Goal: Task Accomplishment & Management: Manage account settings

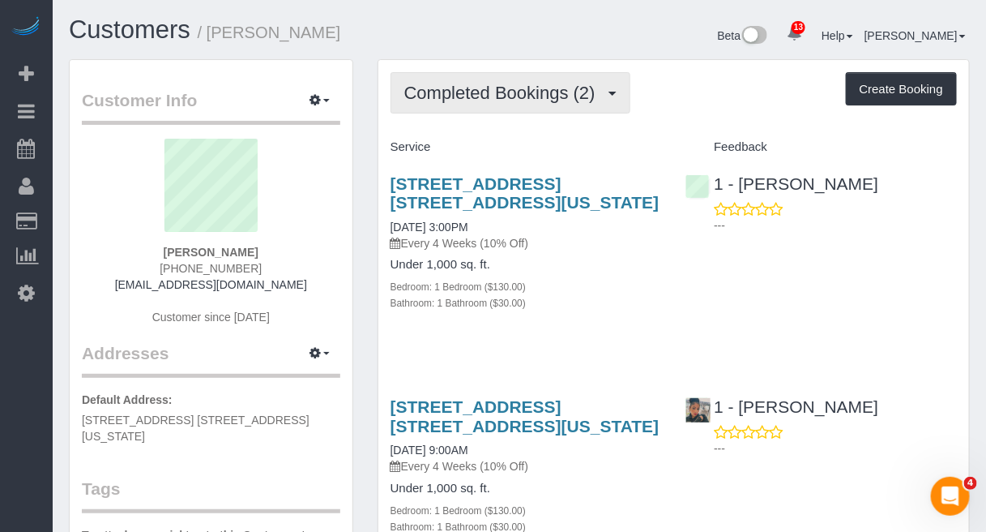
click at [520, 92] on span "Completed Bookings (2)" at bounding box center [503, 93] width 199 height 20
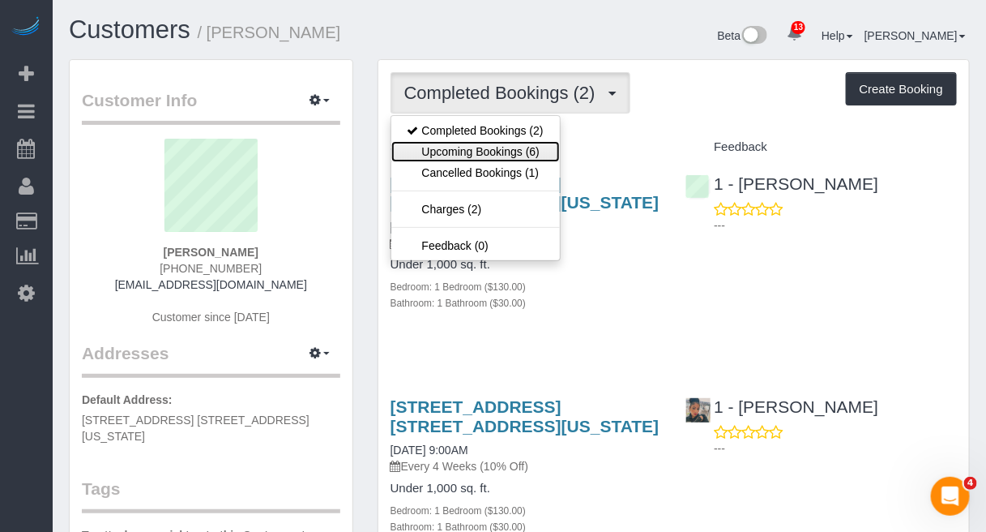
click at [497, 142] on link "Upcoming Bookings (6)" at bounding box center [475, 151] width 169 height 21
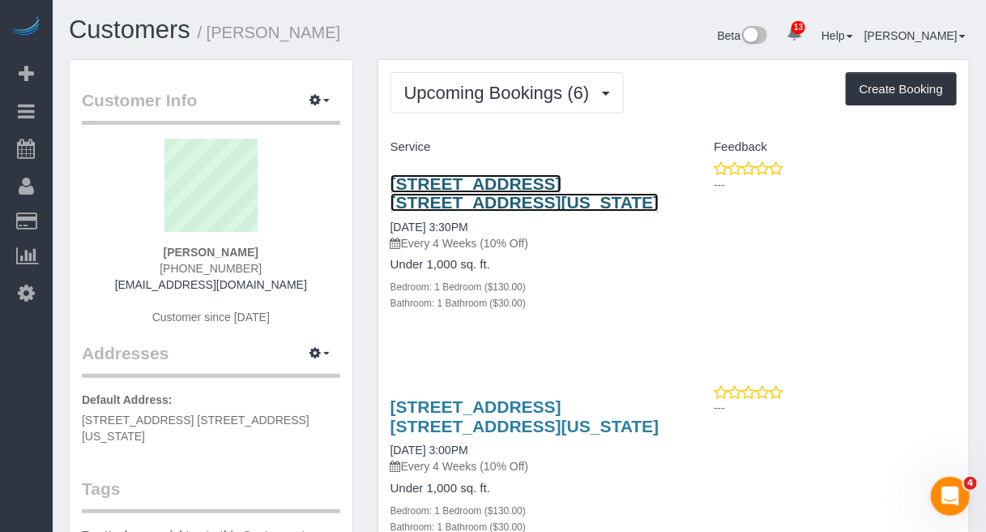
click at [484, 185] on link "97 5th Avenue, Apt. 2a, New York, NY 10003" at bounding box center [525, 192] width 269 height 37
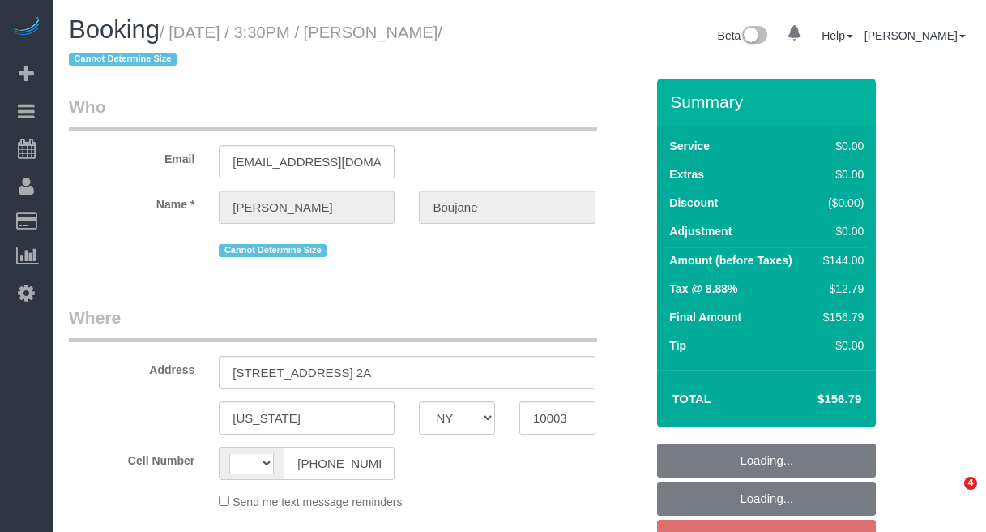
select select "NY"
select select "object:445"
select select "string:stripe-pm_1RlvTs4VGloSiKo7fLOA1WIt"
select select "string:US"
select select "number:89"
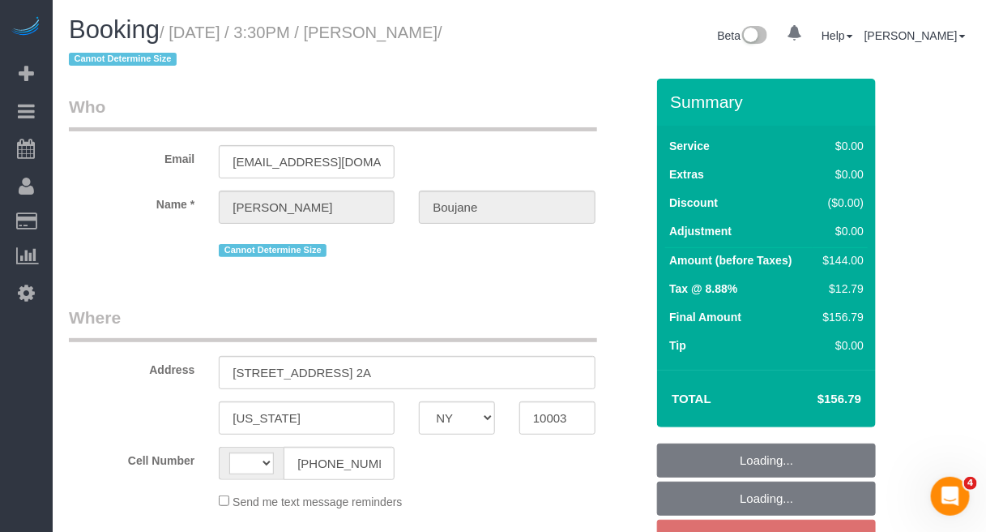
select select "number:90"
select select "number:15"
select select "number:5"
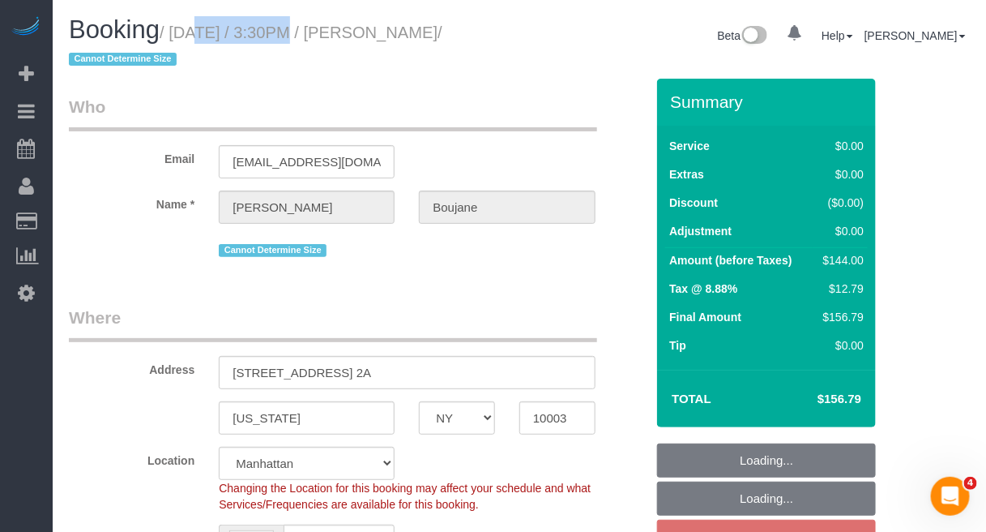
select select "1"
select select "object:1310"
select select "1"
drag, startPoint x: 172, startPoint y: 32, endPoint x: 472, endPoint y: 30, distance: 299.9
click at [443, 30] on small "/ August 22, 2025 / 3:30PM / Abe Boujane / Cannot Determine Size" at bounding box center [256, 46] width 374 height 45
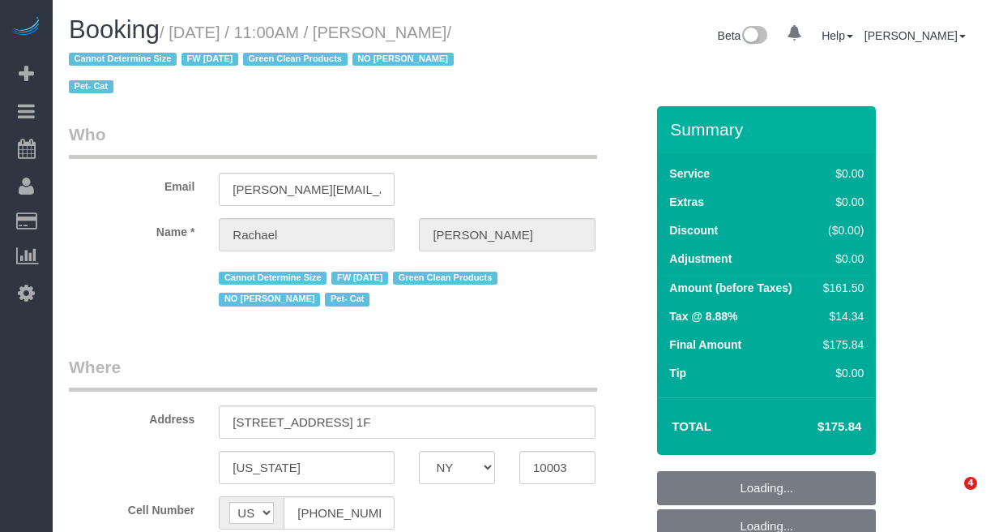
select select "NY"
select select "string:stripe-pm_1NoShw4VGloSiKo7y0svge8q"
select select "number:58"
select select "number:75"
select select "number:14"
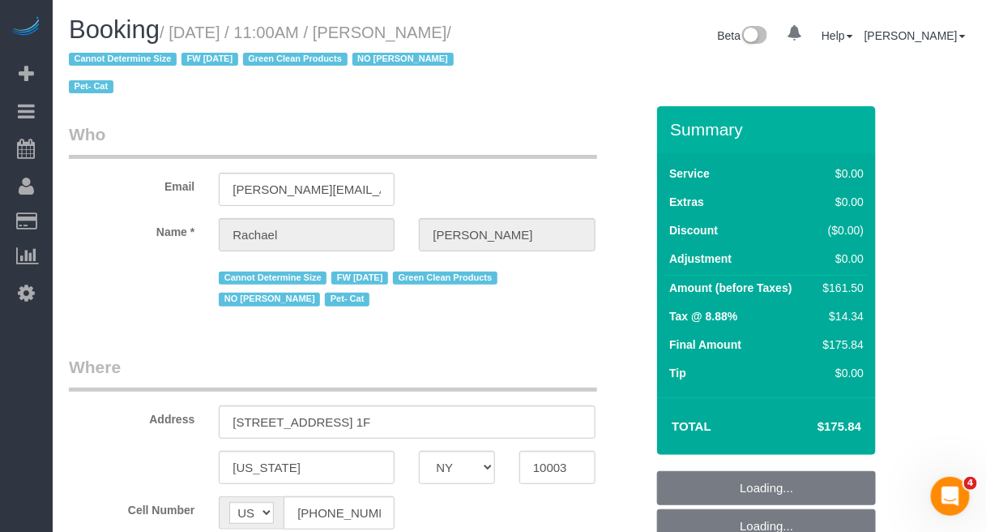
select select "number:5"
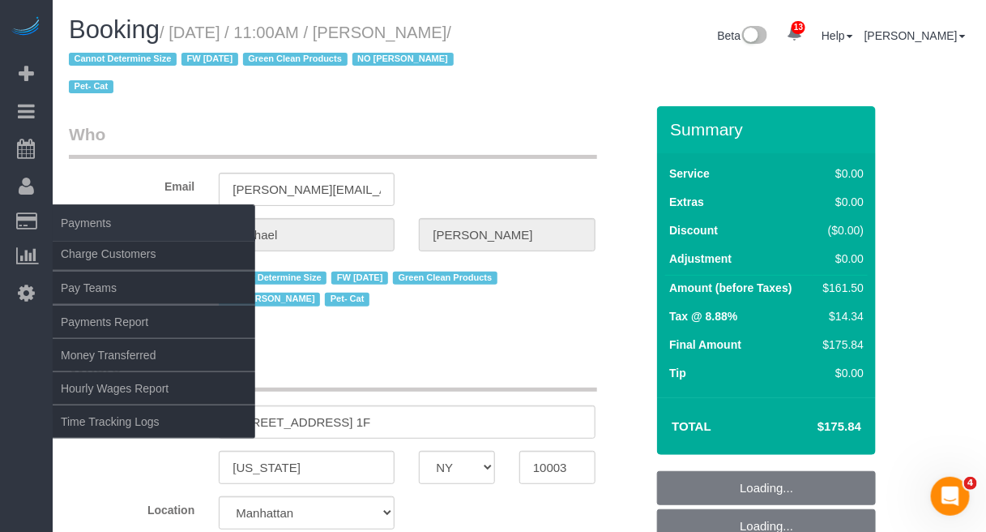
select select "object:912"
select select "2"
select select "spot2"
select select "2"
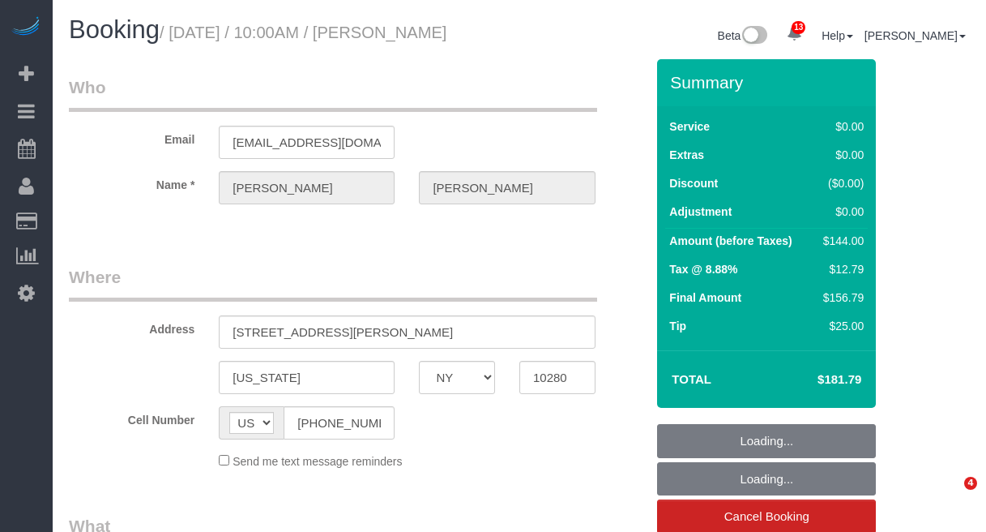
select select "NY"
select select "object:693"
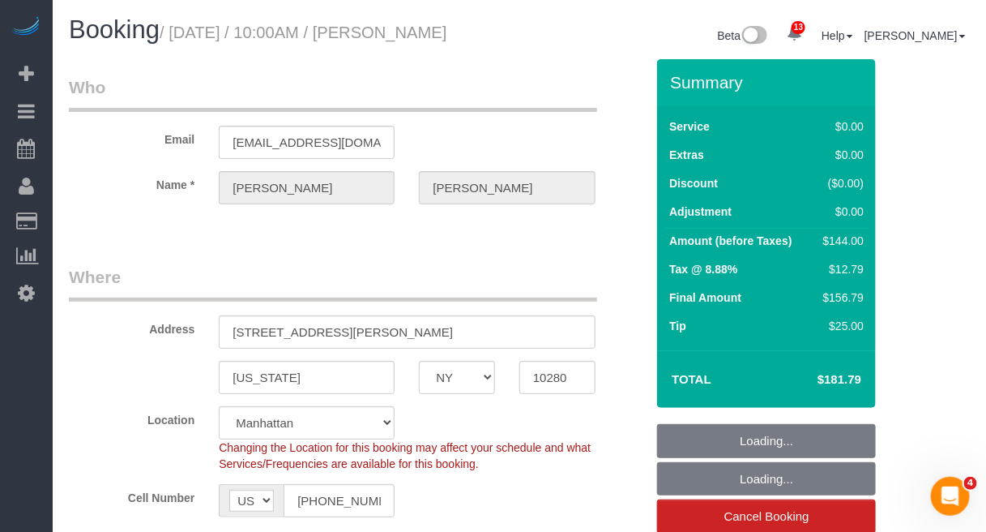
select select "string:stripe-pm_1OMGuc4VGloSiKo7zwkUdUav"
select select "number:58"
select select "number:75"
select select "number:15"
select select "number:6"
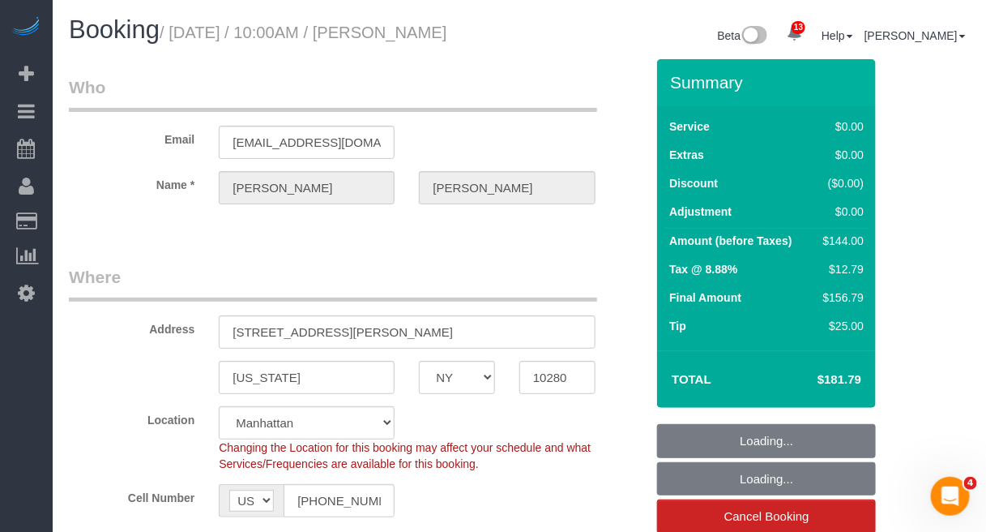
select select "1"
select select "spot1"
select select "object:1440"
select select "1"
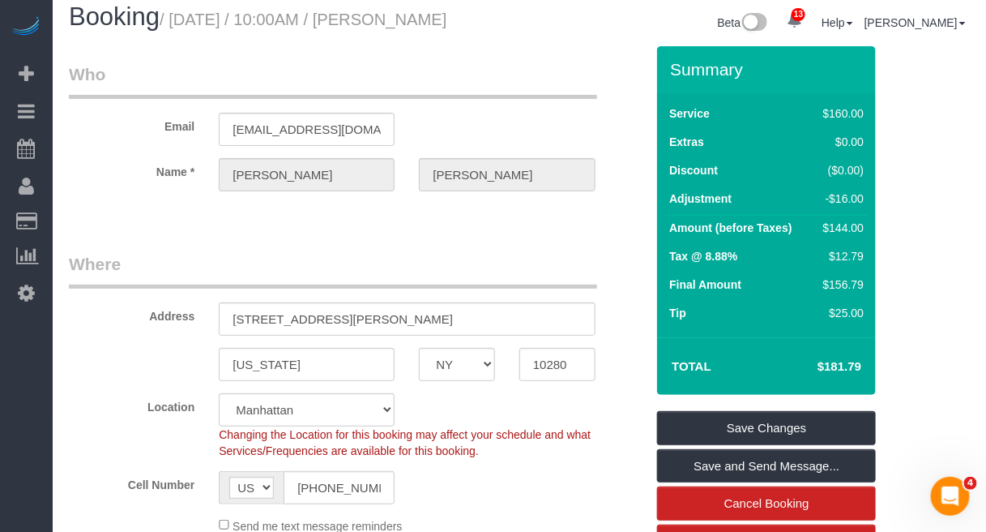
scroll to position [101, 0]
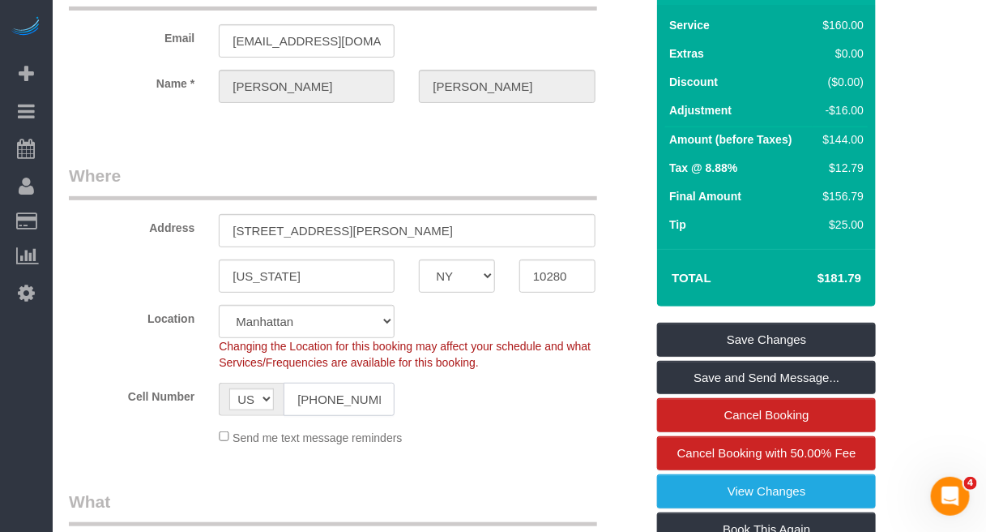
drag, startPoint x: 293, startPoint y: 396, endPoint x: 395, endPoint y: 396, distance: 102.1
click at [395, 396] on input "(631) 681-3117" at bounding box center [339, 399] width 111 height 33
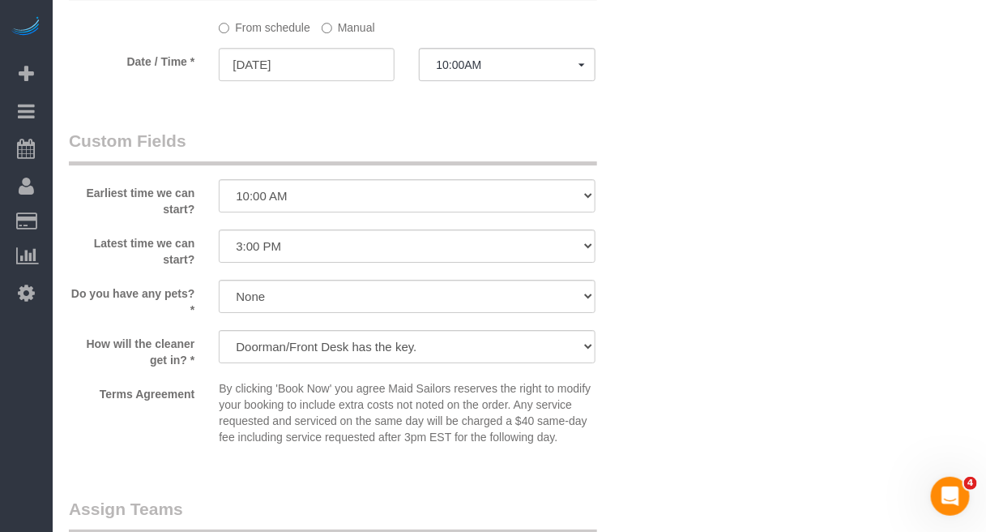
scroll to position [1621, 0]
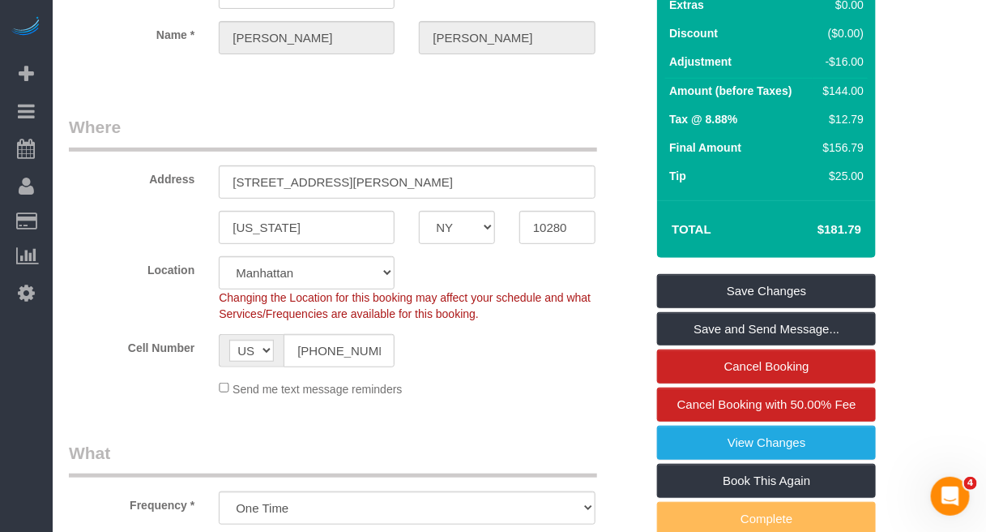
scroll to position [0, 0]
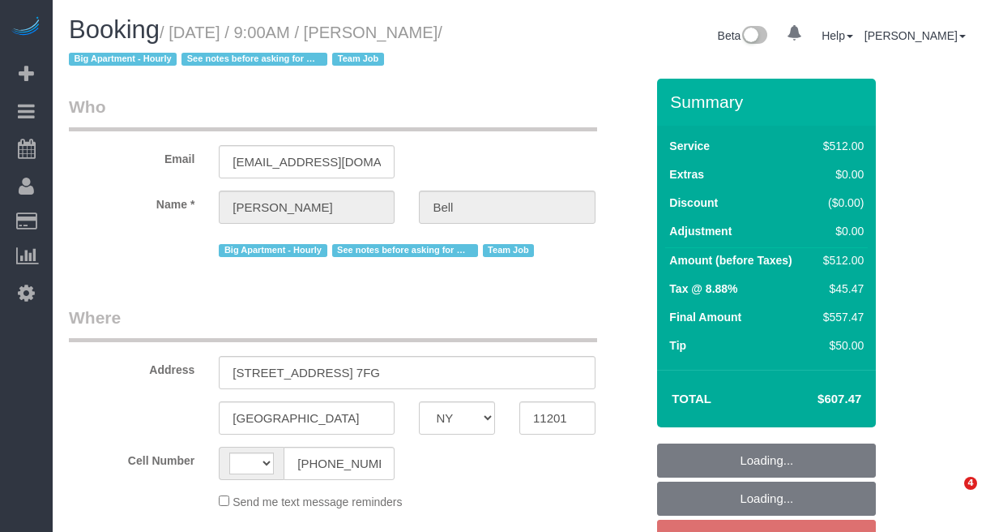
select select "NY"
select select "object:502"
select select "number:89"
select select "number:90"
select select "number:15"
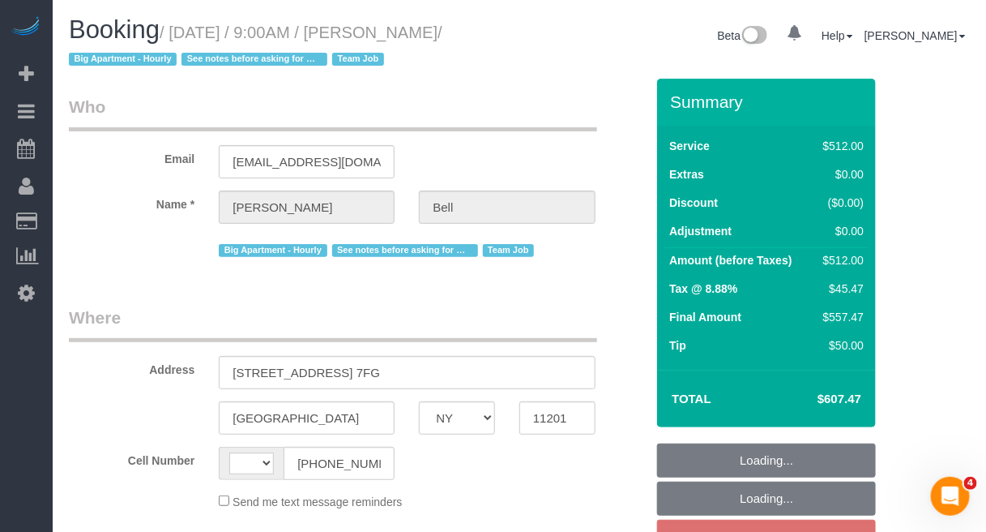
select select "number:5"
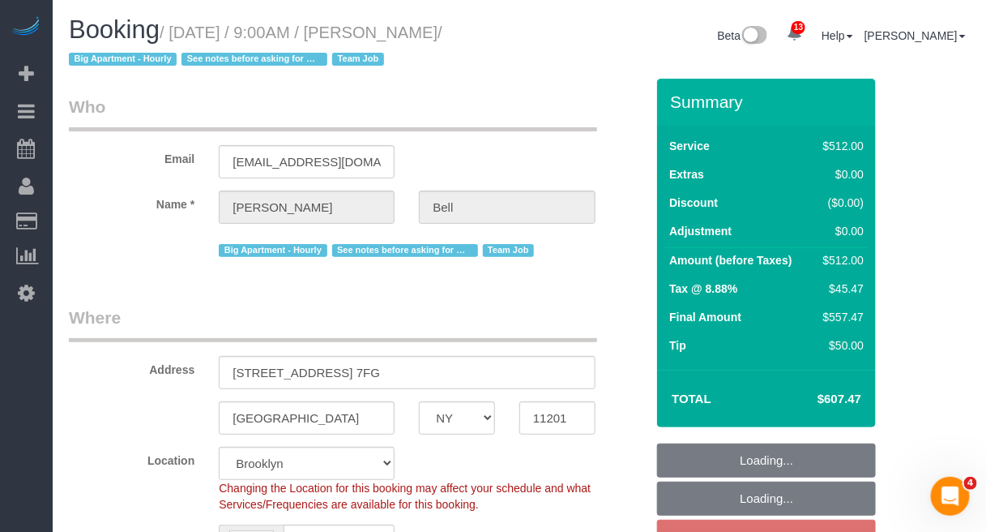
select select "object:898"
select select "string:[GEOGRAPHIC_DATA]"
select select "spot2"
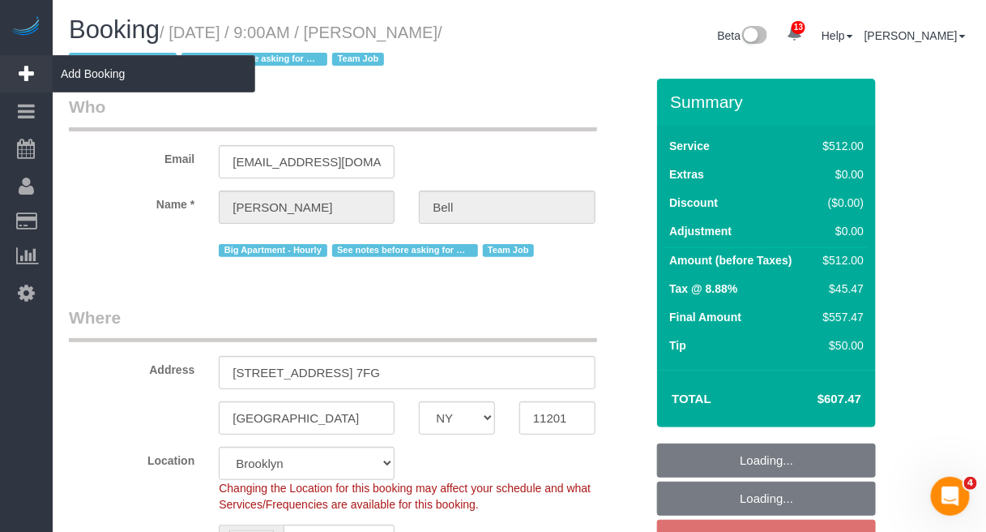
select select "string:stripe-pm_1KXFUA4VGloSiKo7ffajs4Qi"
select select "2"
select select "240"
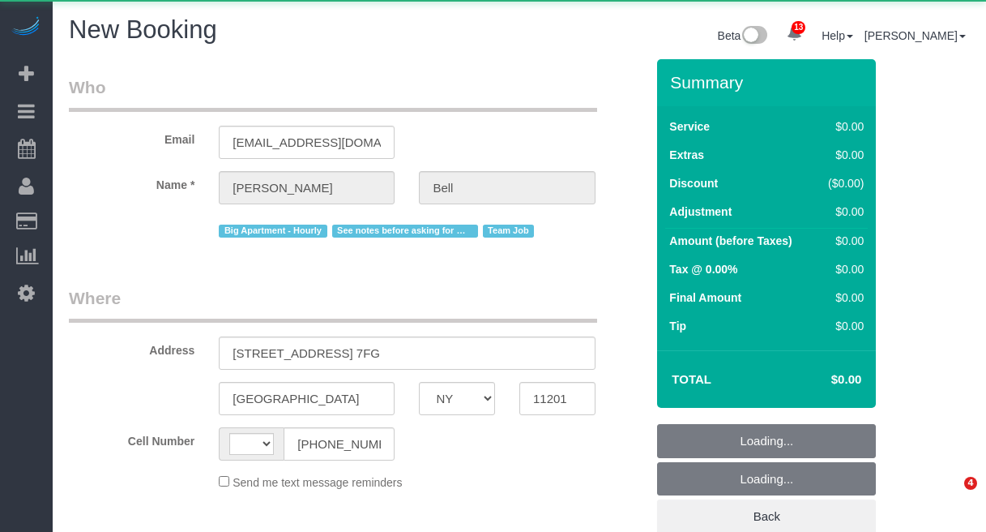
select select "NY"
select select "number:89"
select select "number:90"
select select "string:US"
select select "string:stripe-pm_1KXFUA4VGloSiKo7ffajs4Qi"
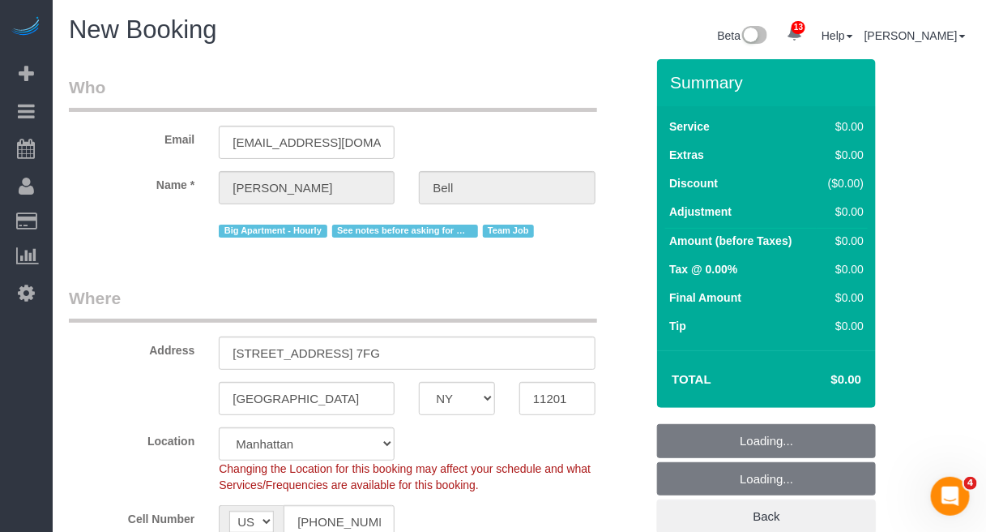
select select "object:4922"
select select "6"
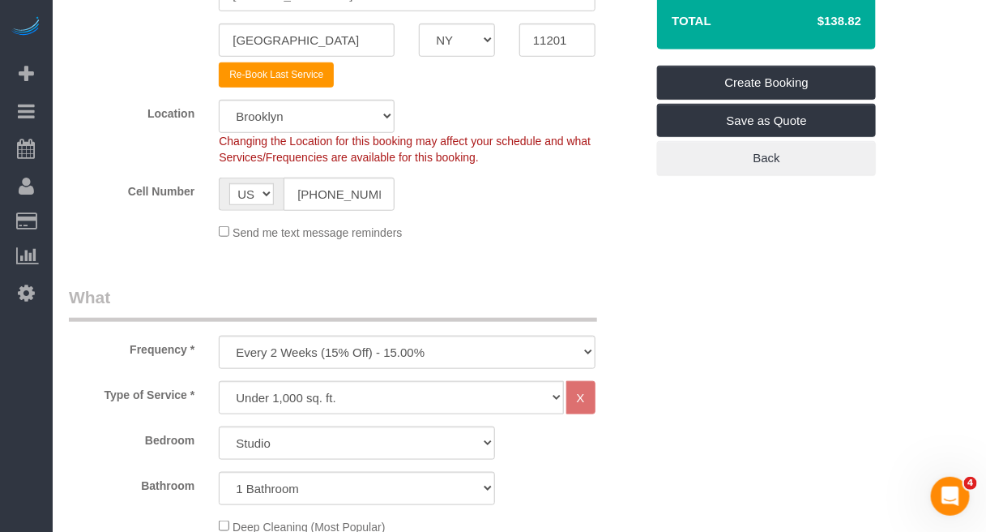
scroll to position [405, 0]
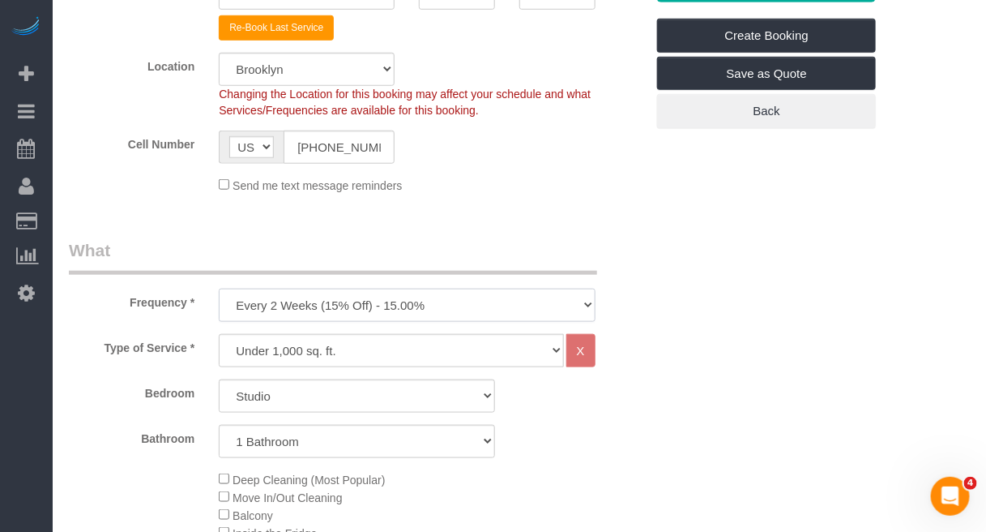
click at [430, 313] on select "One Time Weekly (20% Off) - 20.00% Every 2 Weeks (15% Off) - 15.00% Every 4 Wee…" at bounding box center [407, 305] width 376 height 33
select select "object:4968"
click at [219, 289] on select "One Time Weekly (20% Off) - 20.00% Every 2 Weeks (15% Off) - 15.00% Every 4 Wee…" at bounding box center [407, 305] width 376 height 33
click at [391, 393] on select "Studio 1 Bedroom 2 Bedrooms 3 Bedrooms" at bounding box center [357, 395] width 276 height 33
click at [379, 347] on select "Under 1,000 sq. ft. 1,001 - 1,500 sq. ft. 1,500+ sq. ft. Custom Cleaning Office…" at bounding box center [391, 350] width 344 height 33
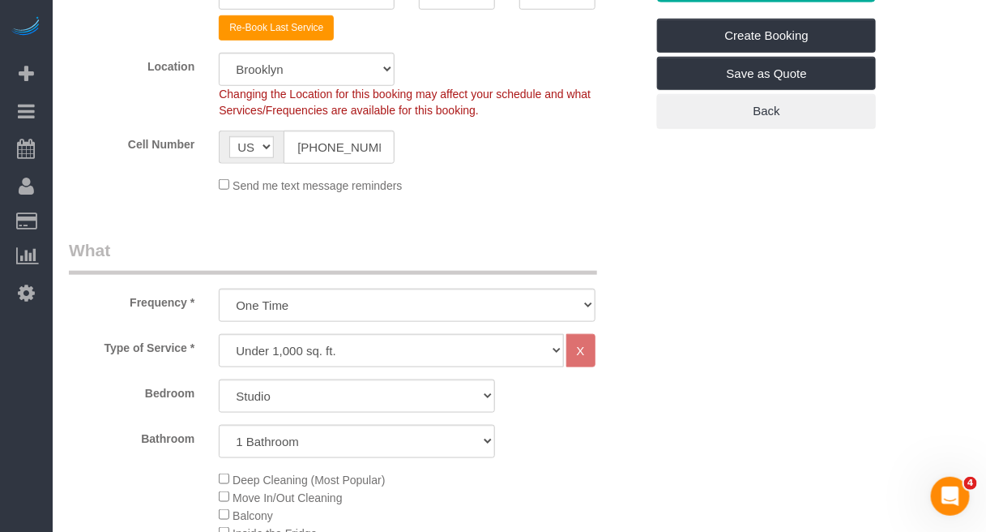
click at [642, 251] on div "Frequency * One Time Weekly (20% Off) - 20.00% Every 2 Weeks (15% Off) - 15.00%…" at bounding box center [357, 279] width 601 height 83
click at [436, 353] on select "Under 1,000 sq. ft. 1,001 - 1,500 sq. ft. 1,500+ sq. ft. Custom Cleaning Office…" at bounding box center [391, 350] width 344 height 33
select select "278"
click at [219, 334] on select "Under 1,000 sq. ft. 1,001 - 1,500 sq. ft. 1,500+ sq. ft. Custom Cleaning Office…" at bounding box center [391, 350] width 344 height 33
select select "1"
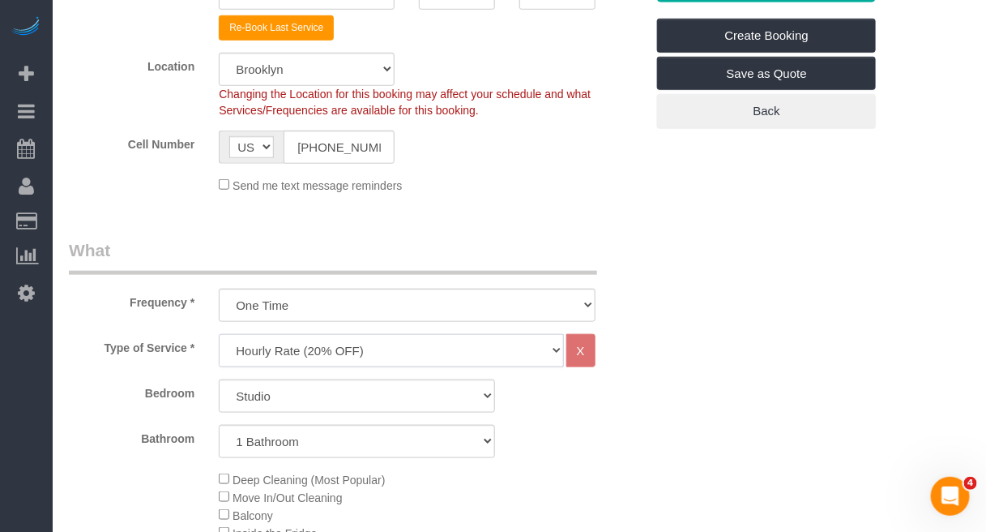
select select "60"
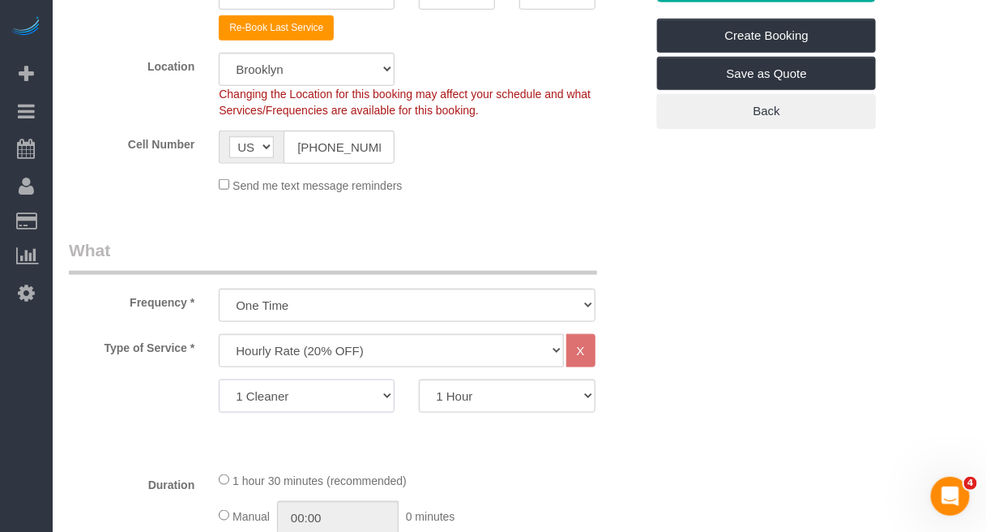
click at [357, 398] on select "1 Cleaner 2 Cleaners 3 Cleaners 4 Cleaners 5 Cleaners 6 Cleaners 7 Cleaners 8 C…" at bounding box center [307, 395] width 176 height 33
select select "2"
click at [219, 379] on select "1 Cleaner 2 Cleaners 3 Cleaners 4 Cleaners 5 Cleaners 6 Cleaners 7 Cleaners 8 C…" at bounding box center [307, 395] width 176 height 33
drag, startPoint x: 464, startPoint y: 400, endPoint x: 458, endPoint y: 390, distance: 11.3
click at [464, 400] on select "1 Hour 1.5 Hour 2 Hours 2.5 Hours 3 Hours 3.5 Hours 4 Hours 4.5 Hours 5 Hours 5…" at bounding box center [507, 395] width 176 height 33
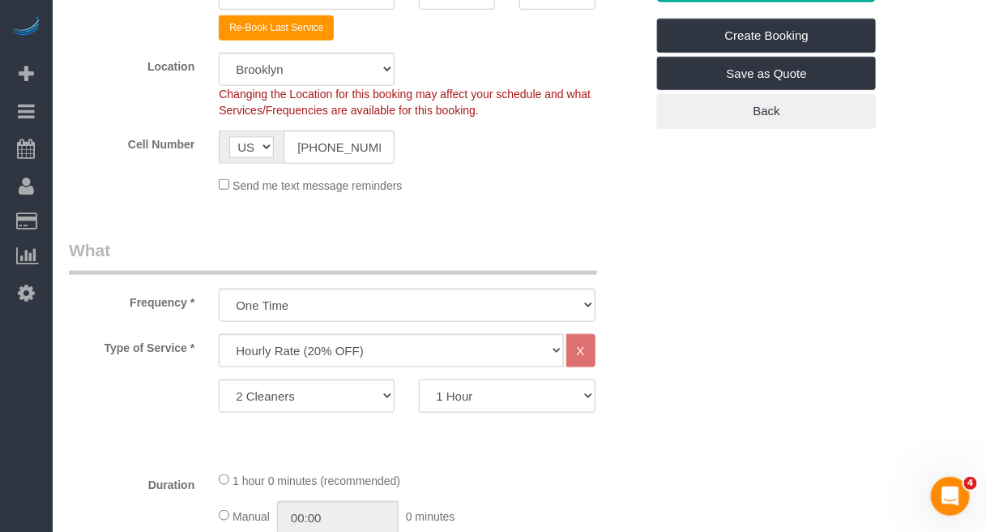
select select "120"
click at [419, 379] on select "1 Hour 1.5 Hour 2 Hours 2.5 Hours 3 Hours 3.5 Hours 4 Hours 4.5 Hours 5 Hours 5…" at bounding box center [507, 395] width 176 height 33
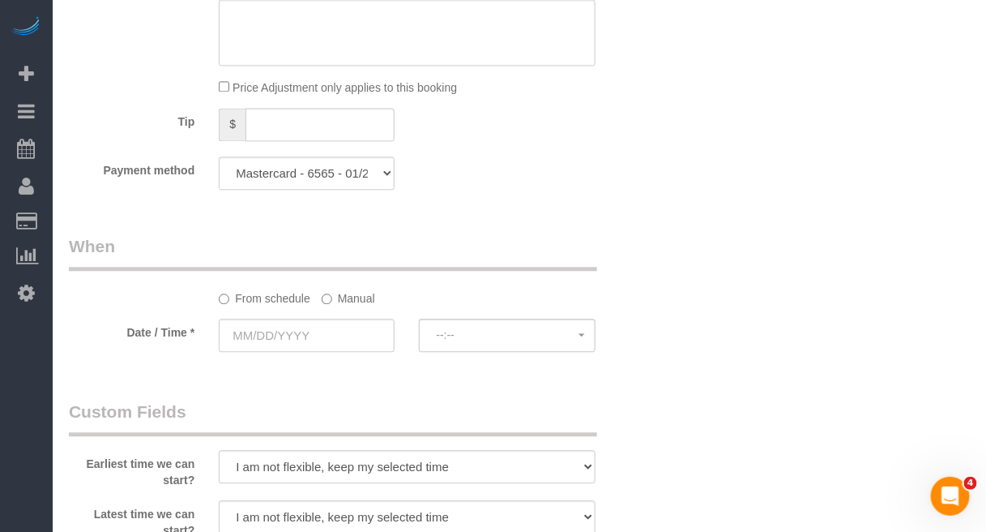
scroll to position [1114, 0]
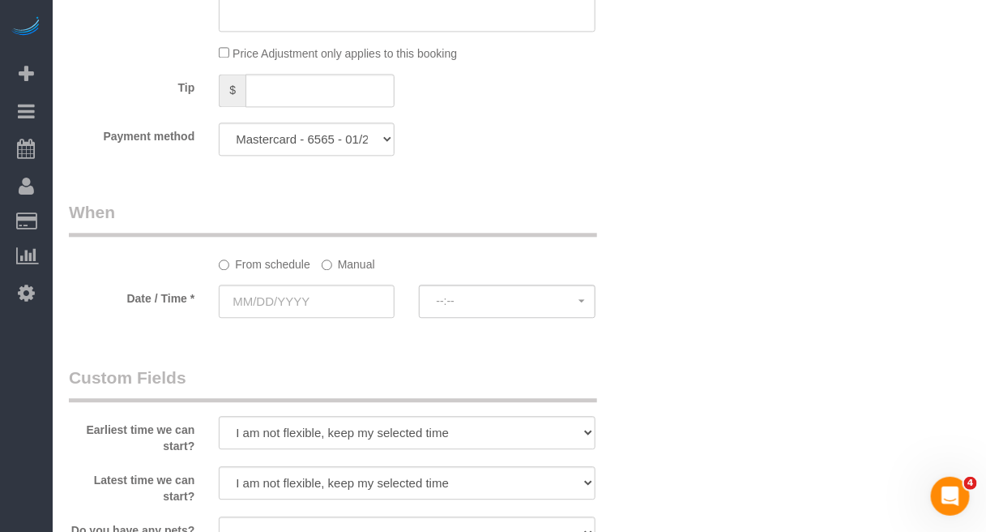
click at [342, 260] on label "Manual" at bounding box center [348, 261] width 53 height 22
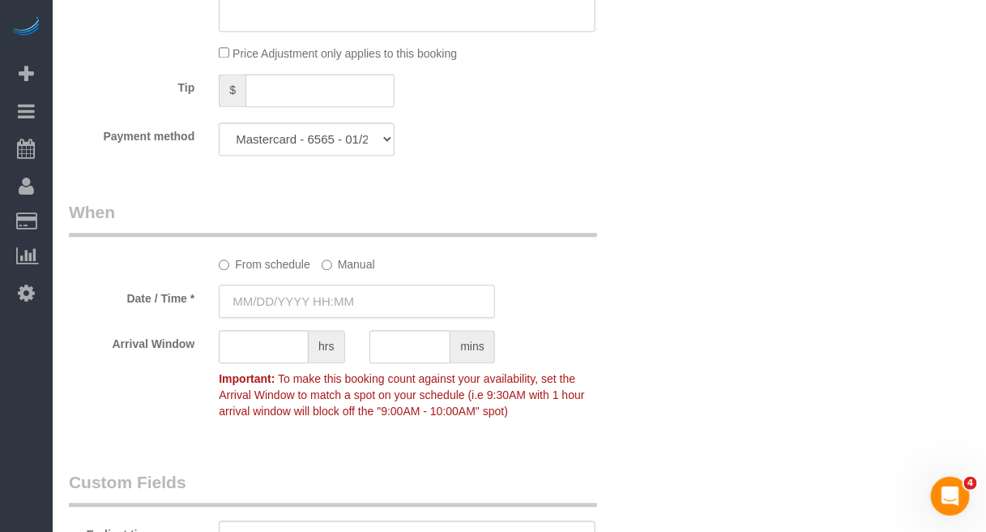
click at [314, 302] on input "text" at bounding box center [357, 300] width 276 height 33
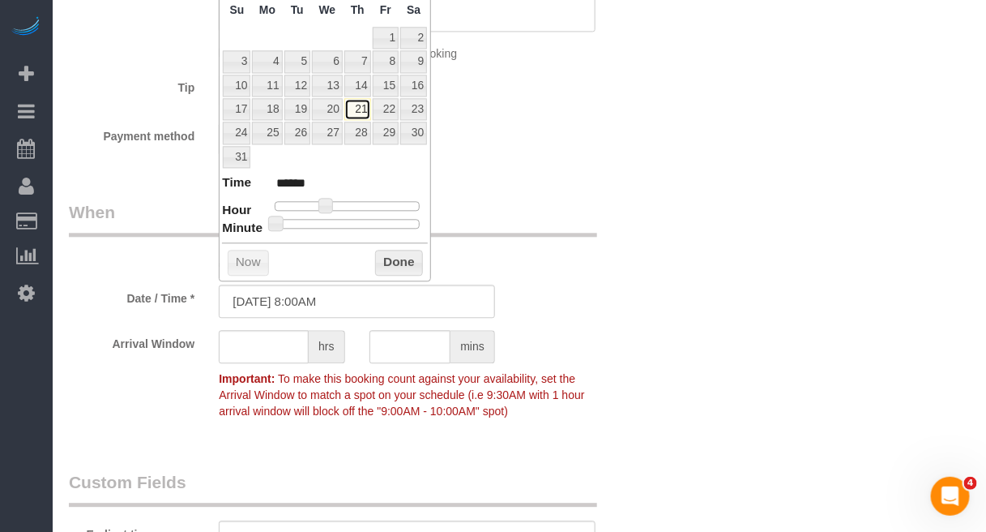
click at [355, 105] on link "21" at bounding box center [357, 109] width 27 height 22
type input "08/21/2025 9:00AM"
type input "******"
type input "08/21/2025 10:00AM"
type input "*******"
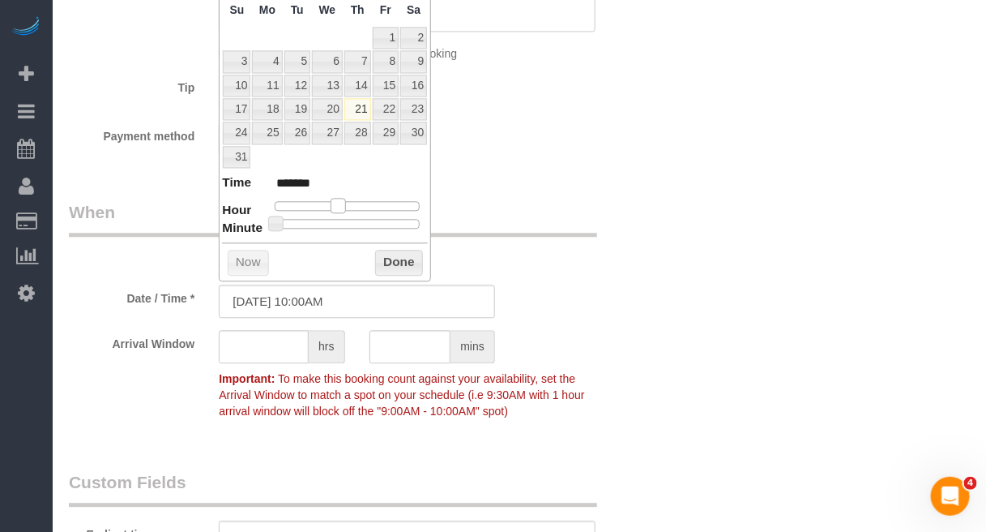
type input "08/21/2025 11:00AM"
type input "*******"
type input "08/21/2025 12:00PM"
type input "*******"
type input "08/21/2025 1:00PM"
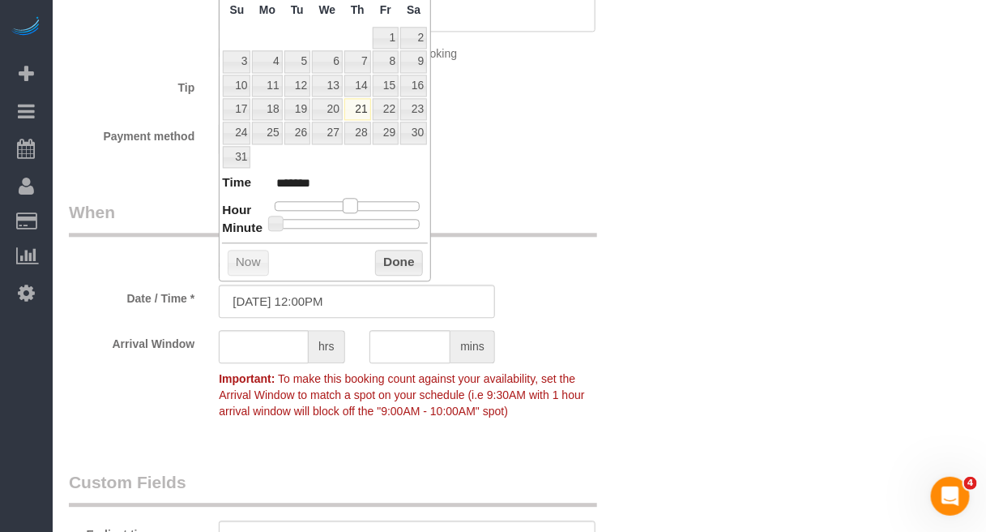
type input "******"
type input "08/21/2025 2:00PM"
type input "******"
type input "08/21/2025 3:00PM"
type input "******"
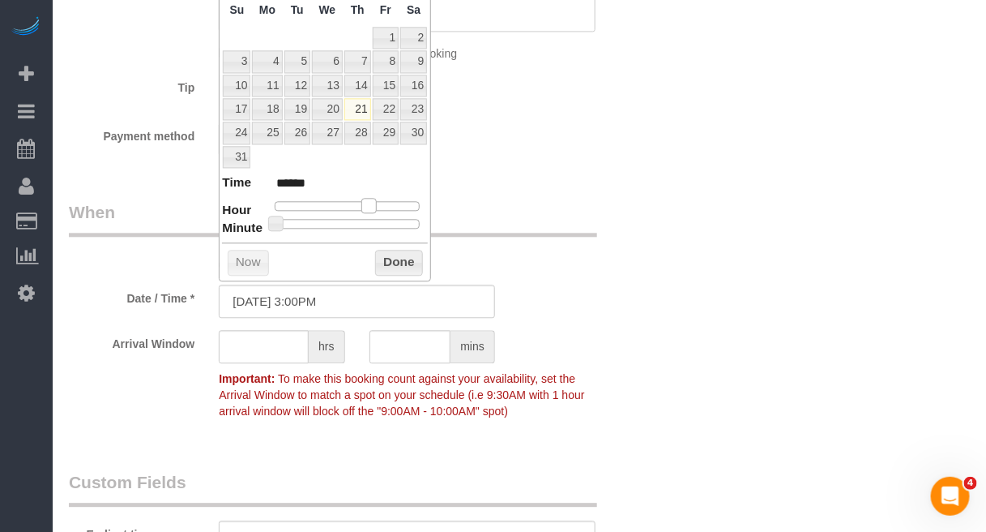
type input "08/21/2025 2:00PM"
type input "******"
type input "08/21/2025 1:00PM"
type input "******"
type input "08/21/2025 2:00PM"
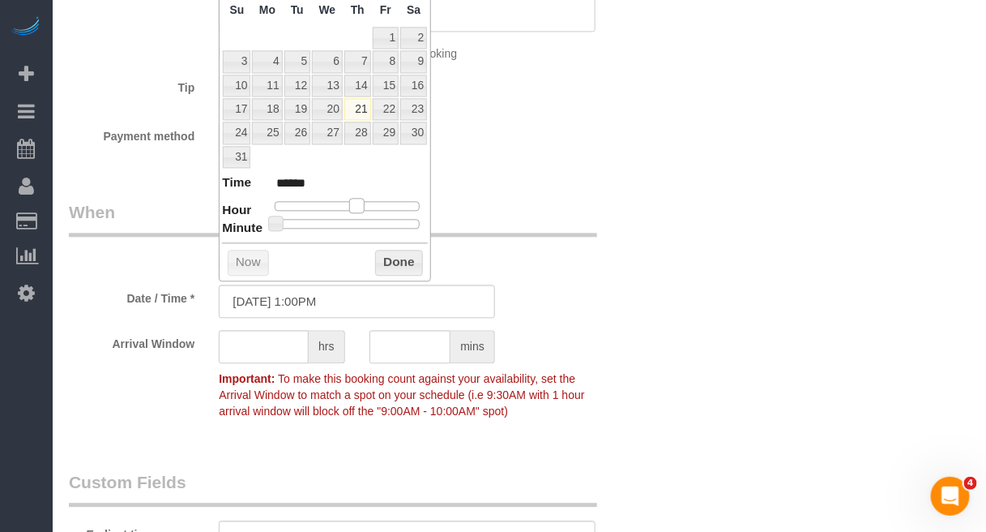
type input "******"
drag, startPoint x: 321, startPoint y: 212, endPoint x: 357, endPoint y: 212, distance: 35.7
click at [357, 212] on span at bounding box center [363, 205] width 15 height 15
type input "08/21/2025 2:05PM"
type input "******"
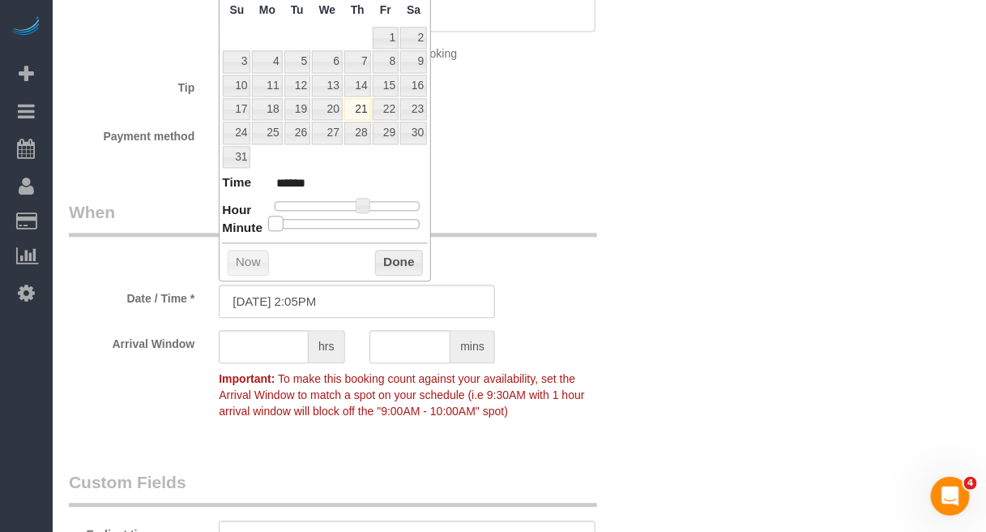
type input "08/21/2025 2:10PM"
type input "******"
type input "08/21/2025 2:15PM"
type input "******"
type input "08/21/2025 2:20PM"
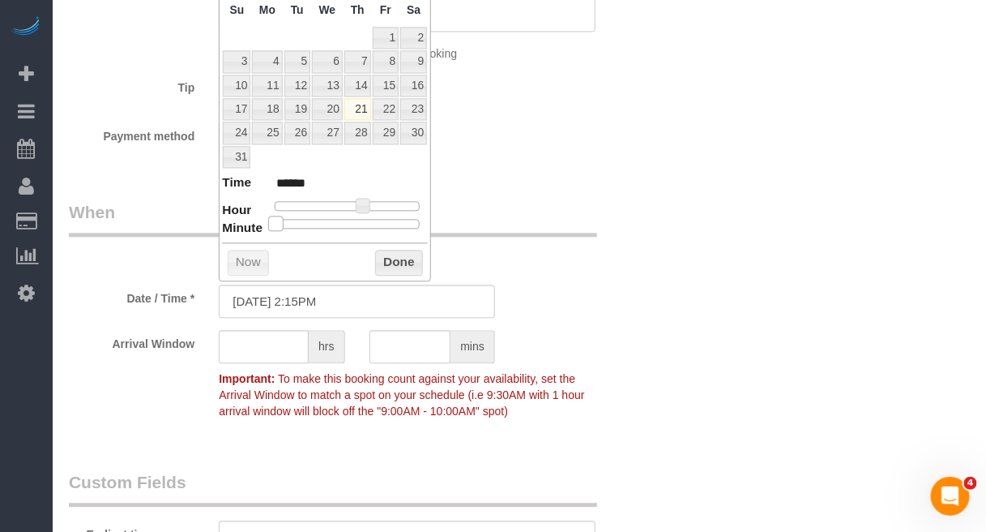
type input "******"
type input "08/21/2025 2:25PM"
type input "******"
type input "[DATE] 2:30PM"
type input "******"
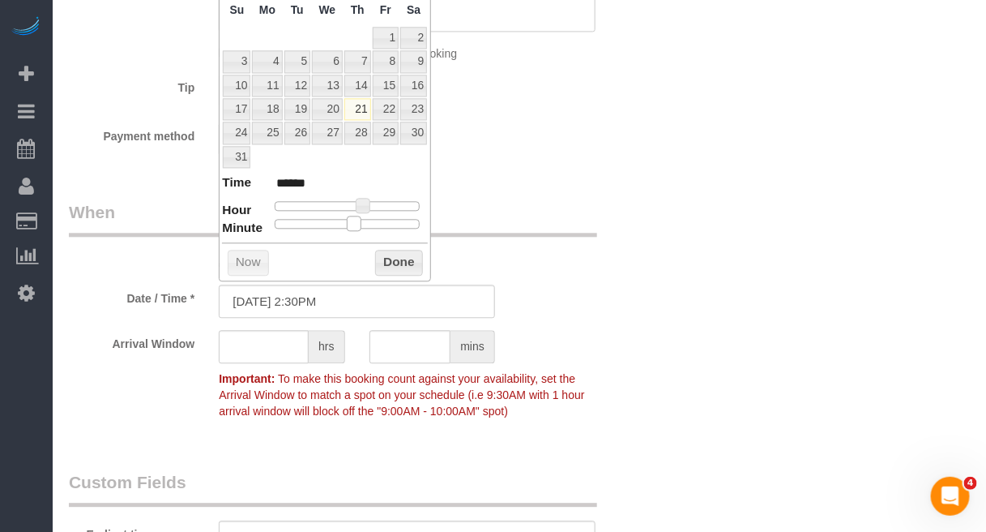
drag, startPoint x: 274, startPoint y: 227, endPoint x: 358, endPoint y: 228, distance: 84.3
click at [358, 228] on span at bounding box center [354, 223] width 15 height 15
click at [387, 260] on button "Done" at bounding box center [399, 263] width 48 height 26
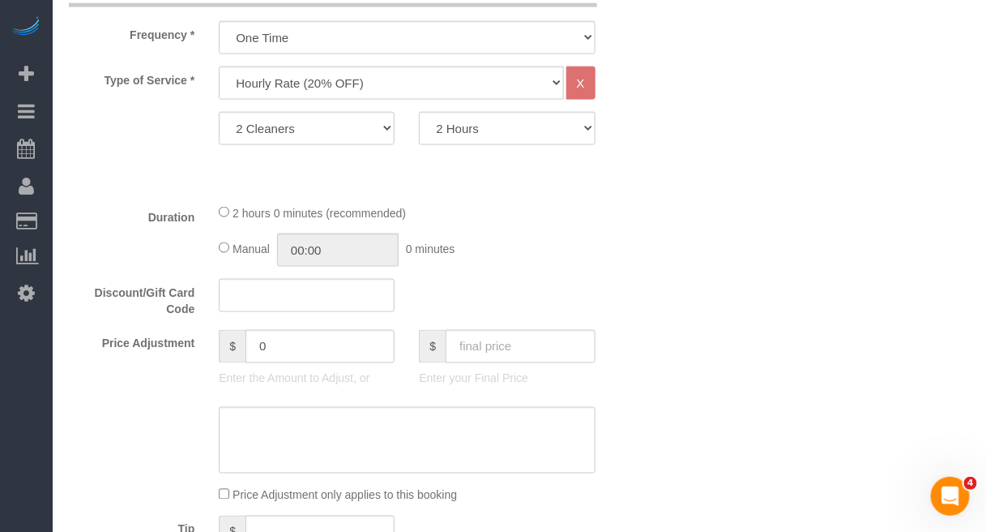
scroll to position [709, 0]
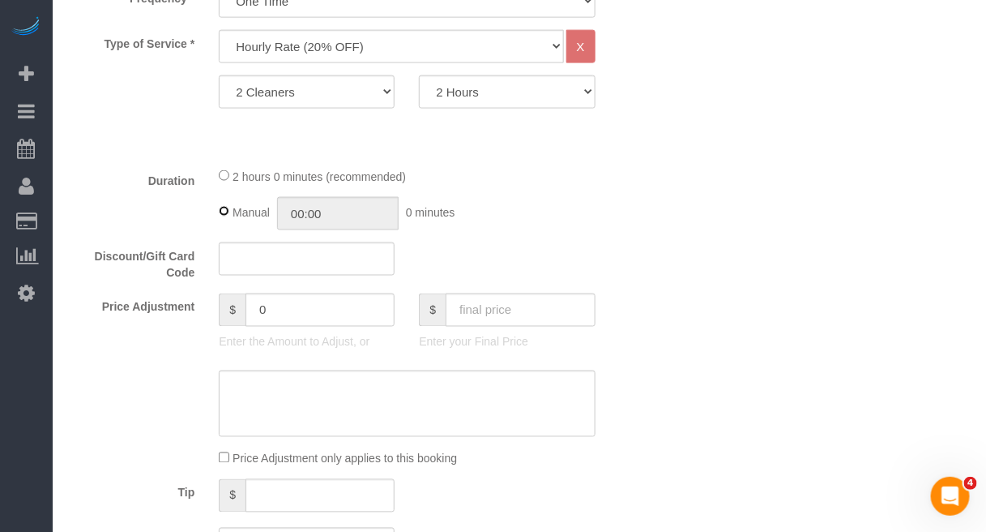
type input "02:00"
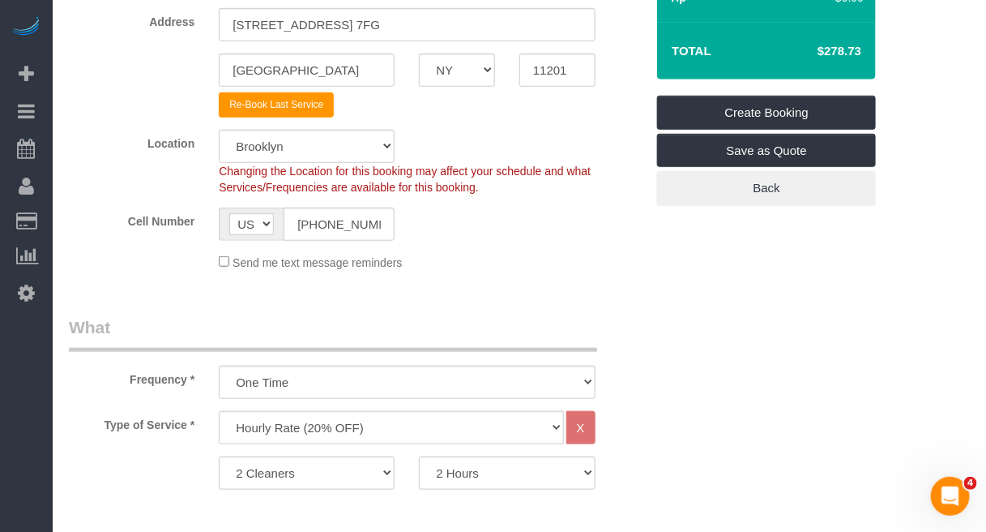
scroll to position [507, 0]
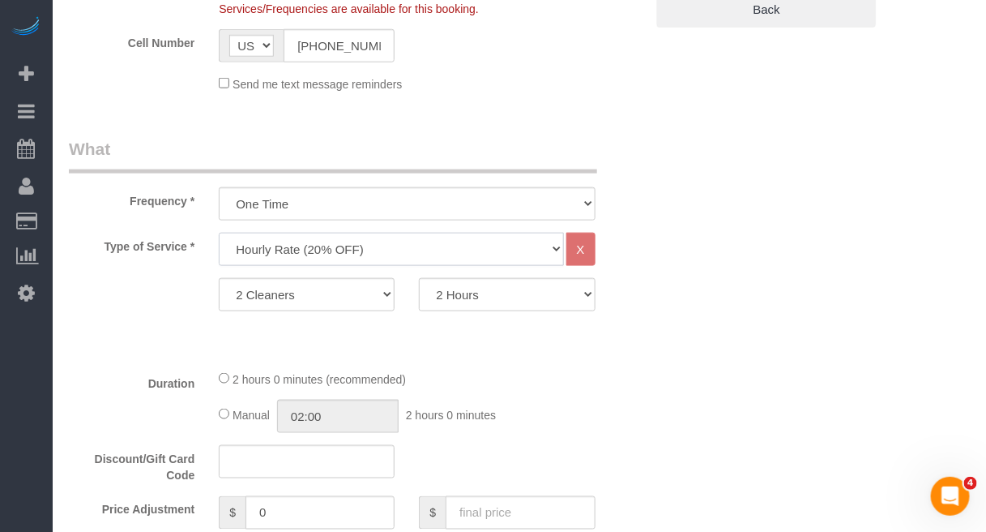
click at [535, 250] on select "Under 1,000 sq. ft. 1,001 - 1,500 sq. ft. 1,500+ sq. ft. Custom Cleaning Office…" at bounding box center [391, 249] width 344 height 33
click at [219, 233] on select "Under 1,000 sq. ft. 1,001 - 1,500 sq. ft. 1,500+ sq. ft. Custom Cleaning Office…" at bounding box center [391, 249] width 344 height 33
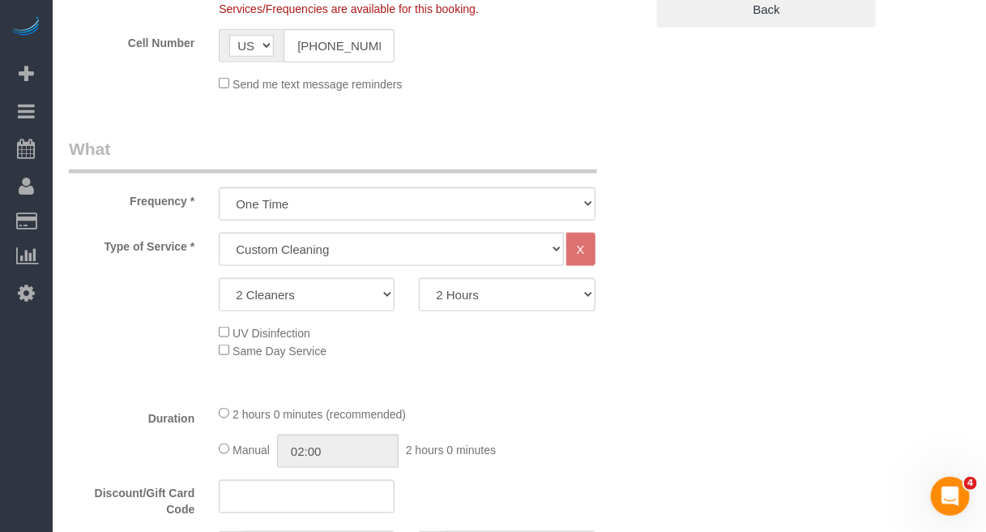
click at [217, 349] on div "UV Disinfection Same Day Service" at bounding box center [432, 341] width 451 height 36
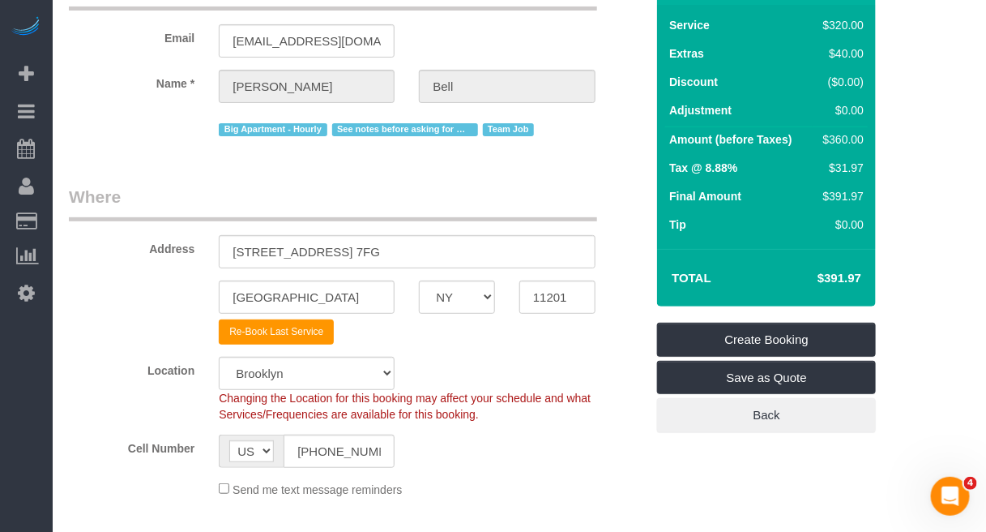
scroll to position [405, 0]
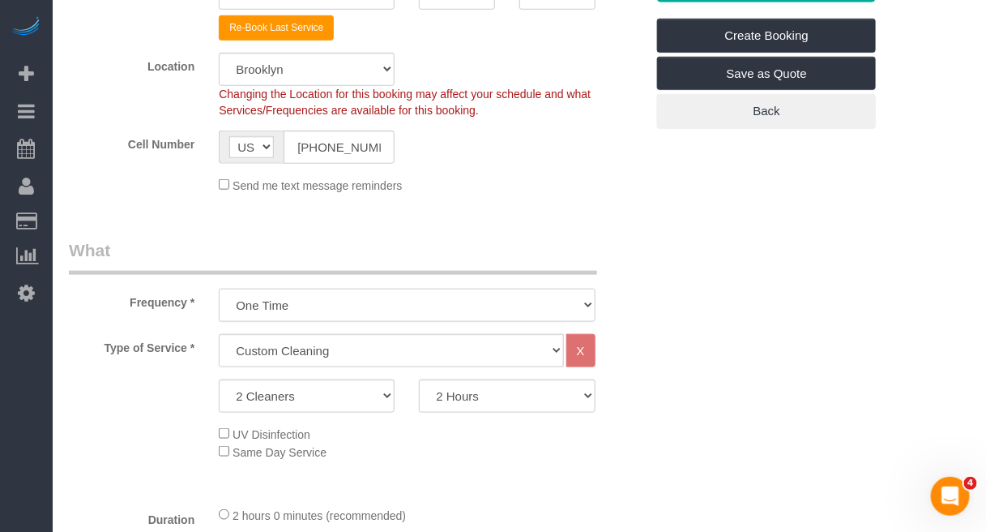
click at [438, 310] on select "One Time Weekly (20% Off) - 20.00% Every 2 Weeks (15% Off) - 15.00% Every 4 Wee…" at bounding box center [407, 305] width 376 height 33
click at [650, 314] on div "Frequency * One Time Weekly (20% Off) - 20.00% Every 2 Weeks (15% Off) - 15.00%…" at bounding box center [357, 279] width 601 height 83
click at [520, 349] on select "Under 1,000 sq. ft. 1,001 - 1,500 sq. ft. 1,500+ sq. ft. Custom Cleaning Office…" at bounding box center [391, 350] width 344 height 33
select select "278"
click at [219, 334] on select "Under 1,000 sq. ft. 1,001 - 1,500 sq. ft. 1,500+ sq. ft. Custom Cleaning Office…" at bounding box center [391, 350] width 344 height 33
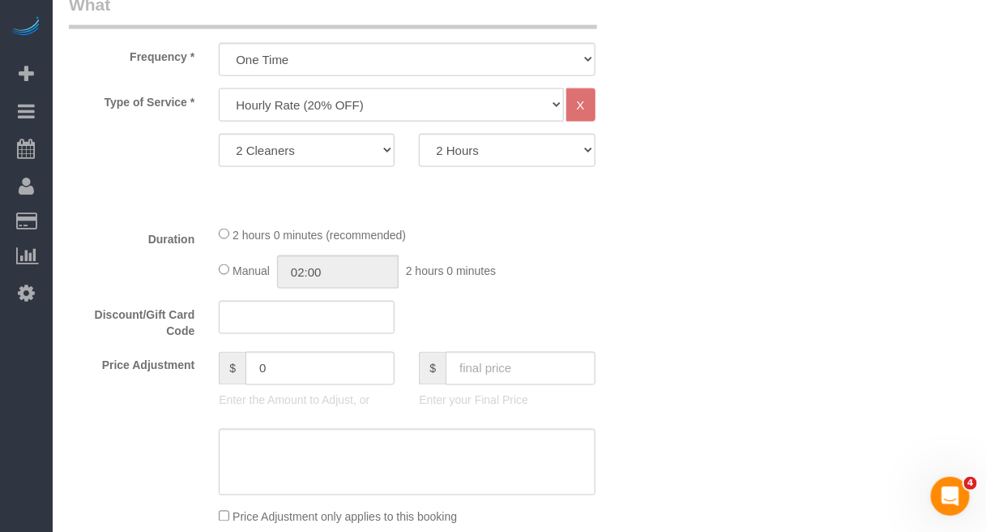
scroll to position [709, 0]
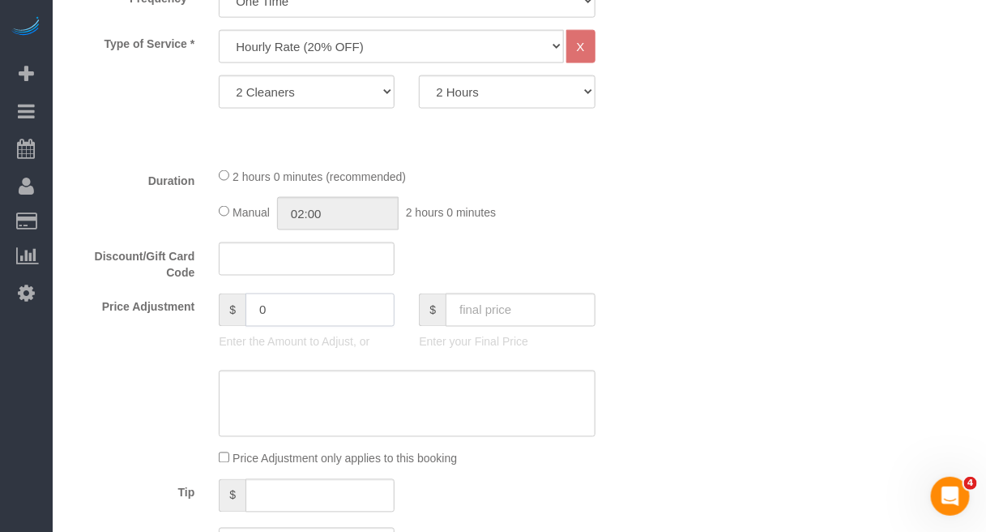
drag, startPoint x: 302, startPoint y: 319, endPoint x: 162, endPoint y: 319, distance: 139.4
click at [162, 319] on div "Price Adjustment $ 0 Enter the Amount to Adjust, or $ Enter your Final Price" at bounding box center [357, 325] width 601 height 65
type input "40"
click at [267, 419] on textarea at bounding box center [407, 403] width 376 height 66
type textarea "same day fee"
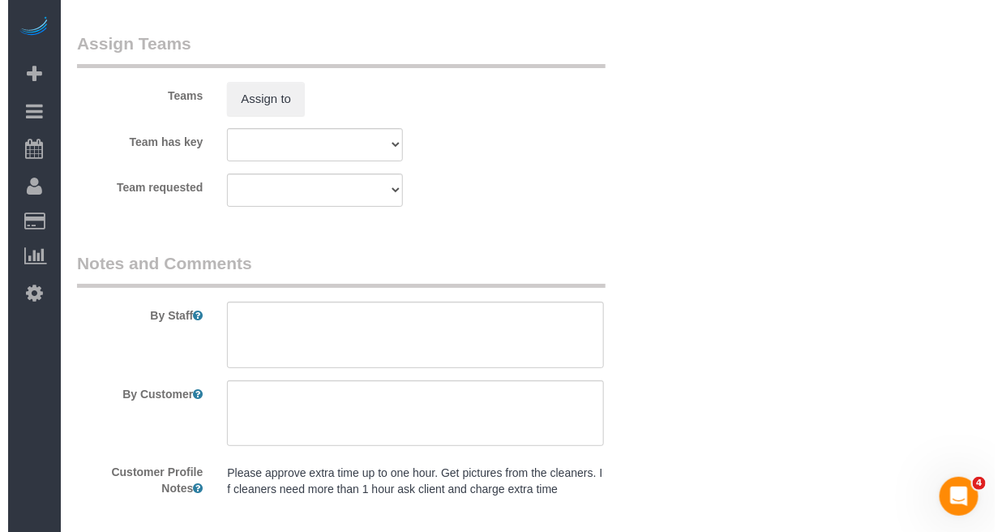
scroll to position [1925, 0]
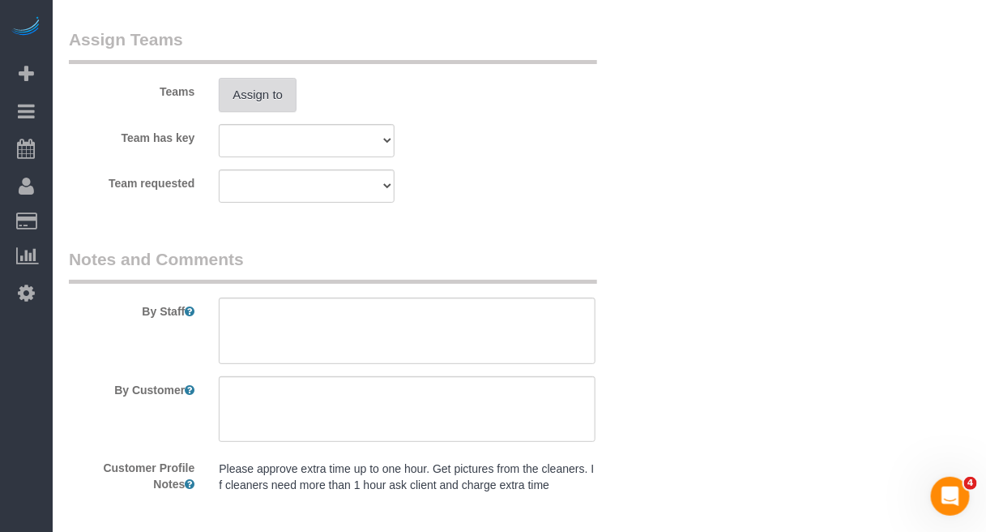
click at [265, 110] on button "Assign to" at bounding box center [258, 95] width 78 height 34
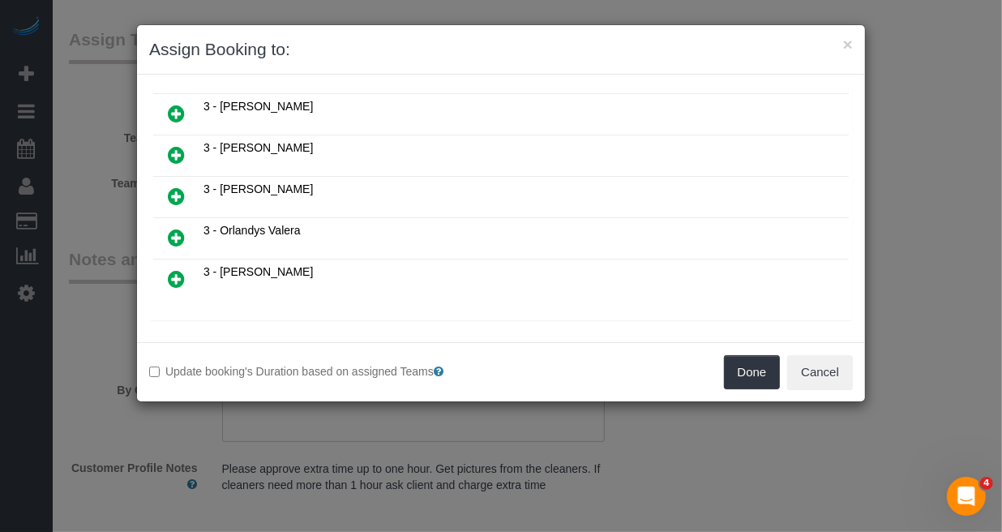
scroll to position [1468, 0]
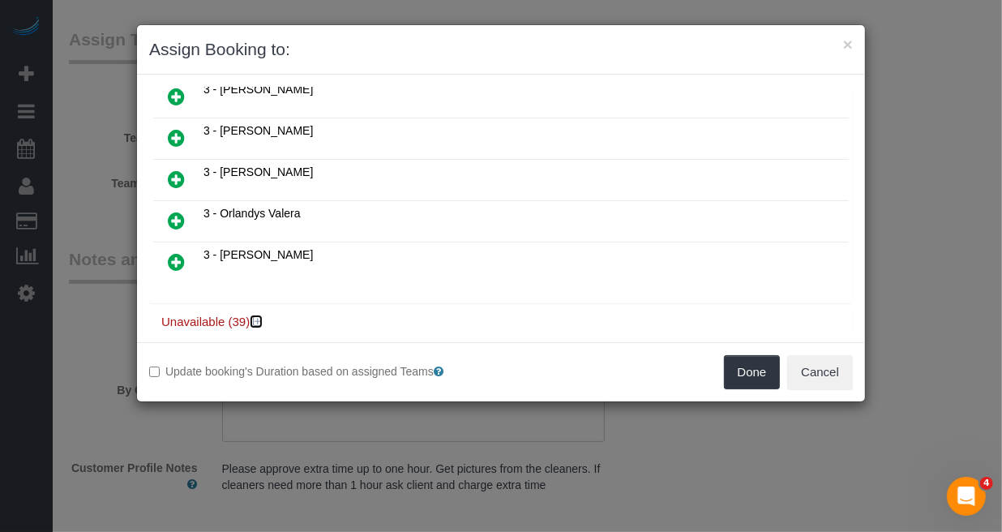
click at [255, 315] on icon at bounding box center [258, 321] width 10 height 12
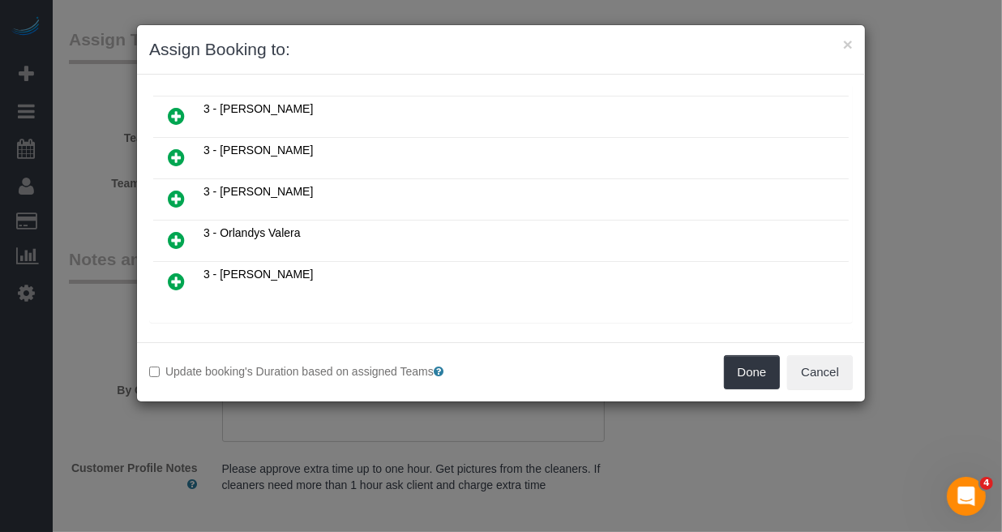
scroll to position [1401, 0]
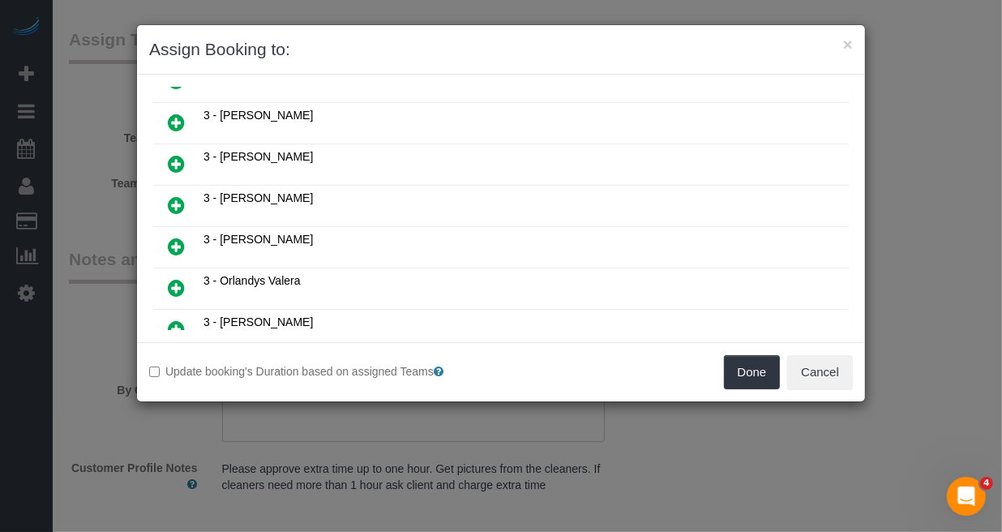
click at [177, 113] on icon at bounding box center [176, 122] width 17 height 19
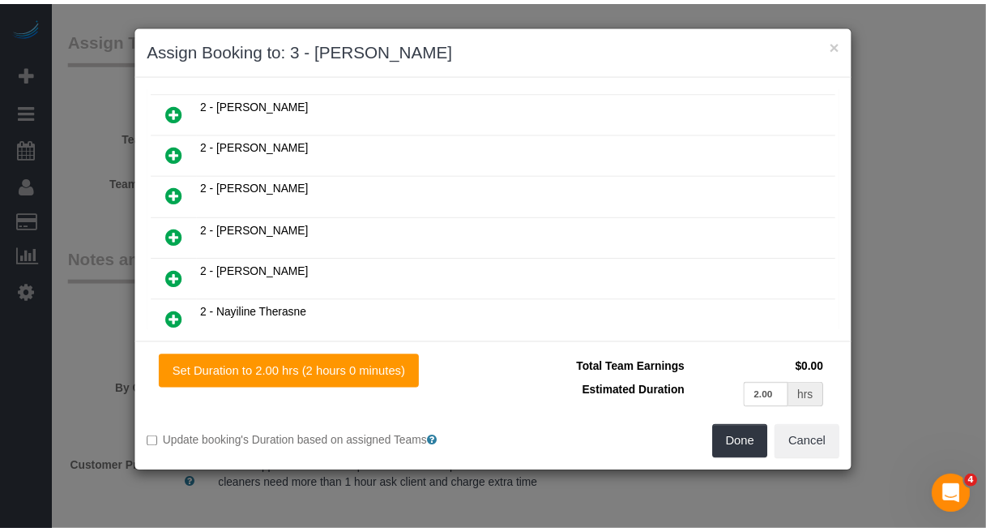
scroll to position [993, 0]
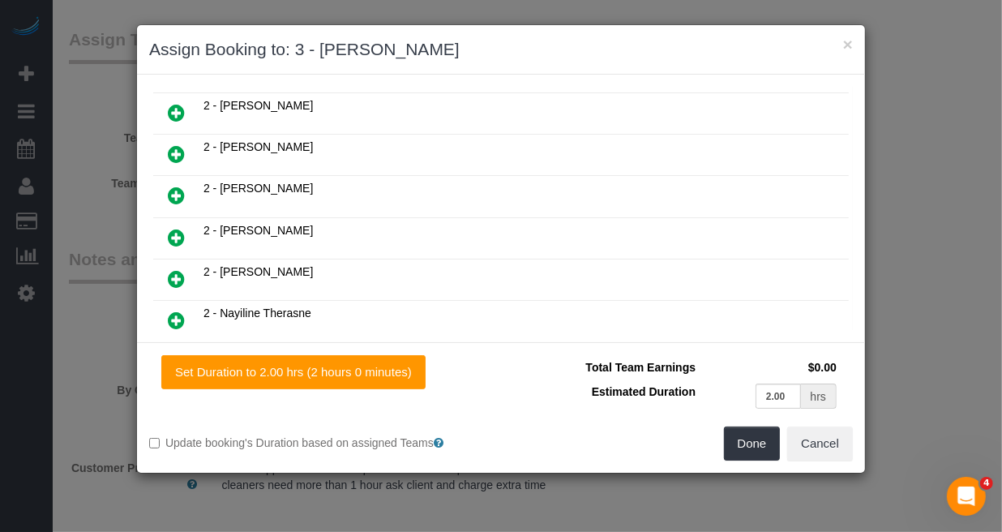
click at [179, 103] on icon at bounding box center [176, 112] width 17 height 19
drag, startPoint x: 743, startPoint y: 443, endPoint x: 751, endPoint y: 438, distance: 8.3
click at [744, 443] on button "Done" at bounding box center [752, 443] width 57 height 34
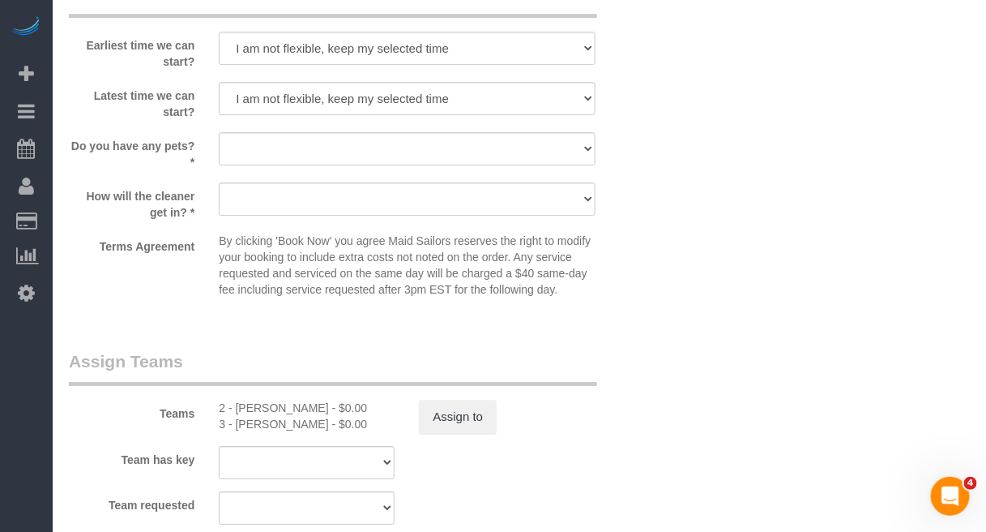
scroll to position [1418, 0]
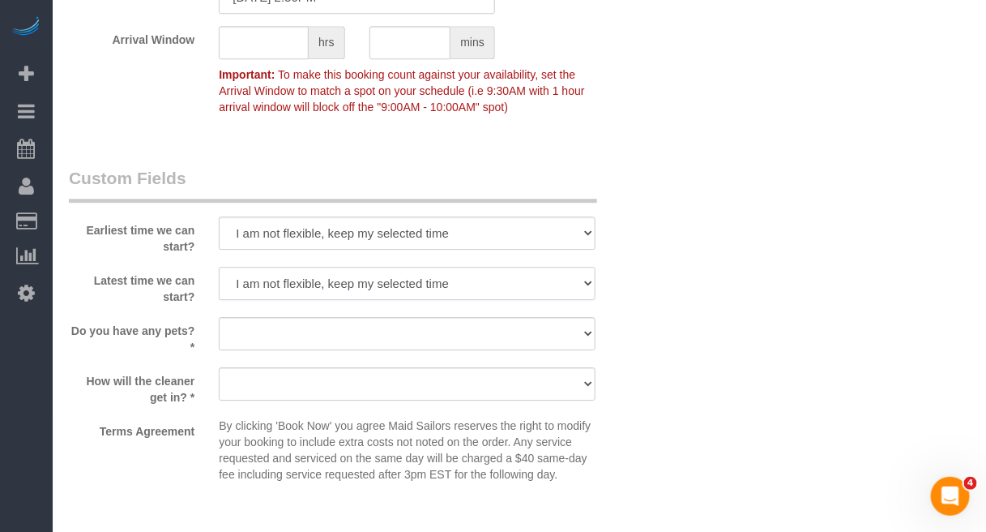
click at [550, 286] on select "I am not flexible, keep my selected time 8:00 AM 9:00 AM 10:00 AM 11:00 AM 12:0…" at bounding box center [407, 283] width 376 height 33
select select "number:76"
click at [219, 267] on select "I am not flexible, keep my selected time 8:00 AM 9:00 AM 10:00 AM 11:00 AM 12:0…" at bounding box center [407, 283] width 376 height 33
click at [473, 233] on select "I am not flexible, keep my selected time 8:00 AM 9:00 AM 10:00 AM 11:00 AM 12:0…" at bounding box center [407, 232] width 376 height 33
select select "number:58"
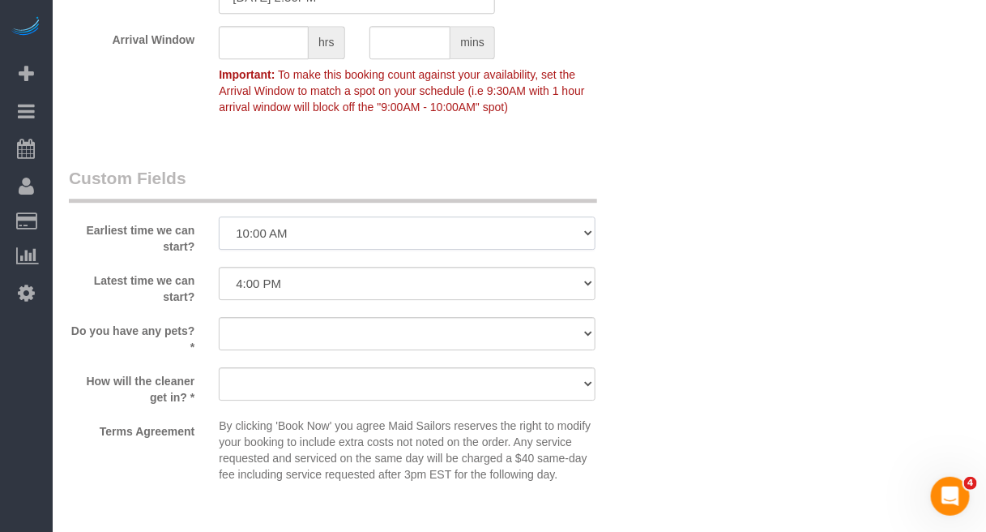
click at [219, 216] on select "I am not flexible, keep my selected time 8:00 AM 9:00 AM 10:00 AM 11:00 AM 12:0…" at bounding box center [407, 232] width 376 height 33
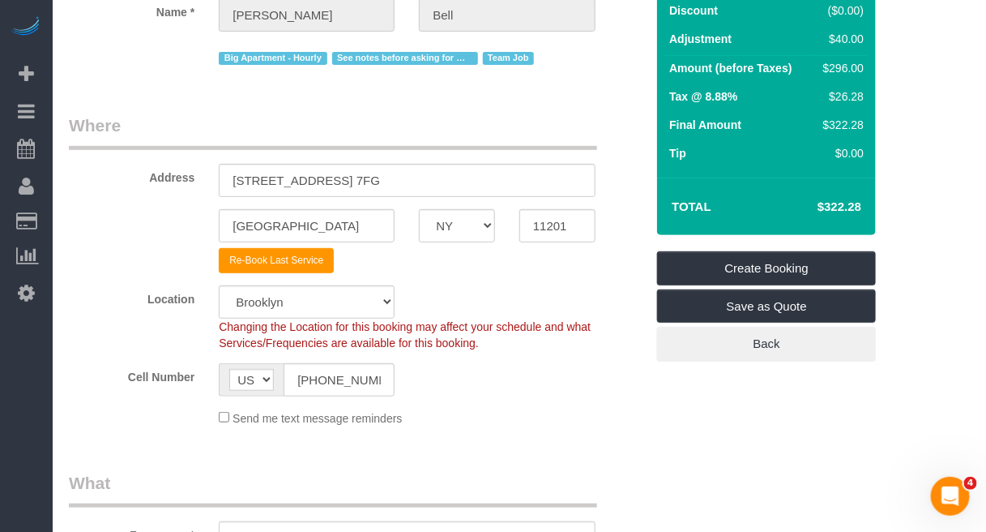
scroll to position [101, 0]
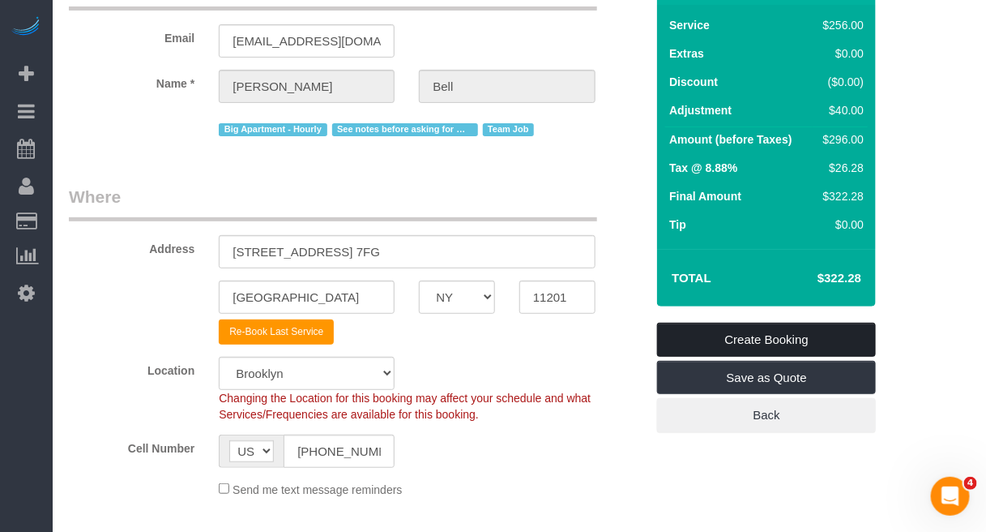
click at [727, 338] on link "Create Booking" at bounding box center [766, 340] width 219 height 34
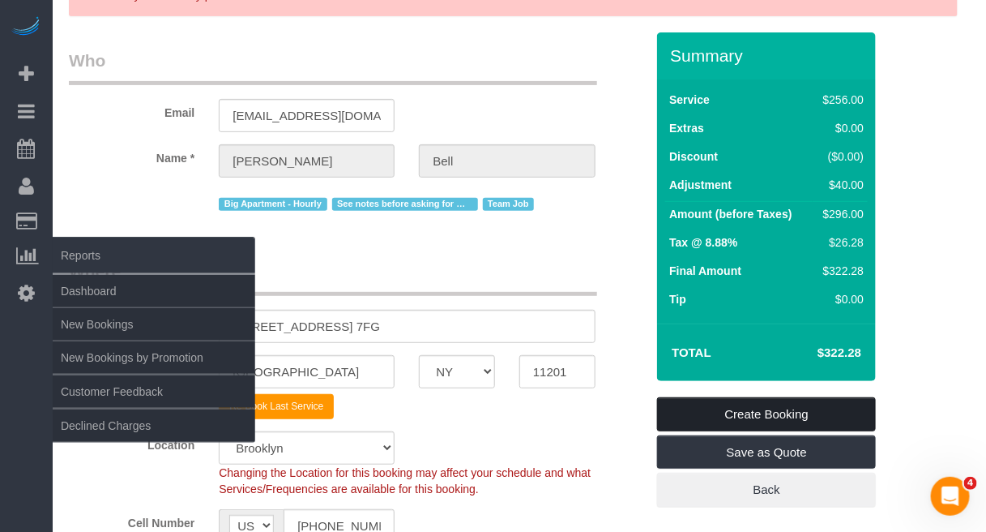
scroll to position [1659, 0]
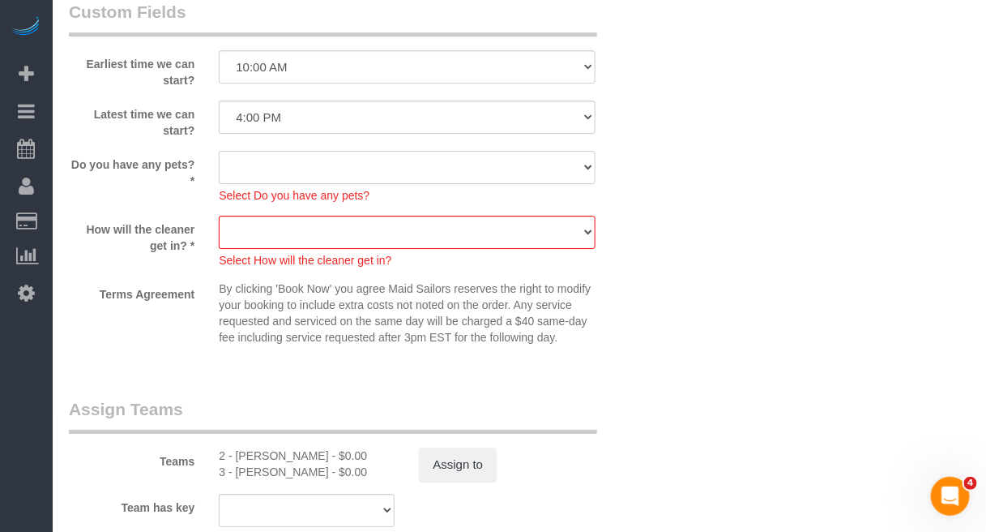
click at [393, 169] on select "Dog Cat None" at bounding box center [407, 167] width 376 height 33
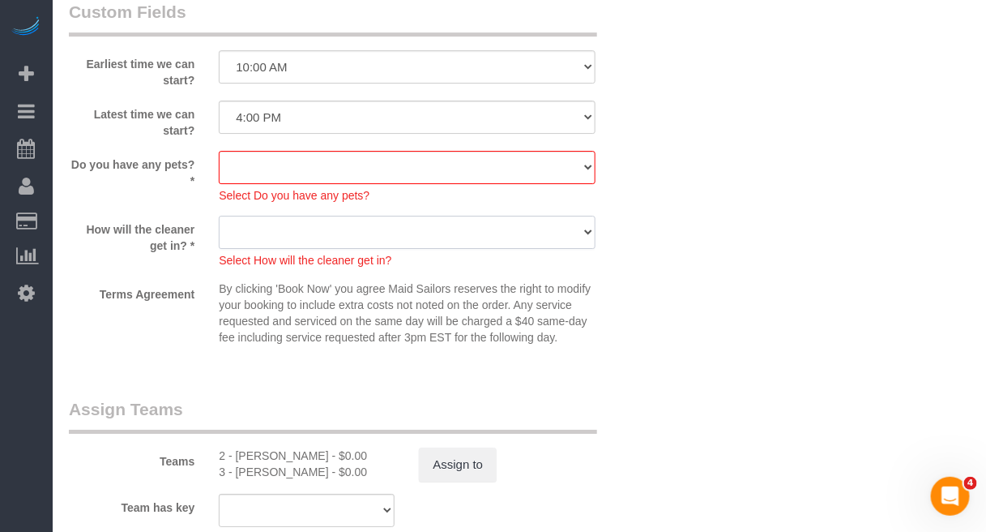
click at [503, 236] on select "We'll let you in. Doorman/Front Desk has the key. Other (Provide details)" at bounding box center [407, 232] width 376 height 33
select select "number:5"
click at [219, 216] on select "We'll let you in. Doorman/Front Desk has the key. Other (Provide details)" at bounding box center [407, 232] width 376 height 33
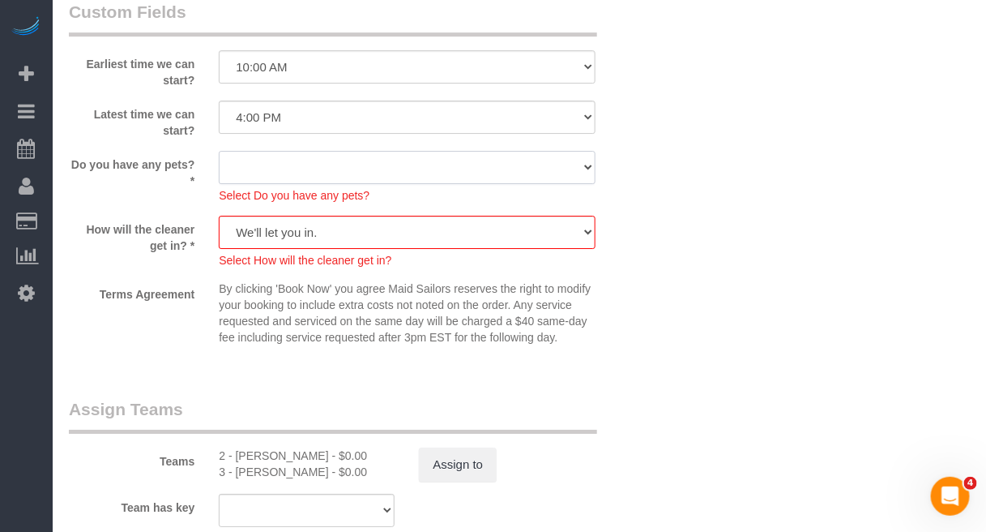
click at [440, 165] on select "Dog Cat None" at bounding box center [407, 167] width 376 height 33
select select "number:15"
click at [219, 151] on select "Dog Cat None" at bounding box center [407, 167] width 376 height 33
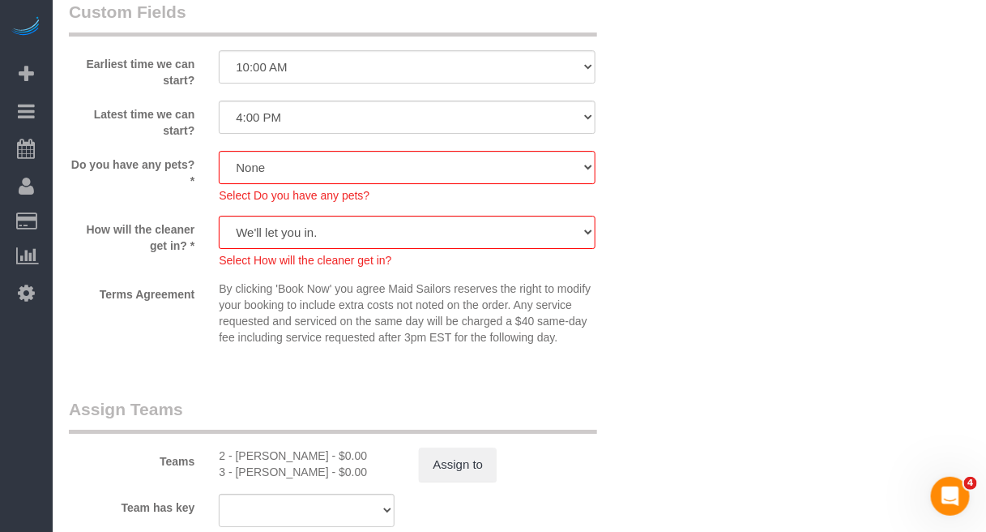
click at [648, 247] on div "How will the cleaner get in? * We'll let you in. Doorman/Front Desk has the key…" at bounding box center [357, 242] width 601 height 53
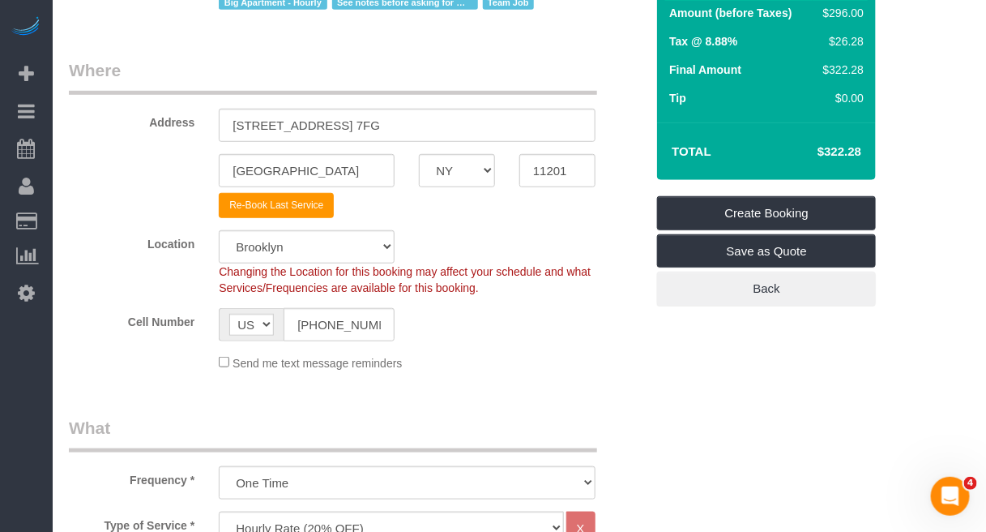
scroll to position [277, 0]
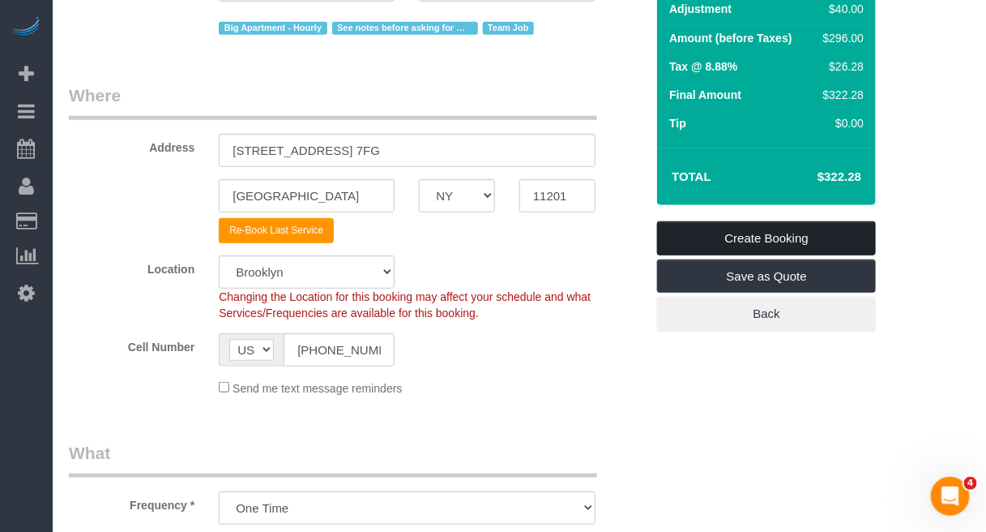
click at [819, 240] on link "Create Booking" at bounding box center [766, 238] width 219 height 34
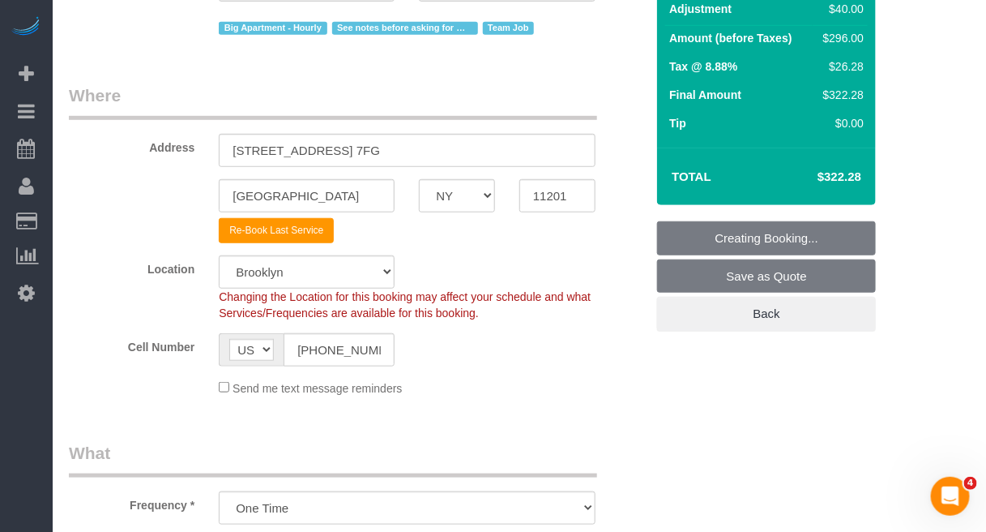
scroll to position [203, 0]
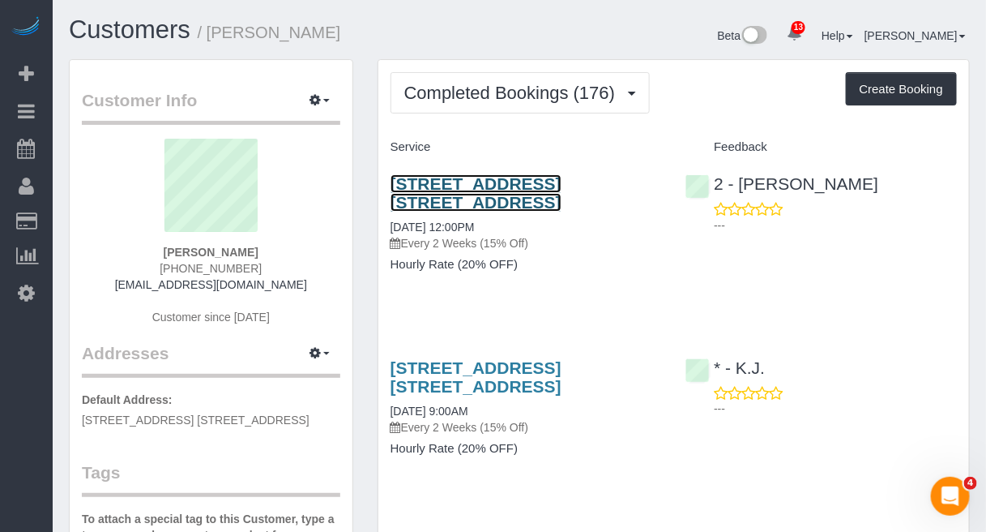
click at [524, 195] on link "205 Water Street, Apt. 7fg, Brooklyn, NY 11201" at bounding box center [476, 192] width 171 height 37
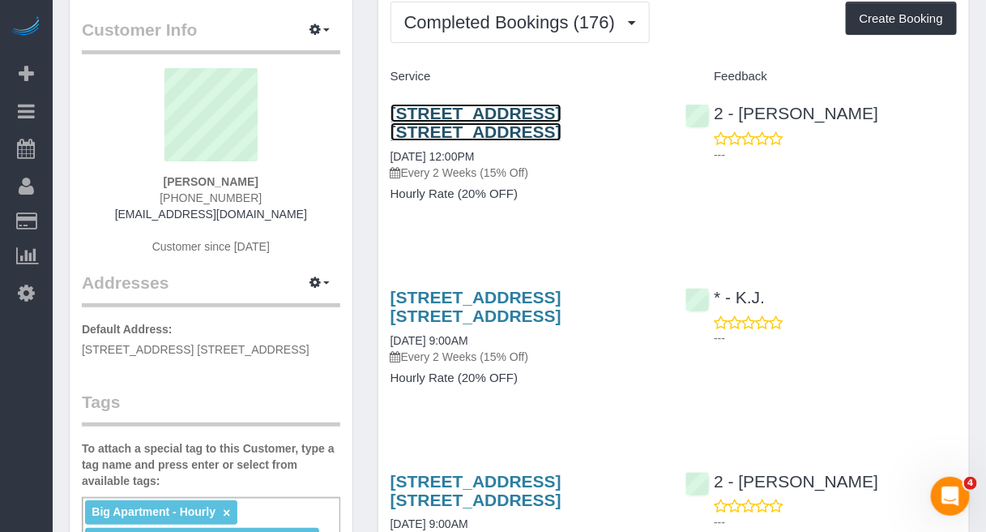
scroll to position [101, 0]
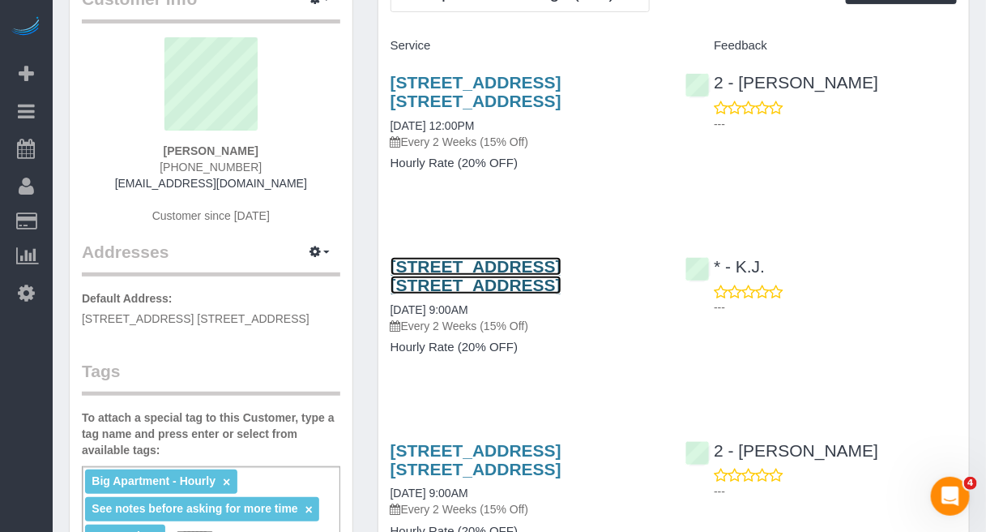
click at [497, 265] on link "205 Water Street, Apt. 7fg, Brooklyn, NY 11201" at bounding box center [476, 275] width 171 height 37
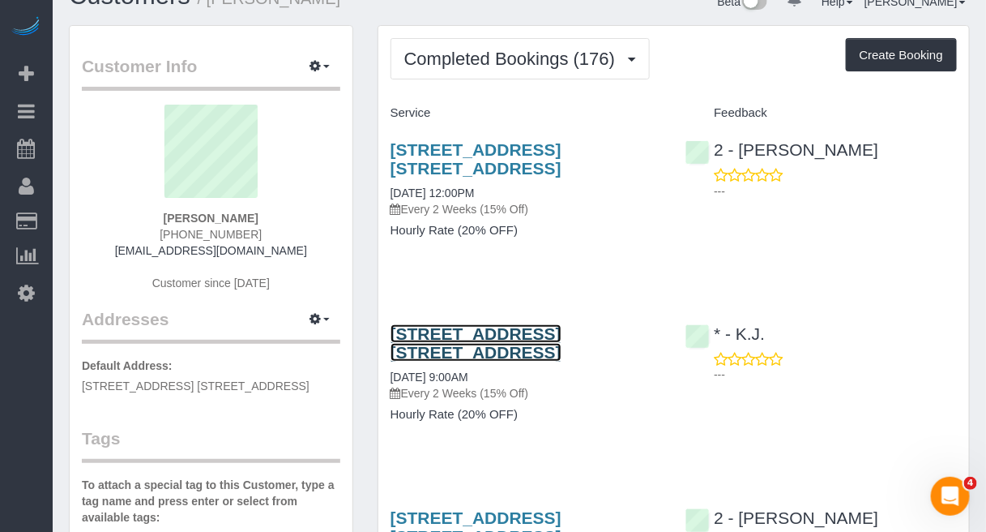
scroll to position [0, 0]
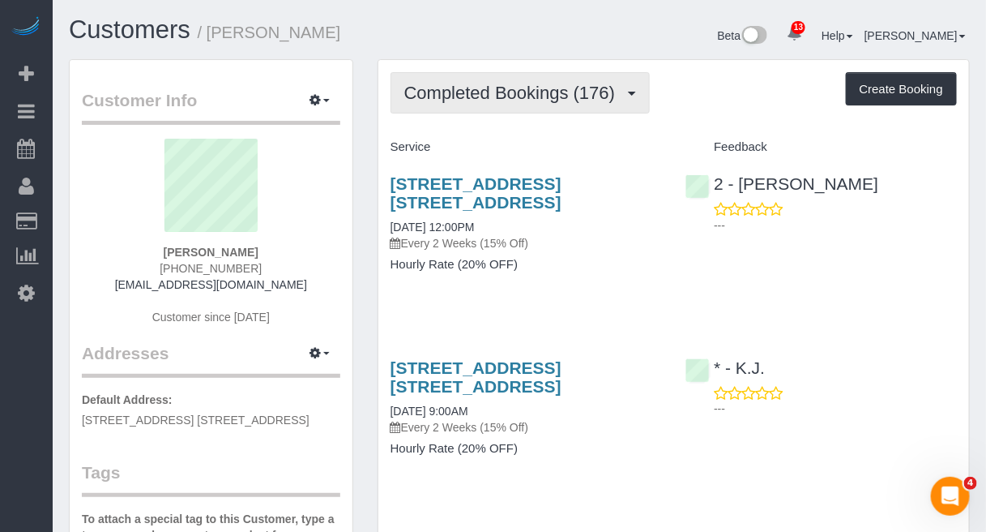
click at [529, 87] on span "Completed Bookings (176)" at bounding box center [513, 93] width 219 height 20
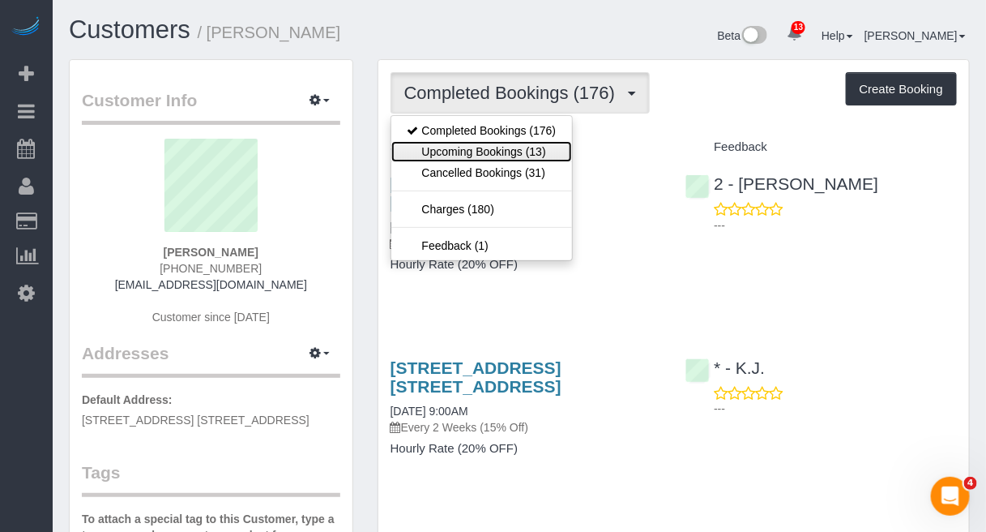
click at [511, 152] on link "Upcoming Bookings (13)" at bounding box center [482, 151] width 182 height 21
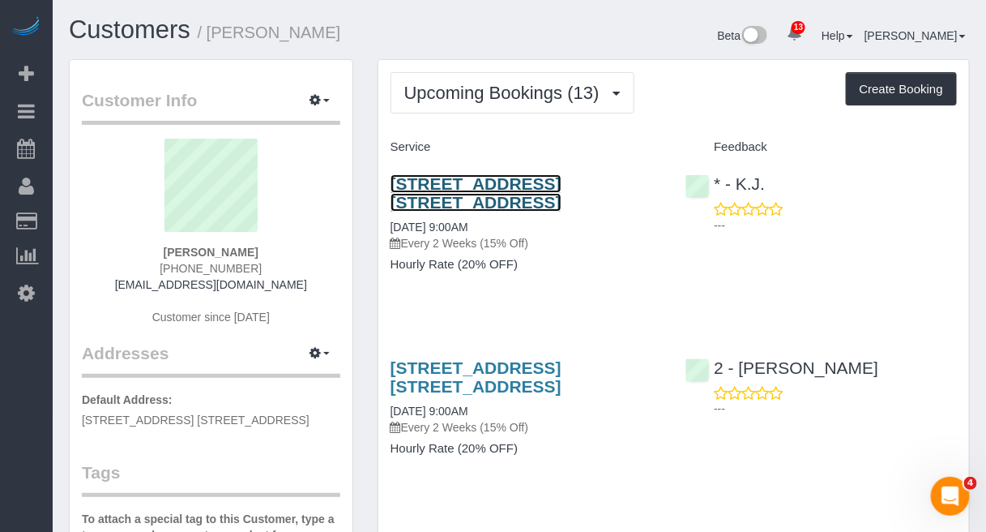
click at [521, 201] on link "[STREET_ADDRESS] [STREET_ADDRESS]" at bounding box center [476, 192] width 171 height 37
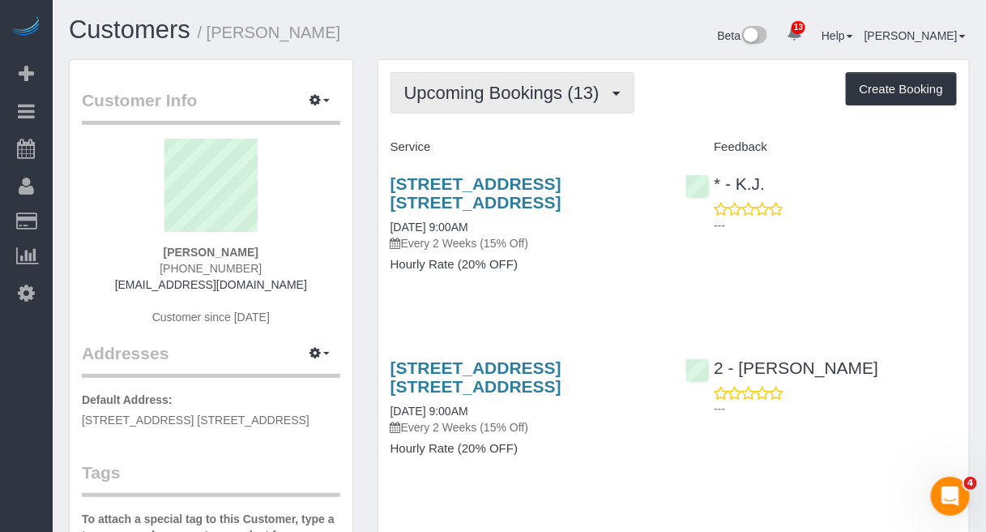
click at [493, 90] on span "Upcoming Bookings (13)" at bounding box center [505, 93] width 203 height 20
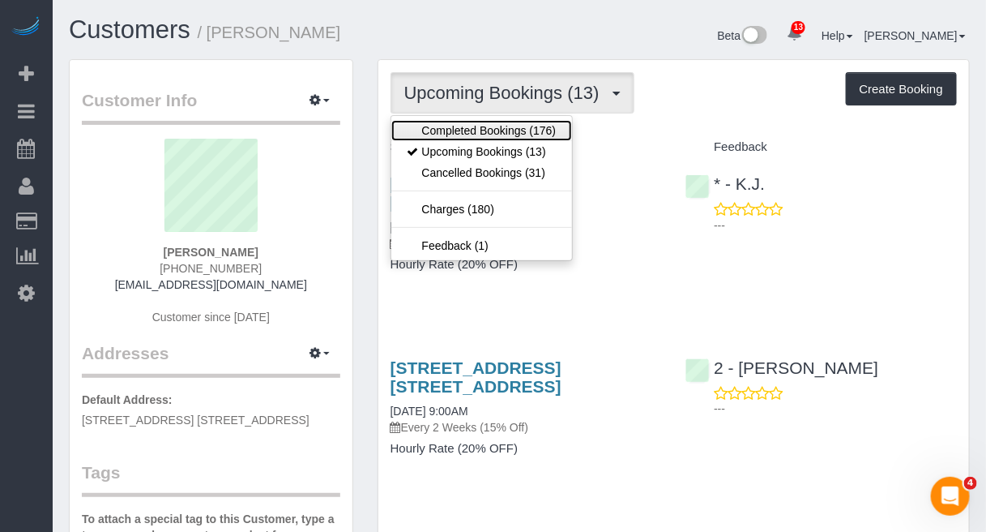
click at [480, 126] on link "Completed Bookings (176)" at bounding box center [482, 130] width 182 height 21
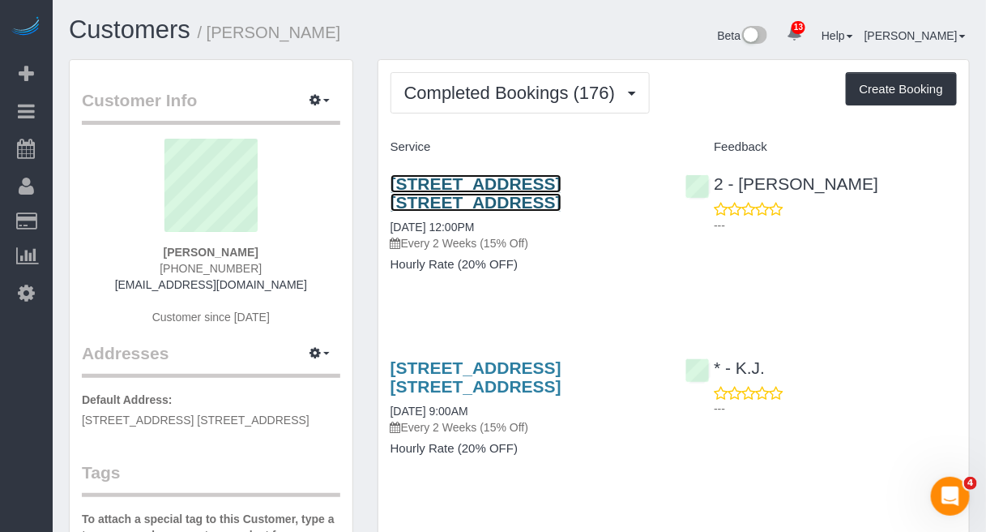
click at [547, 175] on link "[STREET_ADDRESS] [STREET_ADDRESS]" at bounding box center [476, 192] width 171 height 37
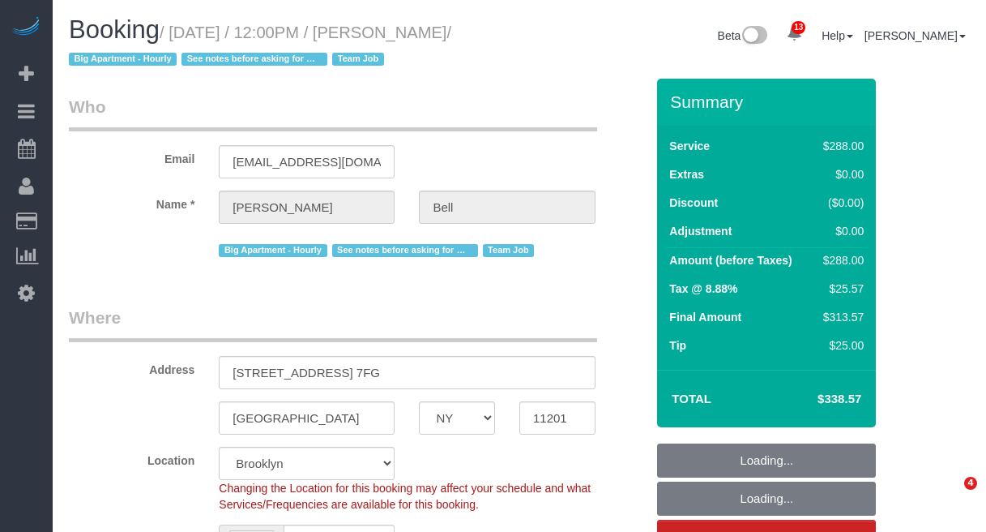
select select "NY"
select select "270"
select select "number:89"
select select "number:90"
select select "number:15"
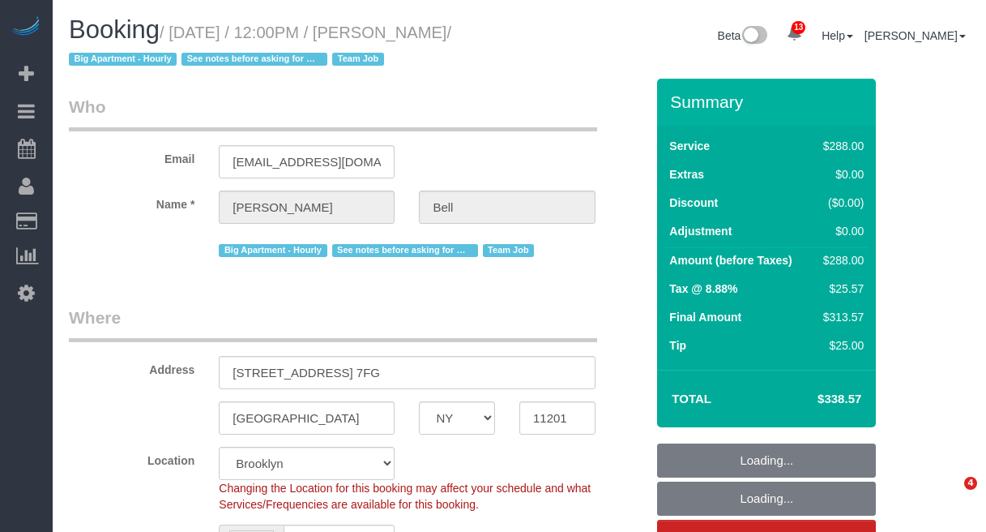
select select "number:5"
select select "number:21"
select select "object:1473"
select select "spot6"
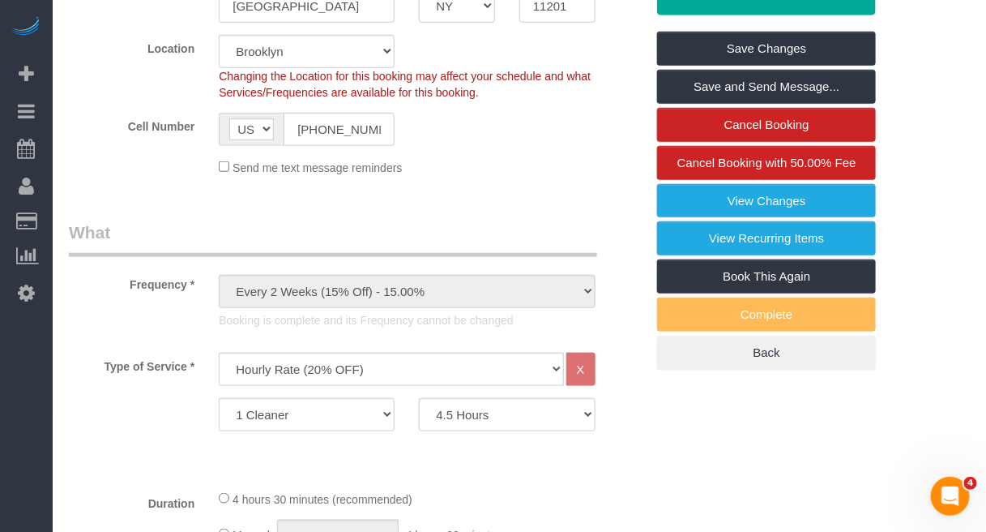
scroll to position [405, 0]
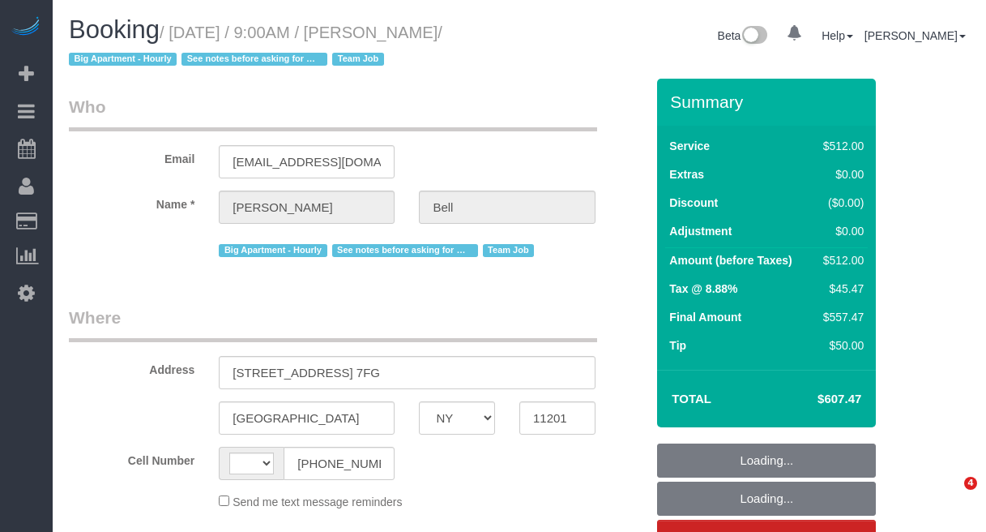
select select "NY"
select select "object:805"
select select "string:stripe-pm_1KXFUA4VGloSiKo7ffajs4Qi"
select select "2"
select select "240"
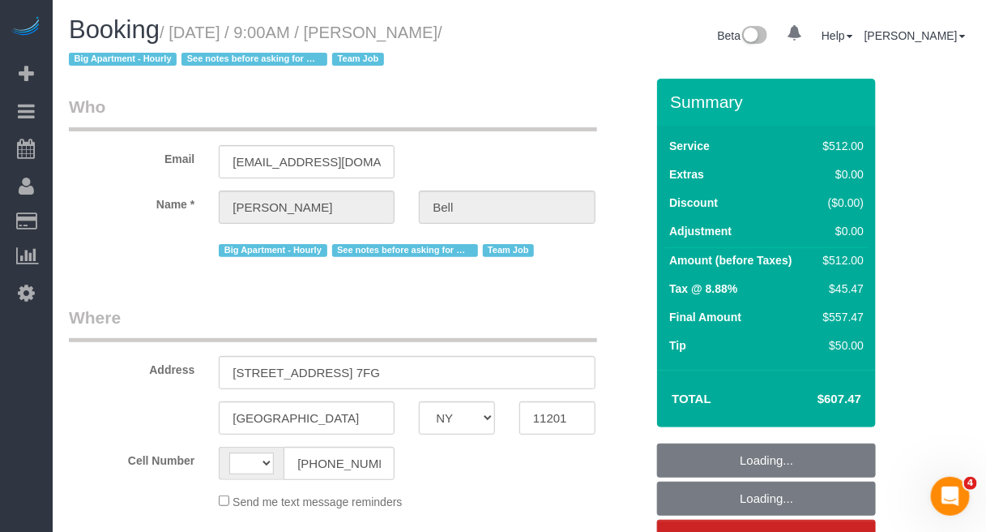
select select "number:89"
select select "number:90"
select select "number:15"
select select "number:5"
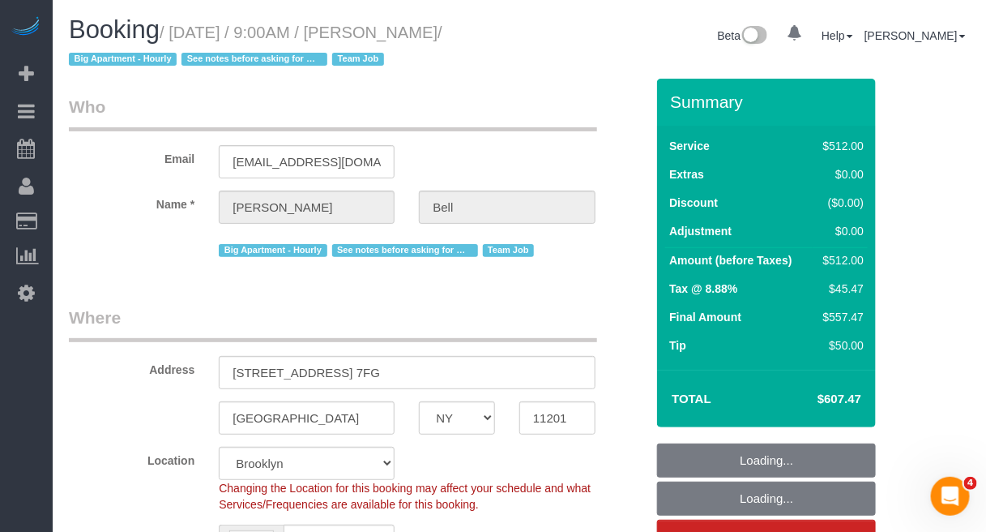
select select "string:[GEOGRAPHIC_DATA]"
select select "spot1"
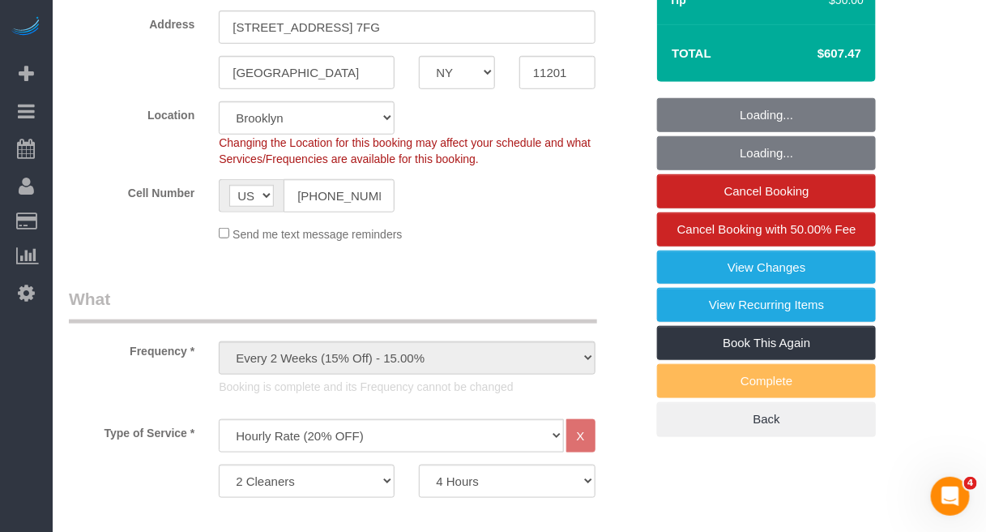
scroll to position [405, 0]
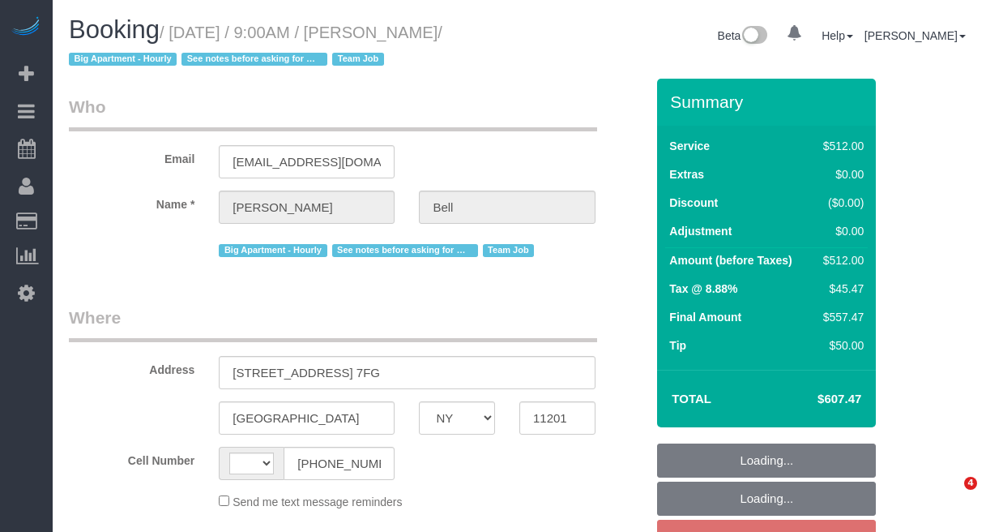
select select "NY"
select select "string:US"
select select "object:749"
select select "number:89"
select select "number:90"
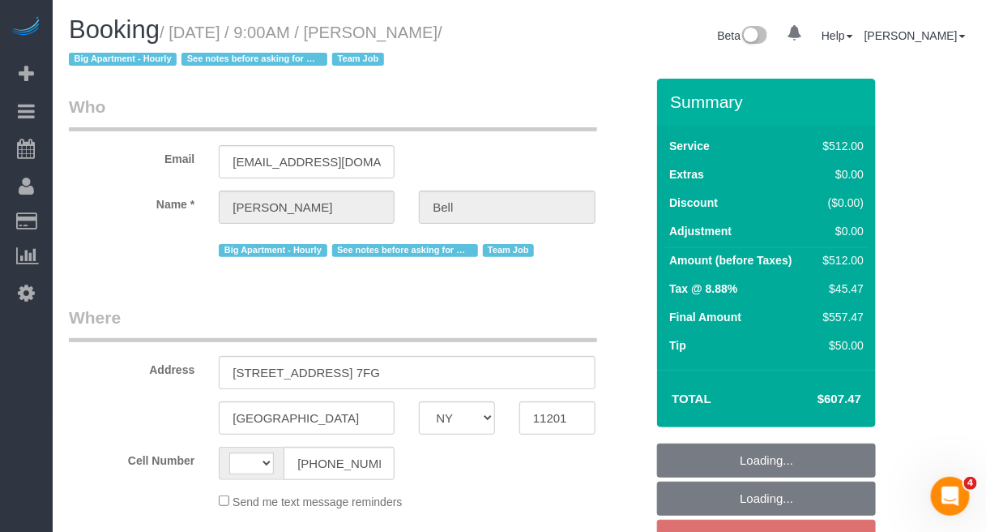
select select "number:15"
select select "number:5"
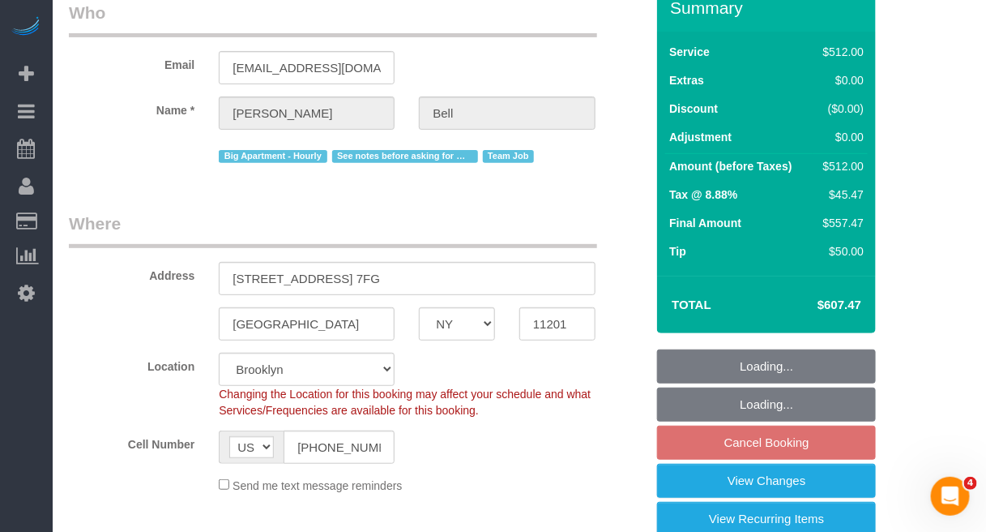
select select "2"
select select "240"
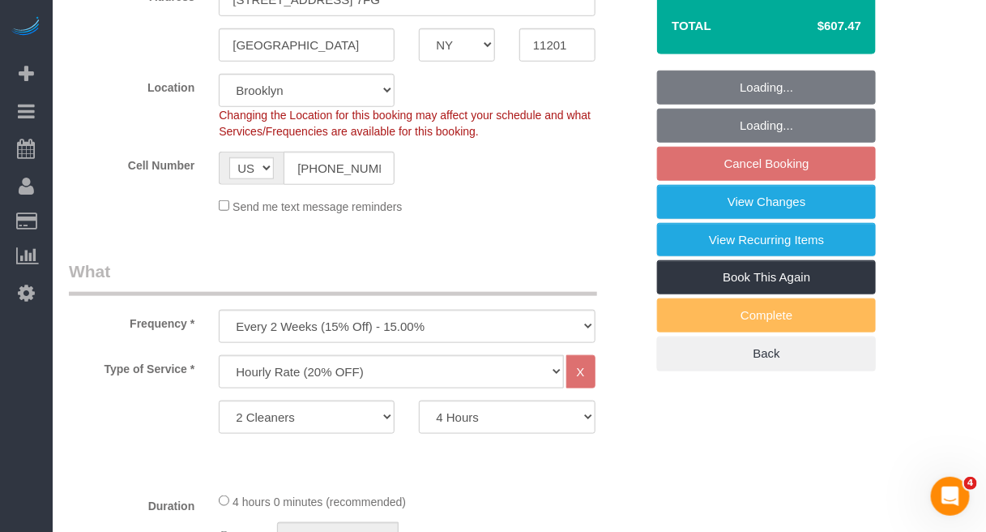
select select "object:1043"
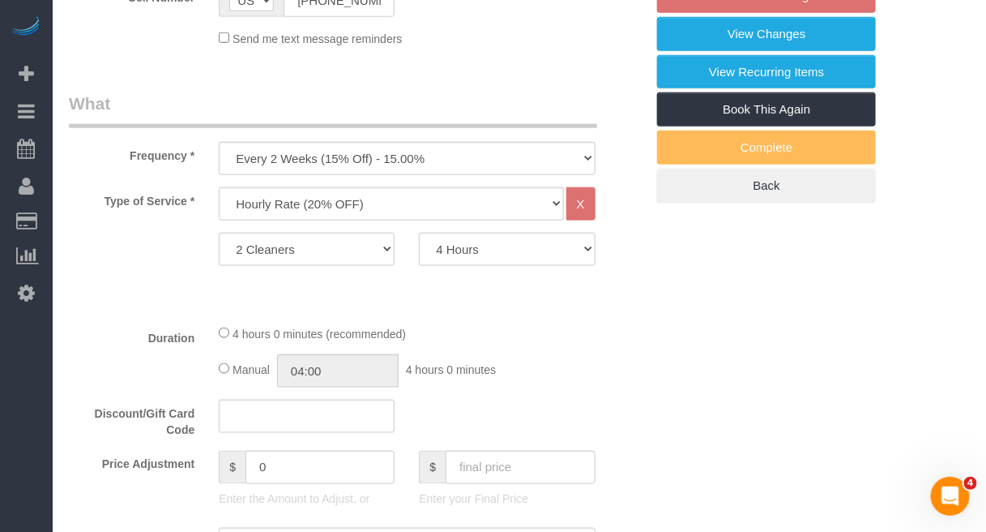
select select "spot2"
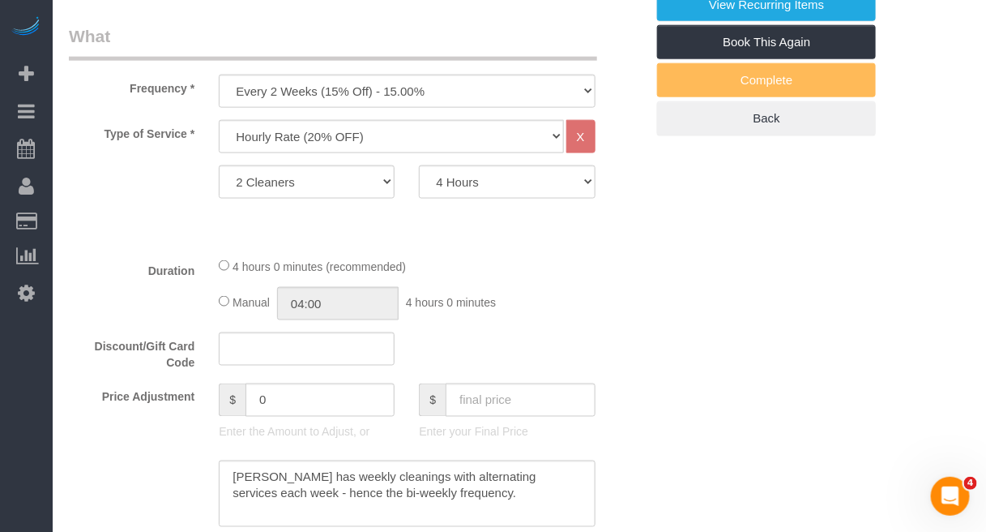
select select "string:stripe-pm_1KXFUA4VGloSiKo7ffajs4Qi"
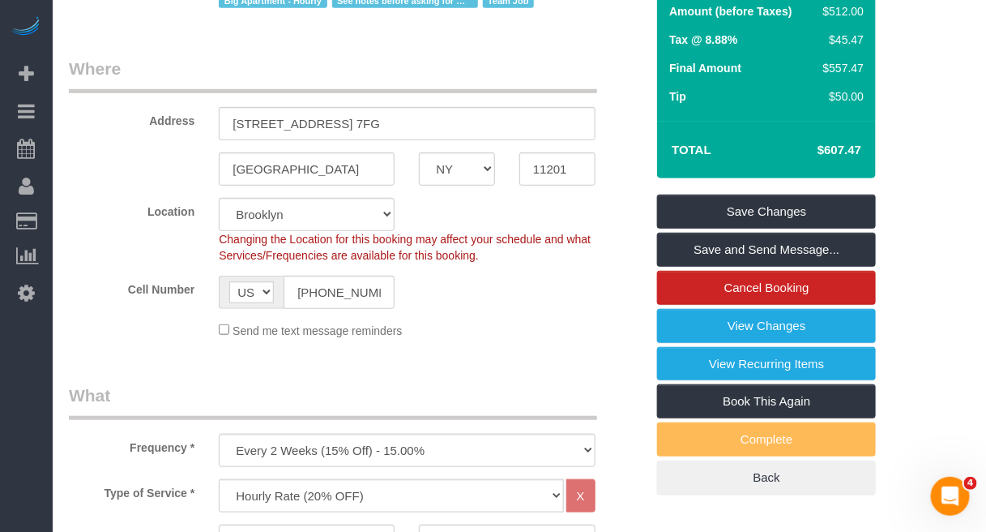
scroll to position [203, 0]
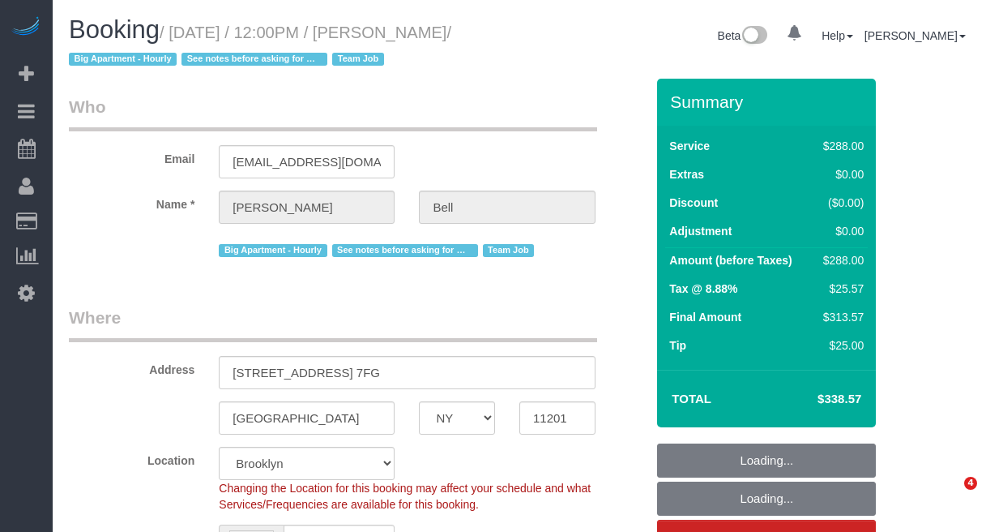
select select "NY"
select select "string:stripe-pm_1KXFUA4VGloSiKo7ffajs4Qi"
select select "270"
select select "spot1"
select select "number:89"
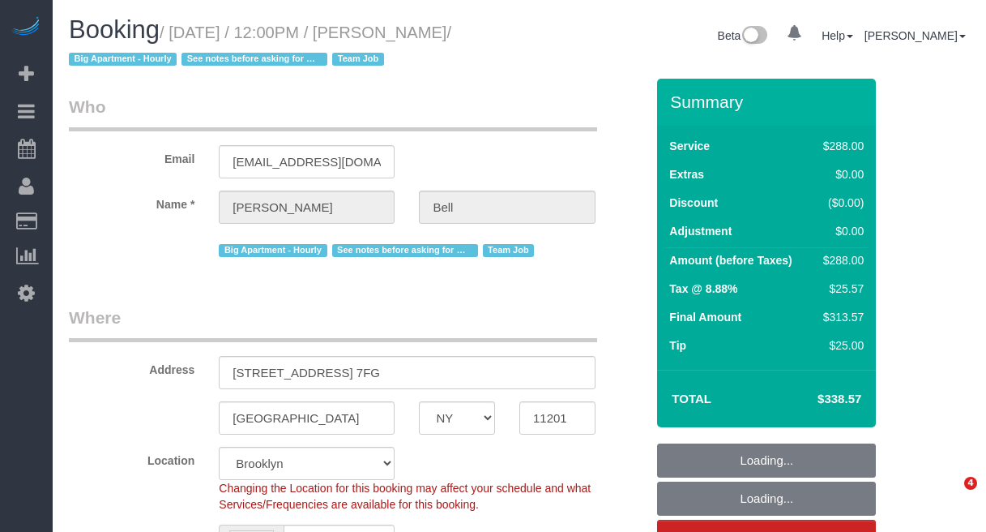
select select "number:90"
select select "number:15"
select select "number:5"
select select "number:21"
select select "object:1473"
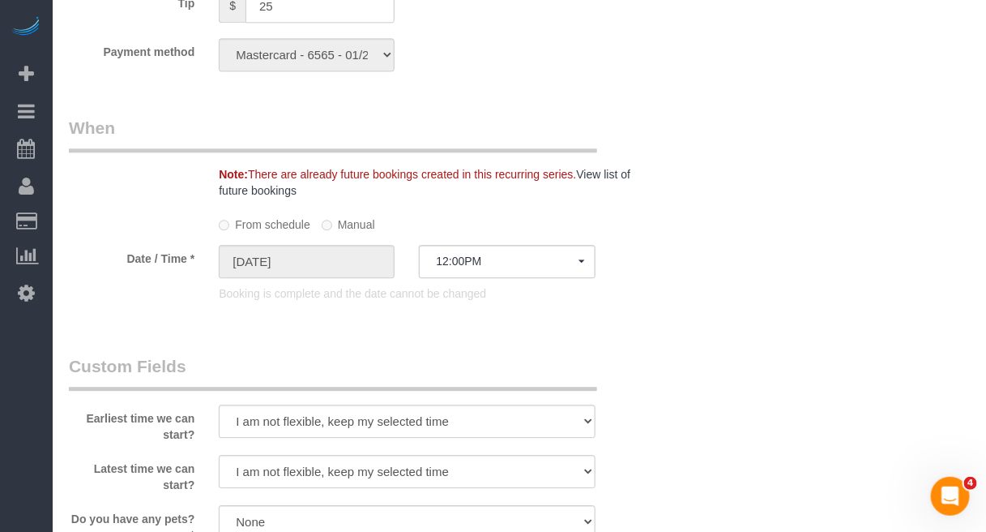
scroll to position [1216, 0]
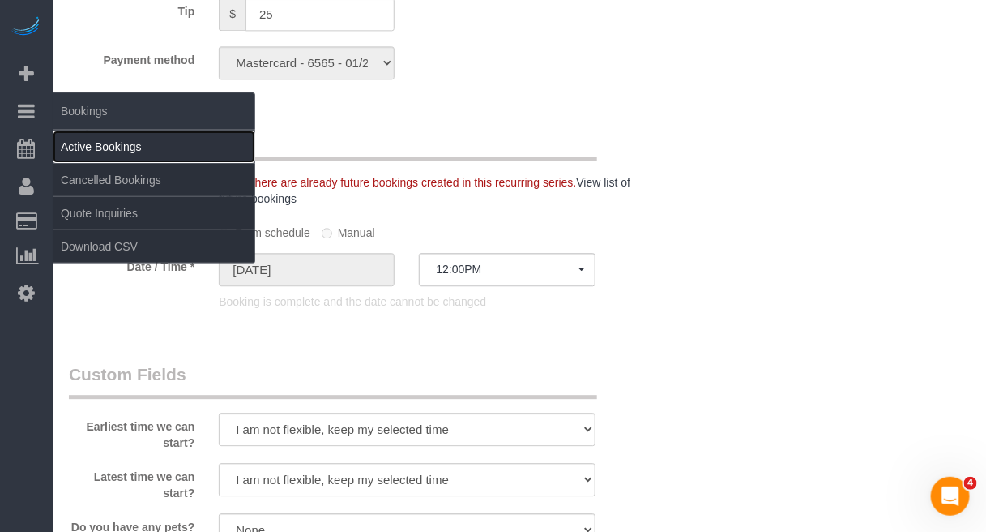
drag, startPoint x: 83, startPoint y: 142, endPoint x: 94, endPoint y: 143, distance: 10.6
click at [83, 143] on link "Active Bookings" at bounding box center [154, 146] width 203 height 32
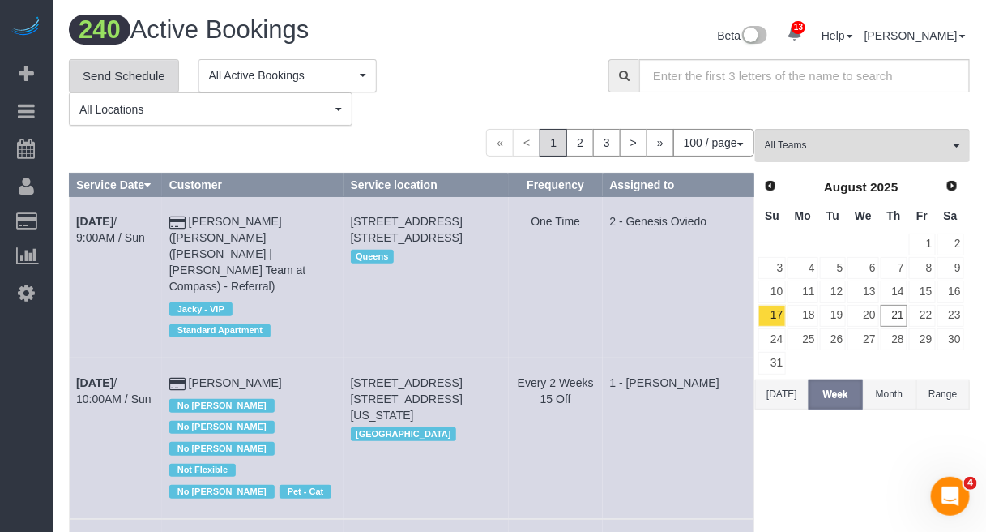
click at [148, 82] on link "Send Schedule" at bounding box center [124, 76] width 110 height 34
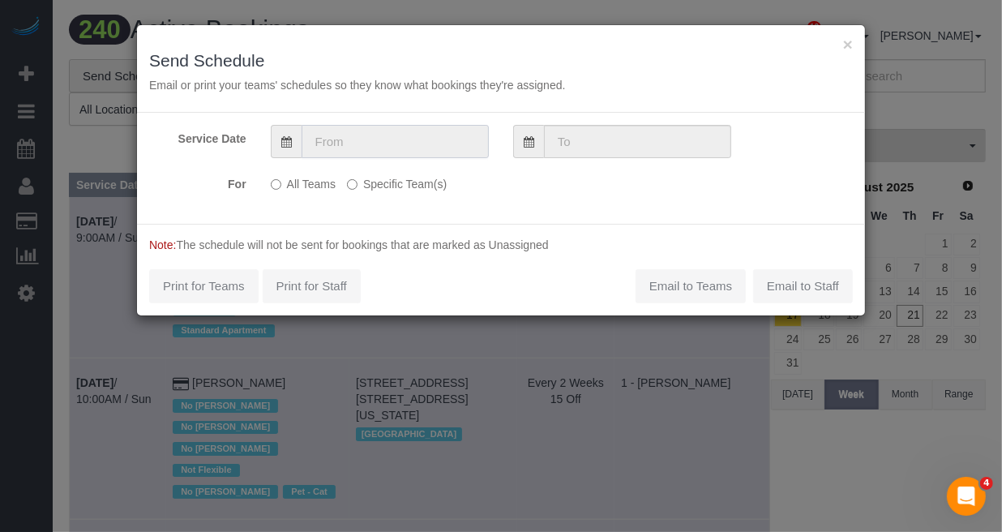
click at [390, 152] on input "text" at bounding box center [395, 141] width 187 height 33
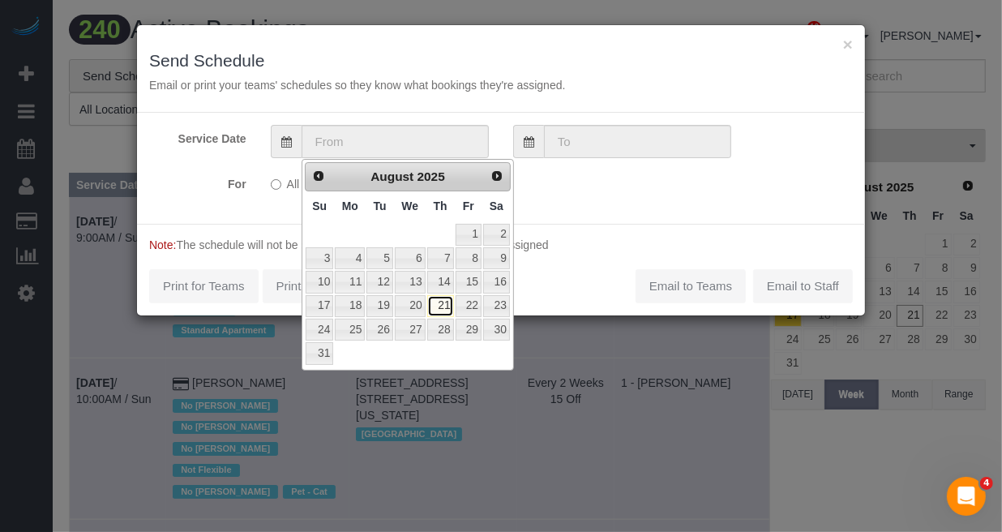
click at [443, 304] on link "21" at bounding box center [440, 306] width 27 height 22
type input "08/21/2025"
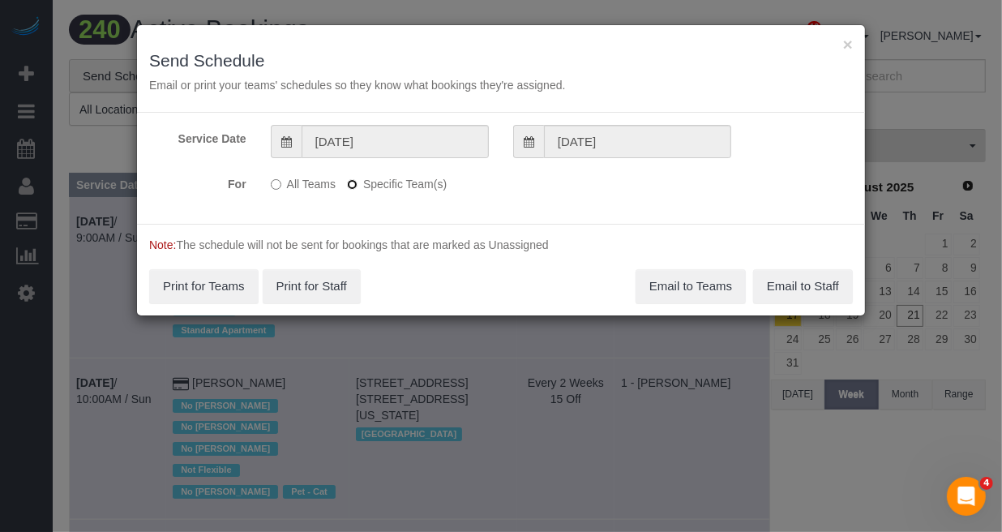
click at [357, 186] on label "Specific Team(s)" at bounding box center [397, 181] width 100 height 22
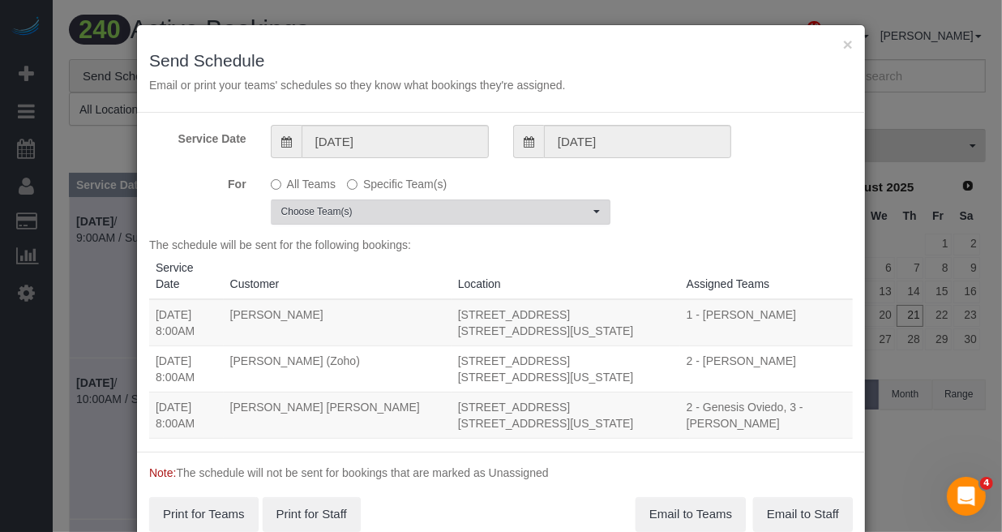
click at [432, 212] on span "Choose Team(s)" at bounding box center [435, 212] width 308 height 14
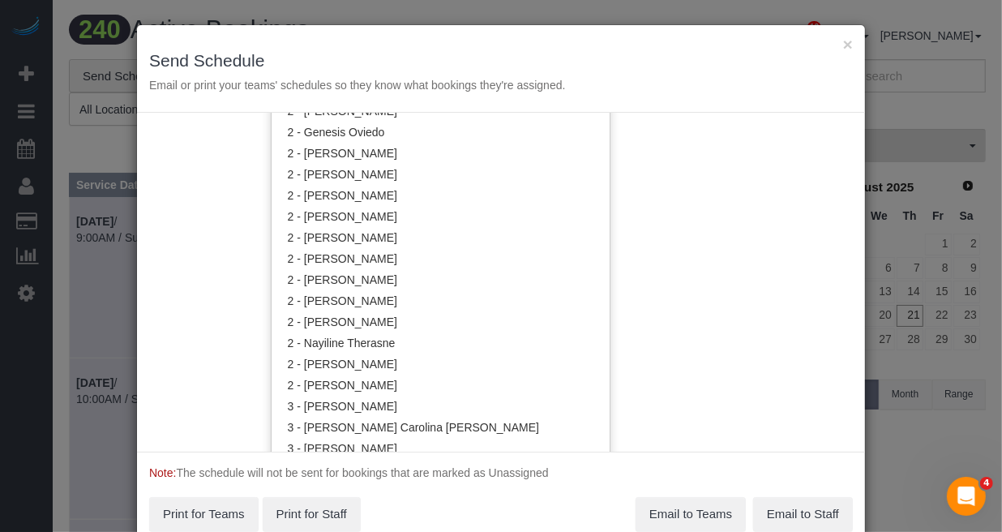
scroll to position [1114, 0]
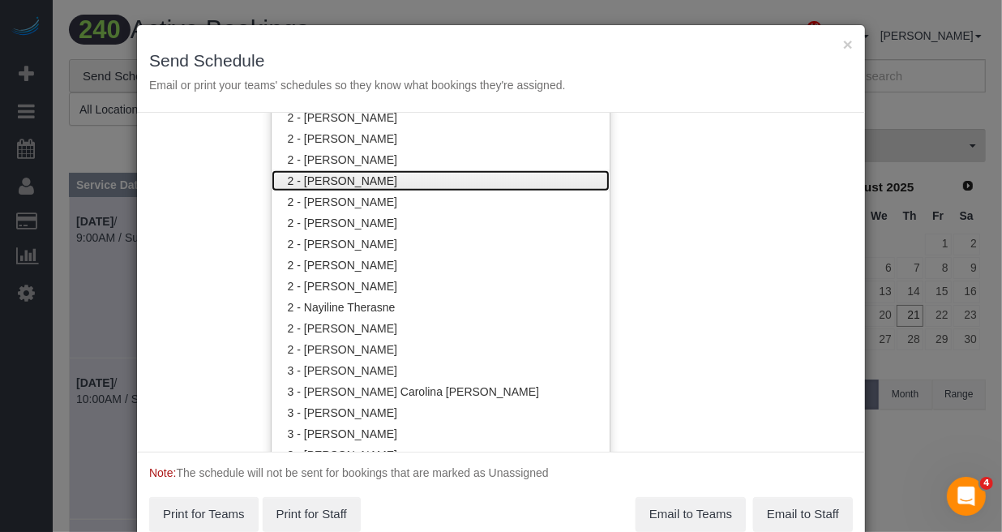
click at [369, 183] on link "2 - Katherine Poveda" at bounding box center [441, 180] width 338 height 21
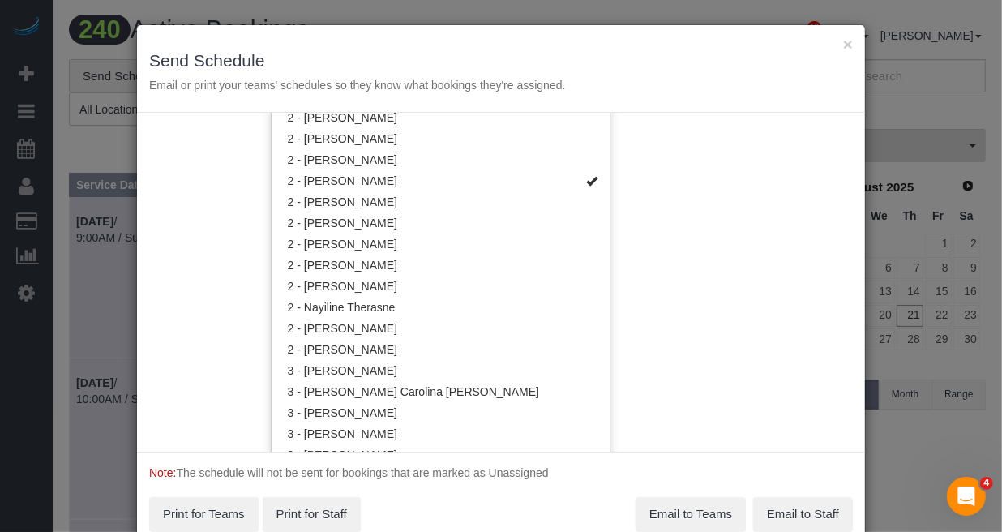
click at [742, 321] on div "Service Date 08/21/2025 08/21/2025 For All Teams Specific Team(s) 2 - Katherine…" at bounding box center [501, 282] width 728 height 339
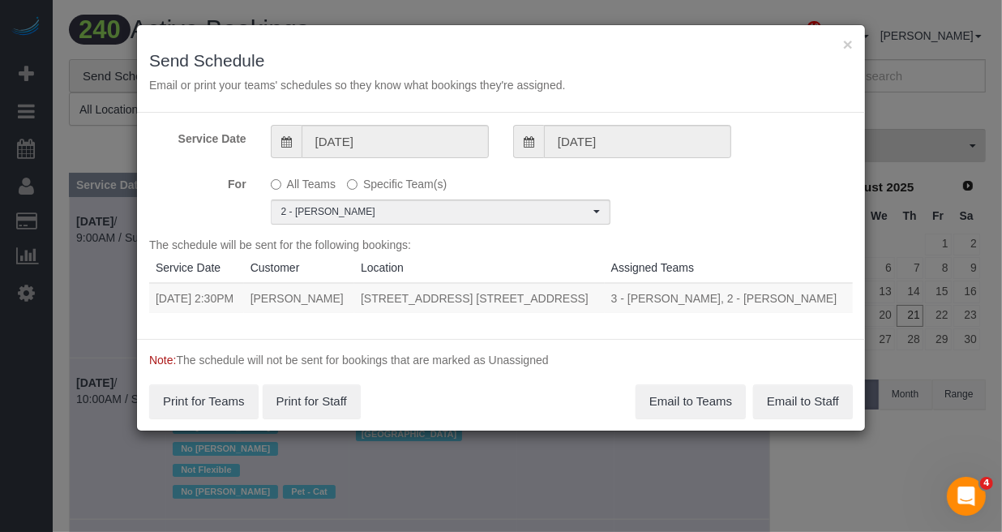
scroll to position [0, 0]
click at [691, 396] on button "Email to Teams" at bounding box center [690, 401] width 110 height 34
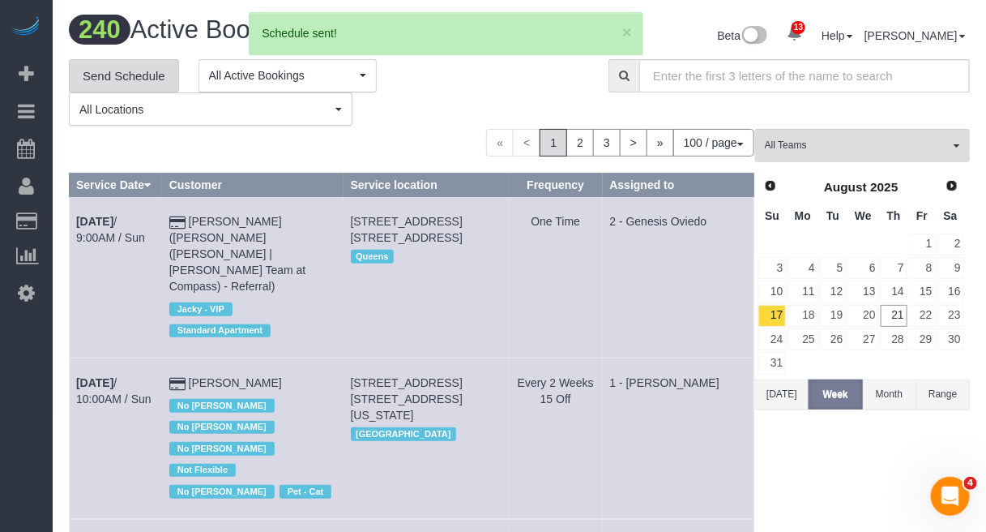
click at [151, 77] on link "Send Schedule" at bounding box center [124, 76] width 110 height 34
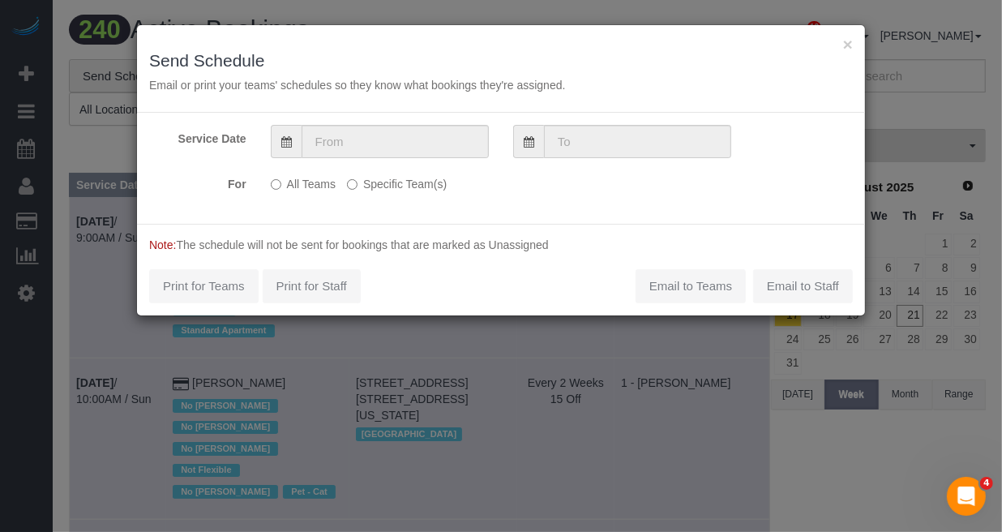
click at [378, 189] on label "Specific Team(s)" at bounding box center [397, 181] width 100 height 22
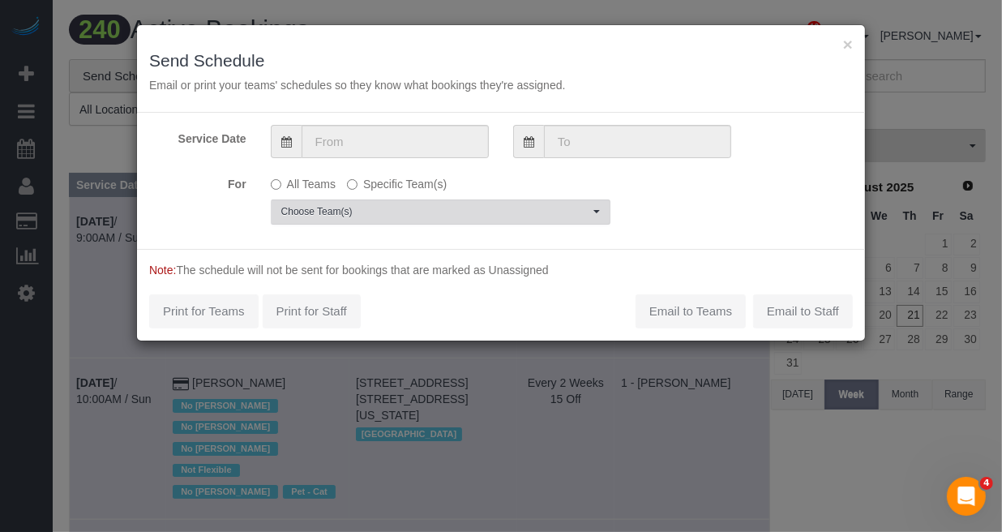
click at [419, 216] on span "Choose Team(s)" at bounding box center [435, 212] width 308 height 14
click at [440, 143] on input "text" at bounding box center [395, 138] width 187 height 33
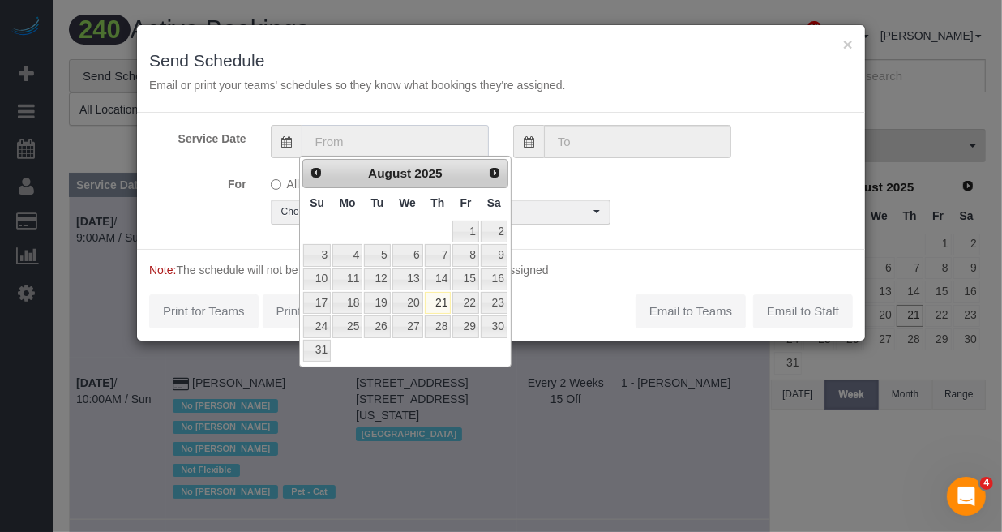
scroll to position [0, 0]
drag, startPoint x: 435, startPoint y: 304, endPoint x: 454, endPoint y: 294, distance: 21.0
click at [435, 304] on link "21" at bounding box center [438, 303] width 27 height 22
type input "[DATE]"
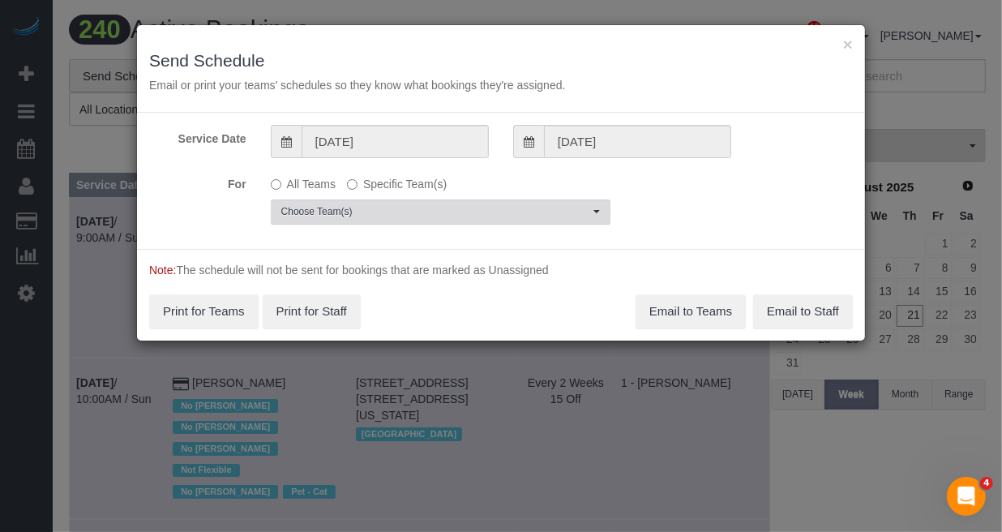
click at [491, 211] on span "Choose Team(s)" at bounding box center [435, 212] width 308 height 14
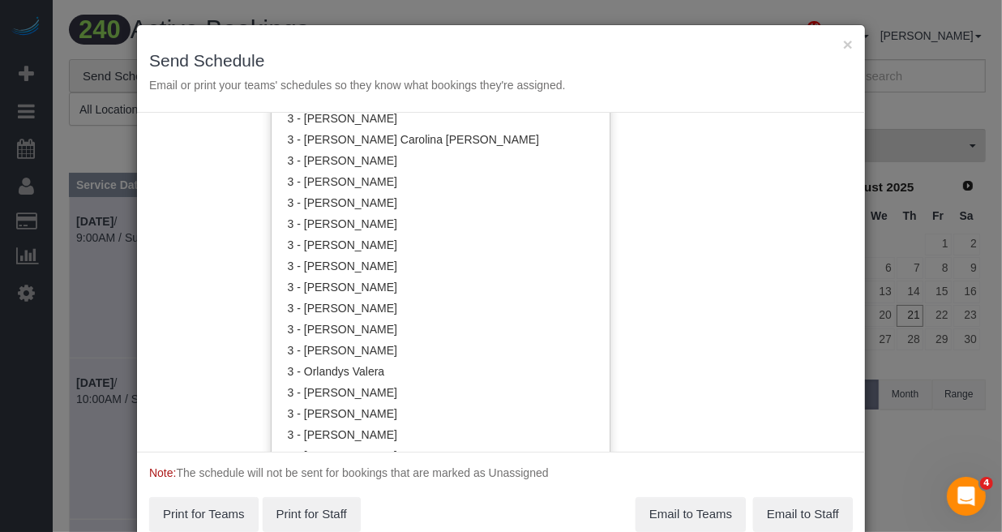
scroll to position [1418, 0]
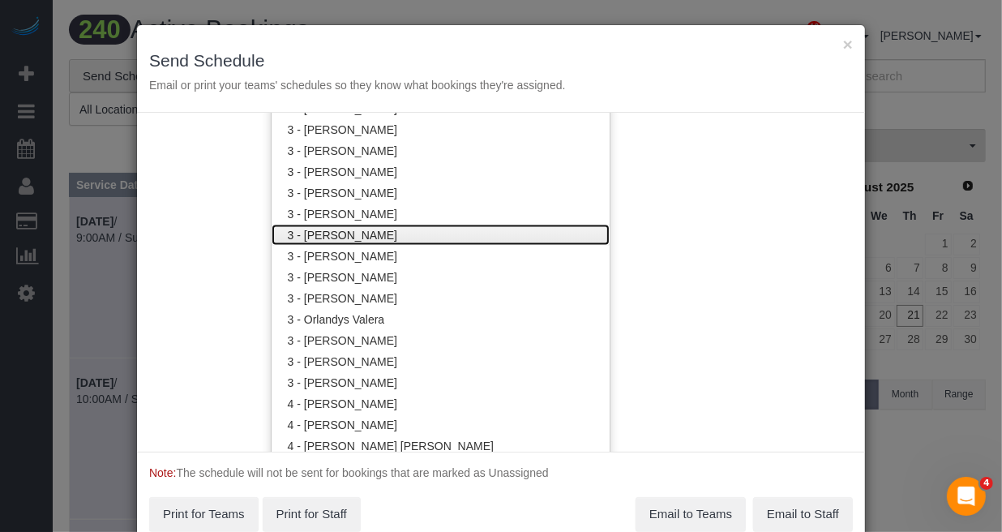
click at [349, 233] on link "3 - Maria Bonilla" at bounding box center [441, 235] width 338 height 21
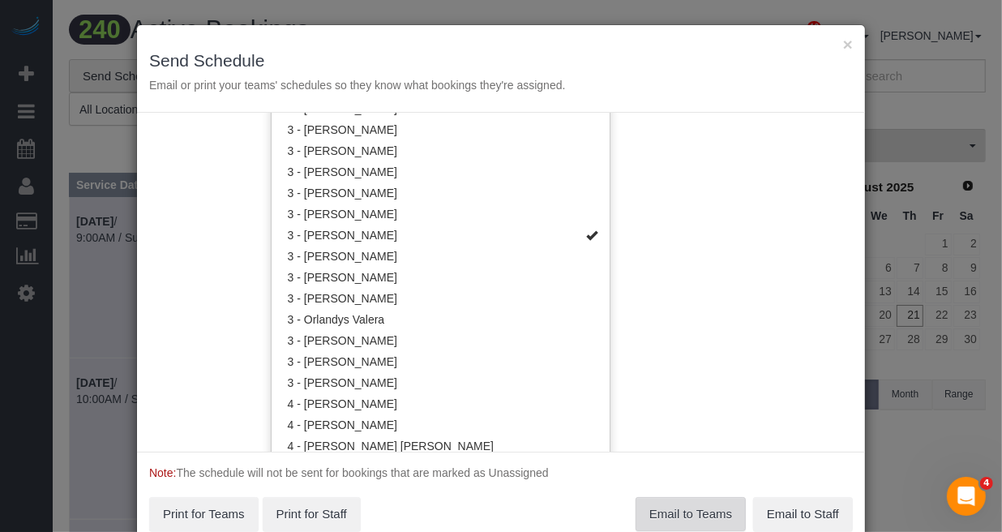
click at [682, 512] on div "× Send Schedule Email or print your teams' schedules so they know what bookings…" at bounding box center [501, 266] width 1002 height 532
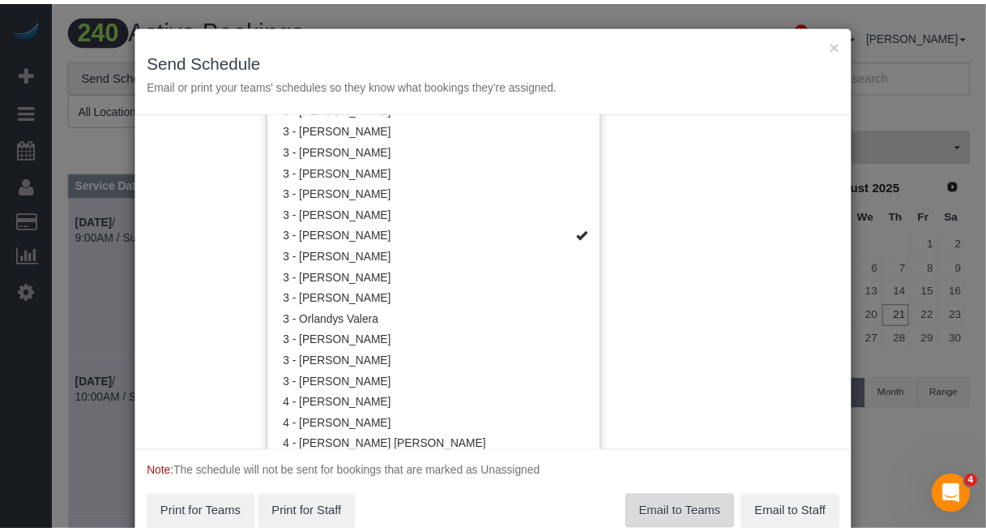
scroll to position [0, 0]
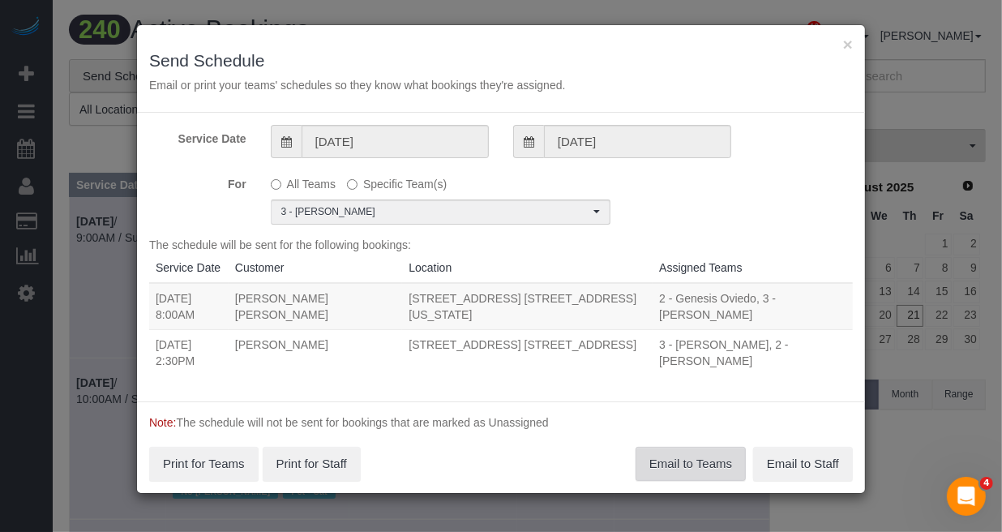
click at [661, 447] on button "Email to Teams" at bounding box center [690, 464] width 110 height 34
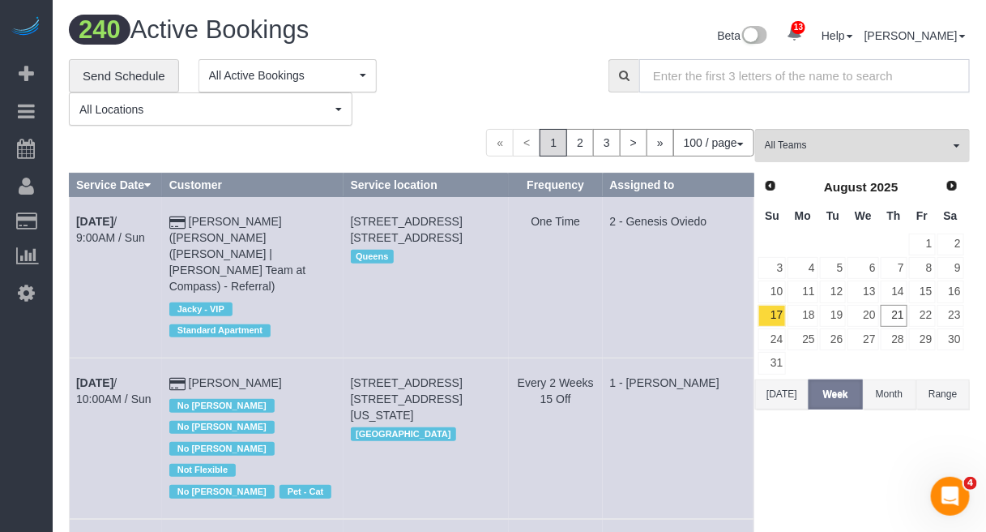
click at [922, 85] on input "text" at bounding box center [804, 75] width 331 height 33
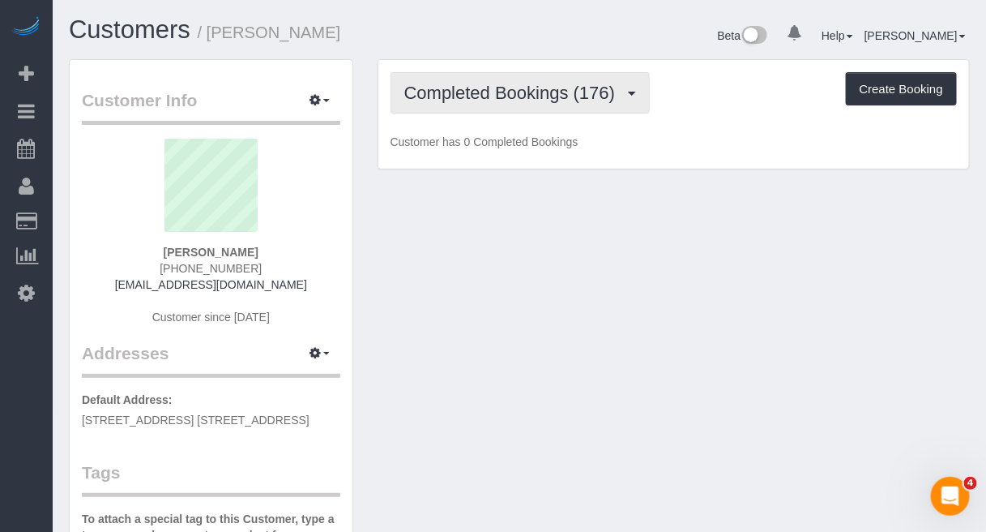
click at [499, 79] on button "Completed Bookings (176)" at bounding box center [521, 92] width 260 height 41
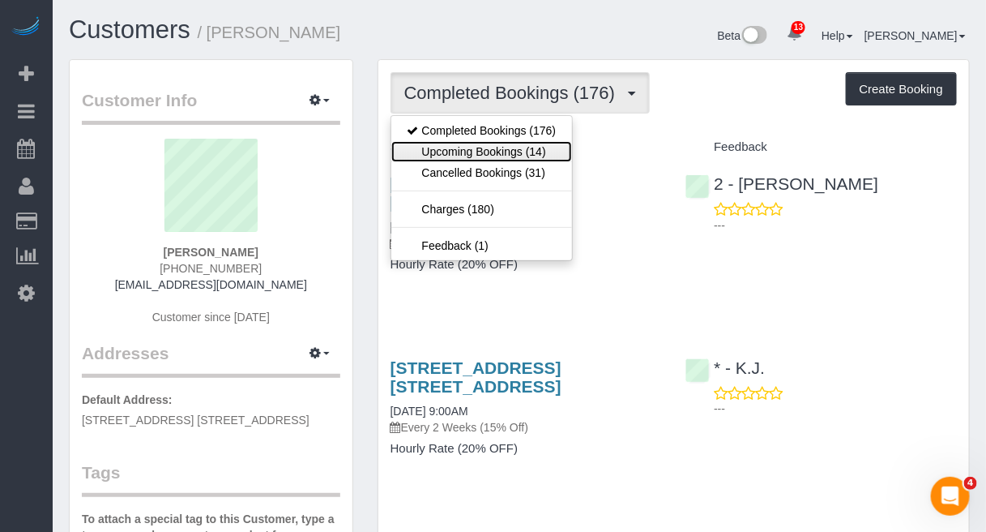
click at [459, 148] on link "Upcoming Bookings (14)" at bounding box center [482, 151] width 182 height 21
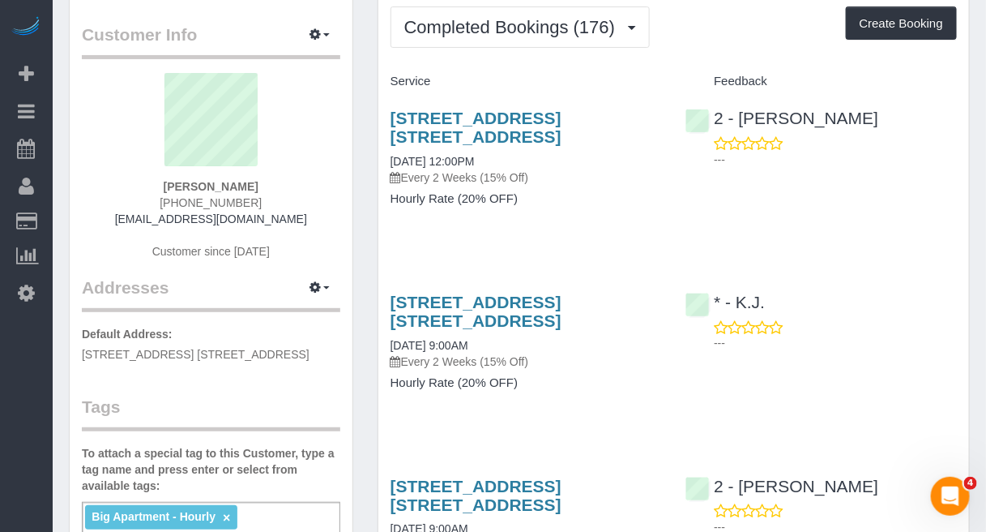
scroll to position [101, 0]
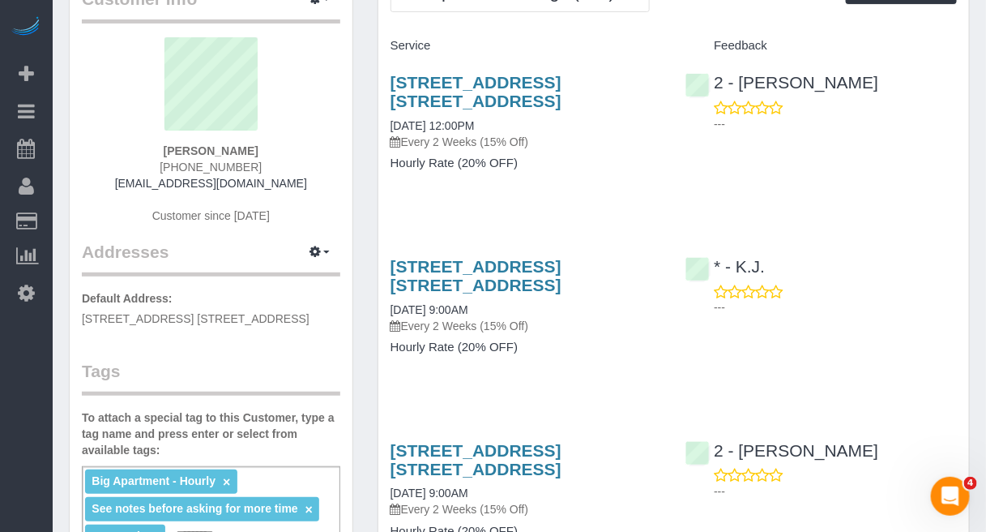
click at [894, 432] on div "2 - Katherine Poveda ---" at bounding box center [822, 466] width 296 height 79
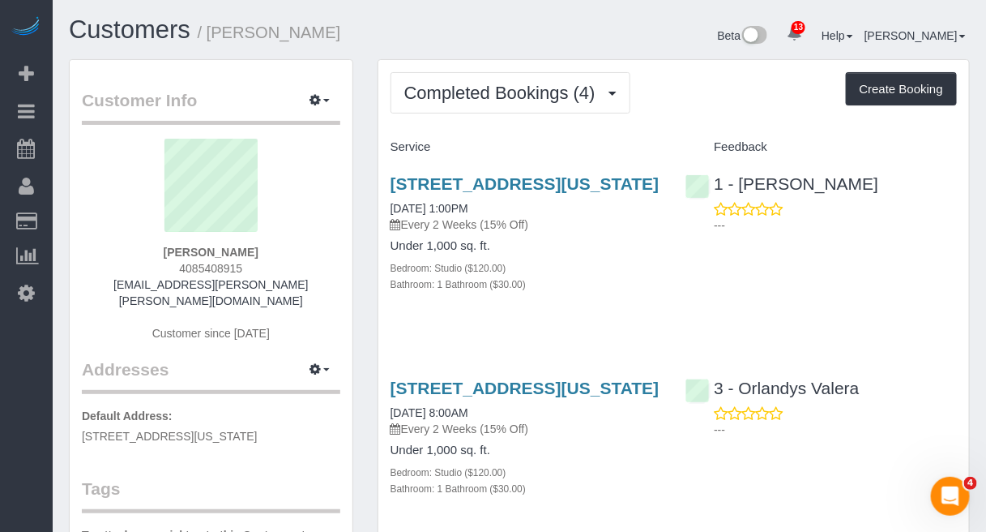
click at [938, 237] on div "1 - Hassanatou Diallo ---" at bounding box center [822, 199] width 296 height 79
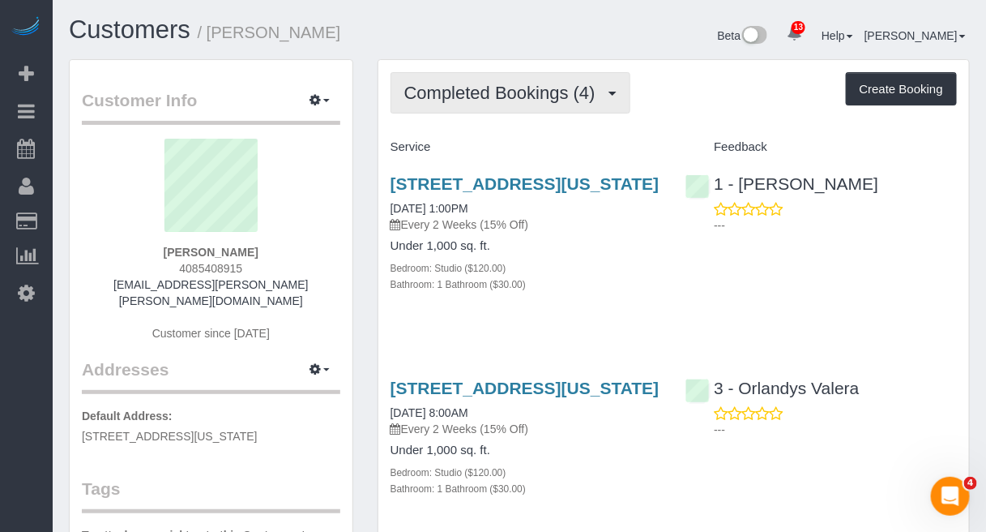
click at [488, 92] on span "Completed Bookings (4)" at bounding box center [503, 93] width 199 height 20
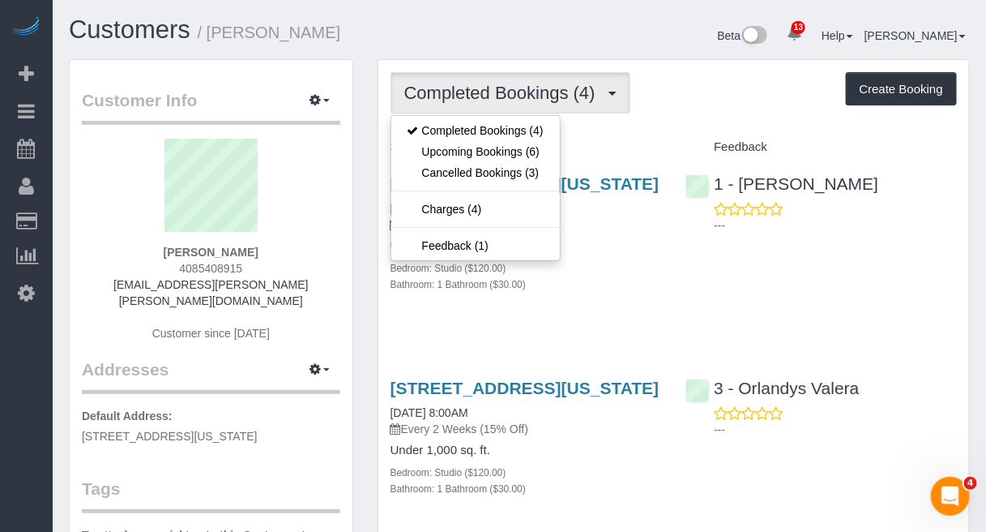
click at [641, 126] on div "Completed Bookings (4) Completed Bookings (4) Upcoming Bookings (6) Cancelled B…" at bounding box center [674, 525] width 591 height 930
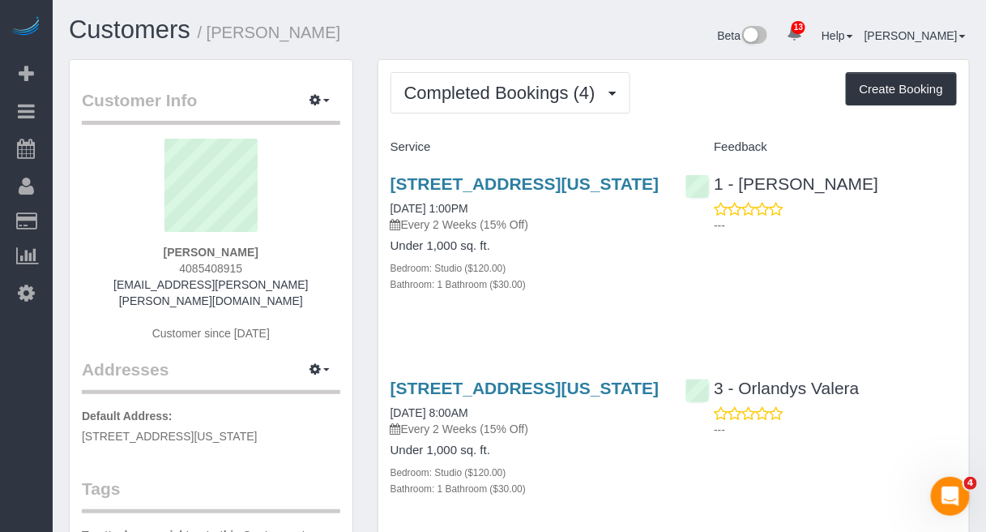
click at [926, 196] on div "1 - Hassanatou Diallo ---" at bounding box center [822, 199] width 296 height 79
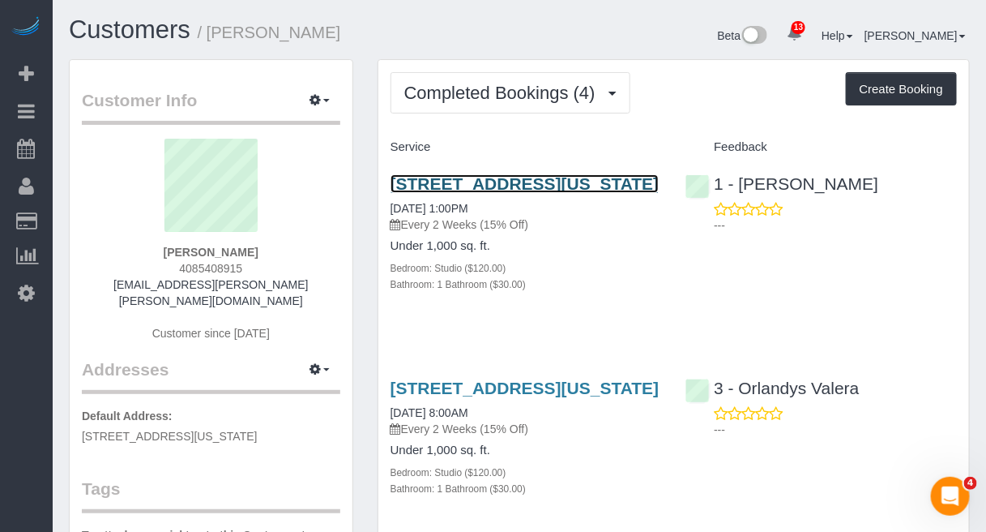
click at [520, 177] on link "[STREET_ADDRESS][US_STATE]" at bounding box center [525, 183] width 269 height 19
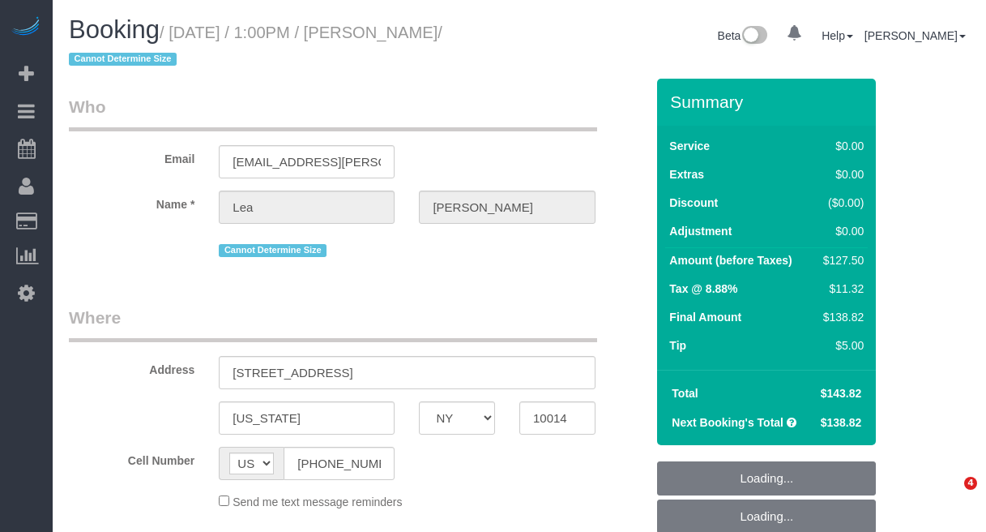
select select "NY"
select select "object:776"
select select "number:89"
select select "number:90"
select select "number:15"
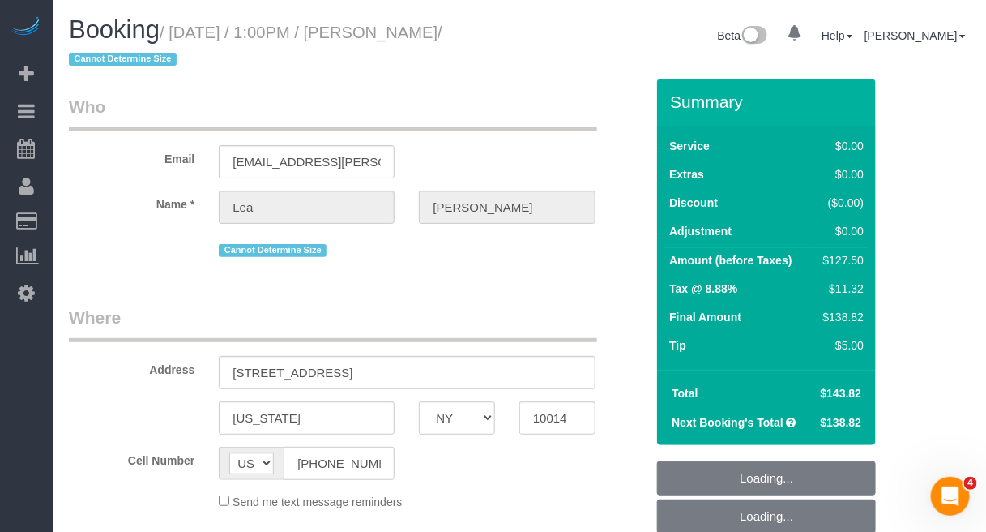
select select "number:5"
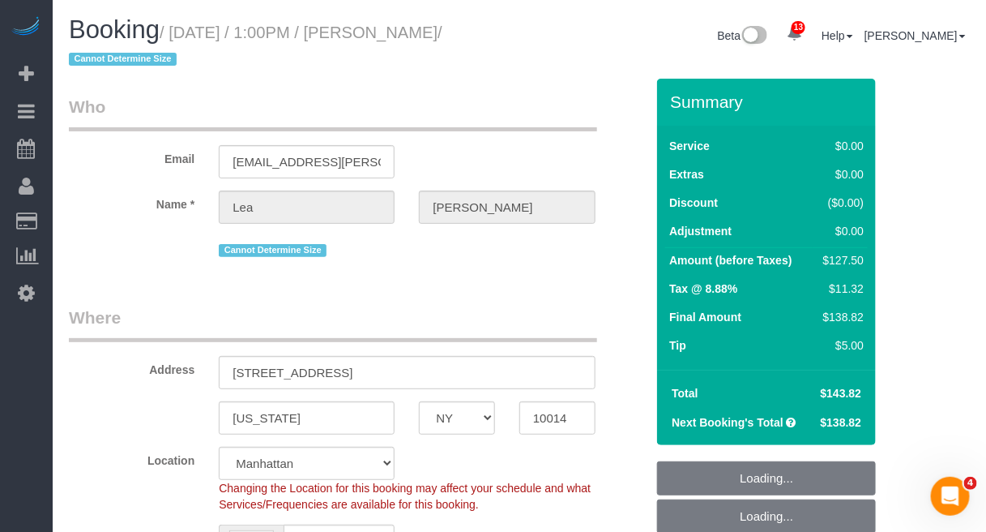
select select "object:925"
select select "spot1"
select select "string:stripe-pm_1Rbq434VGloSiKo71bAP1yRu"
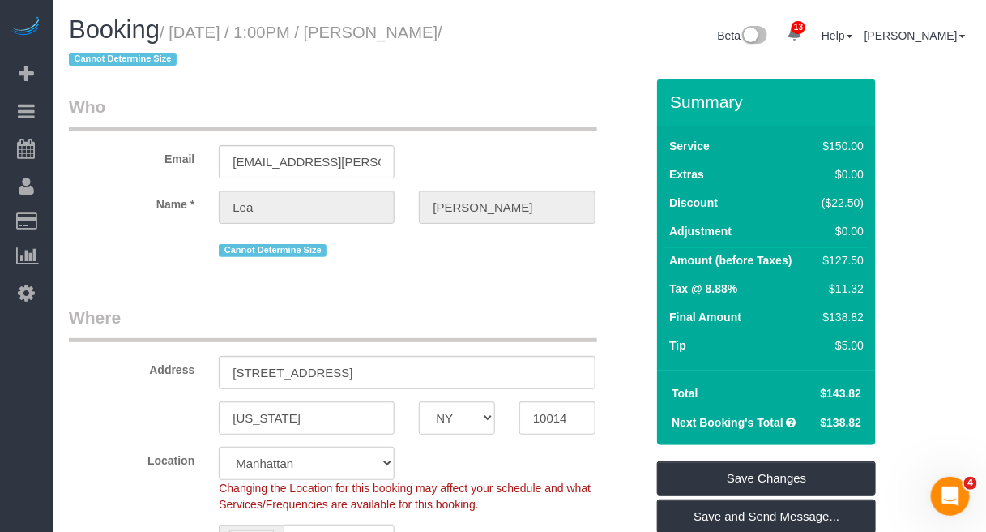
click at [622, 406] on div "New York AK AL AR AZ CA CO CT DC DE FL GA HI IA ID IL IN KS KY LA MA MD ME MI M…" at bounding box center [357, 417] width 601 height 33
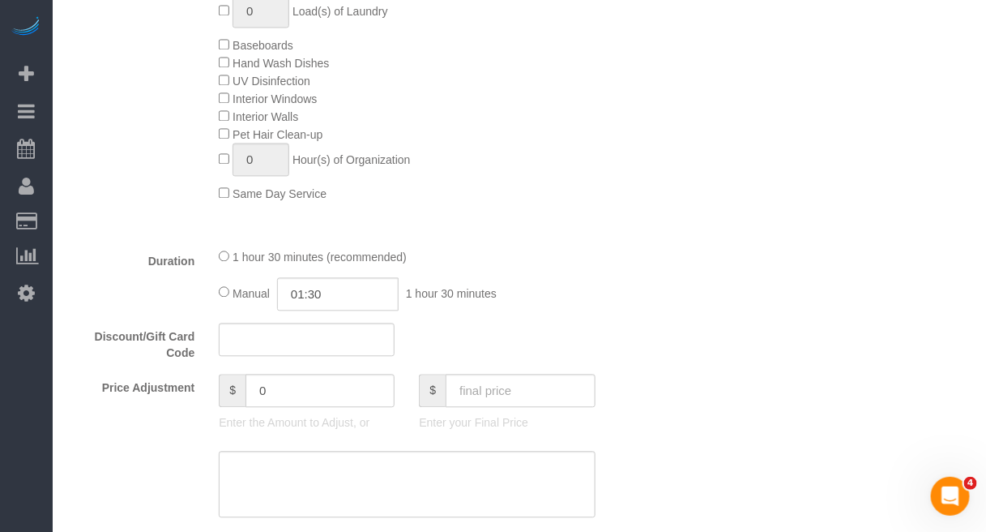
scroll to position [1114, 0]
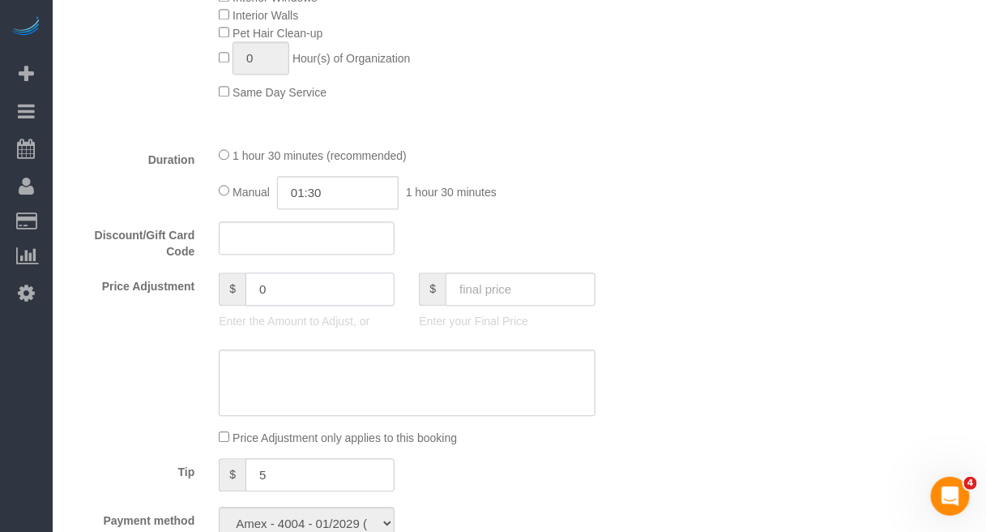
drag, startPoint x: 292, startPoint y: 296, endPoint x: 231, endPoint y: 293, distance: 60.8
click at [201, 294] on div "Price Adjustment $ 0 Enter the Amount to Adjust, or $ Enter your Final Price" at bounding box center [357, 304] width 601 height 65
type input "-25"
click at [349, 383] on textarea at bounding box center [407, 382] width 376 height 66
type textarea "-"
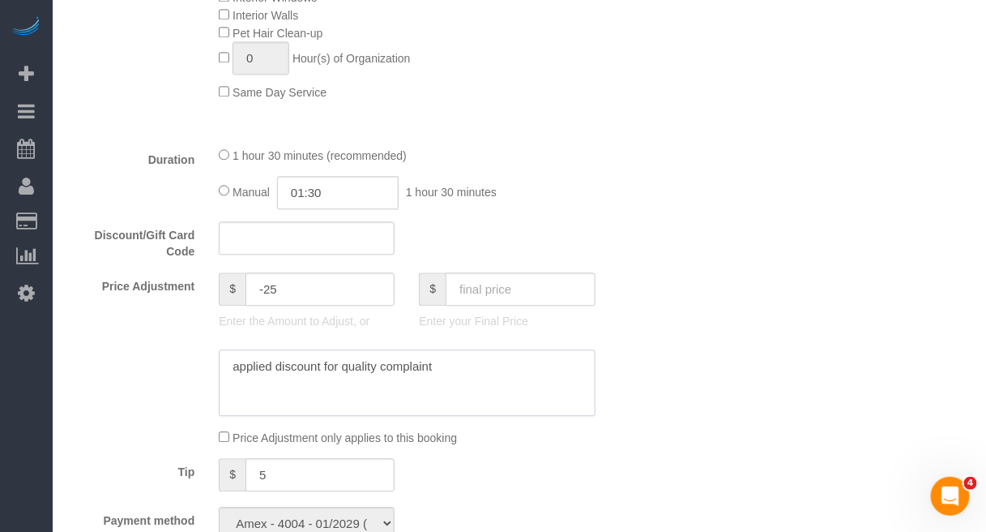
type textarea "applied discount for quality complaint"
drag, startPoint x: 768, startPoint y: 254, endPoint x: 800, endPoint y: 259, distance: 32.9
click at [768, 254] on div "Who Email lea.elizabeth.westman@gmail.com Name * Lea Westman Cannot Determine S…" at bounding box center [519, 453] width 901 height 2979
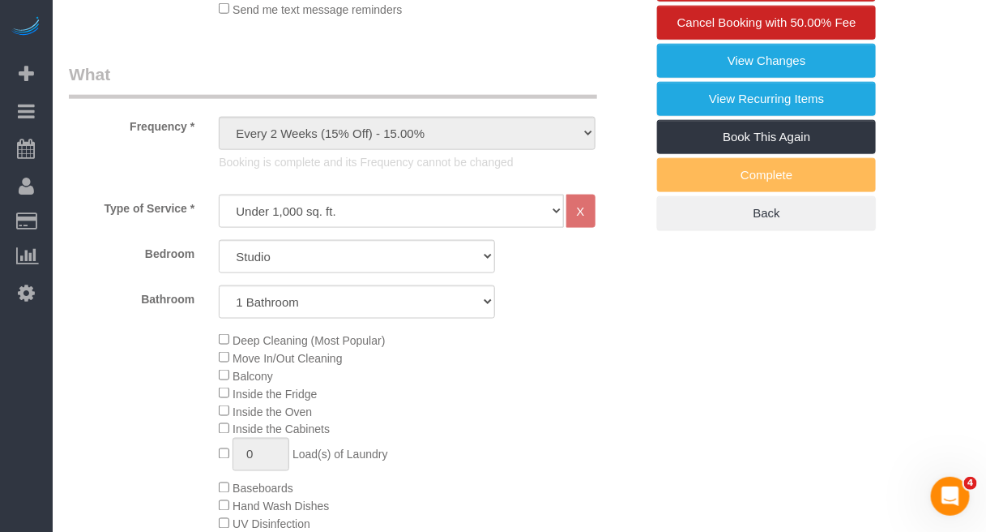
scroll to position [203, 0]
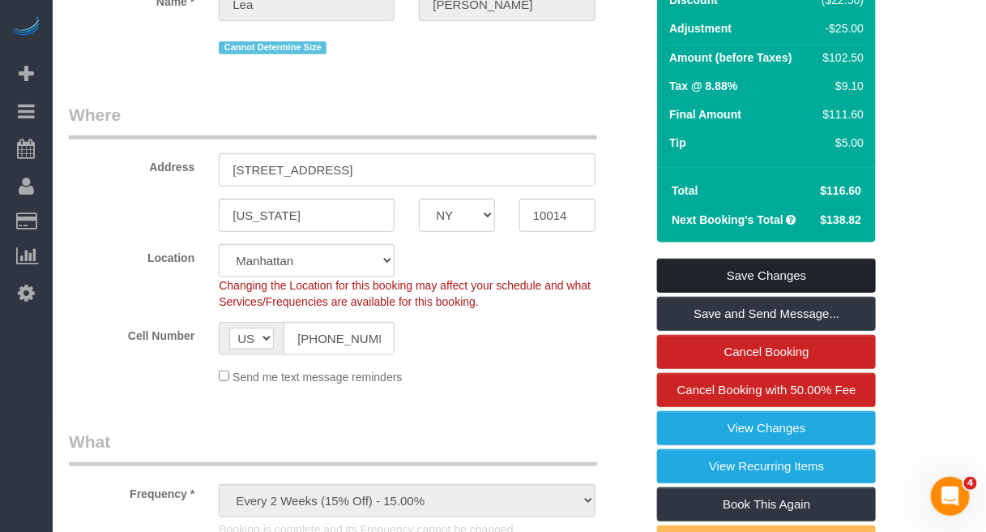
click at [795, 277] on link "Save Changes" at bounding box center [766, 276] width 219 height 34
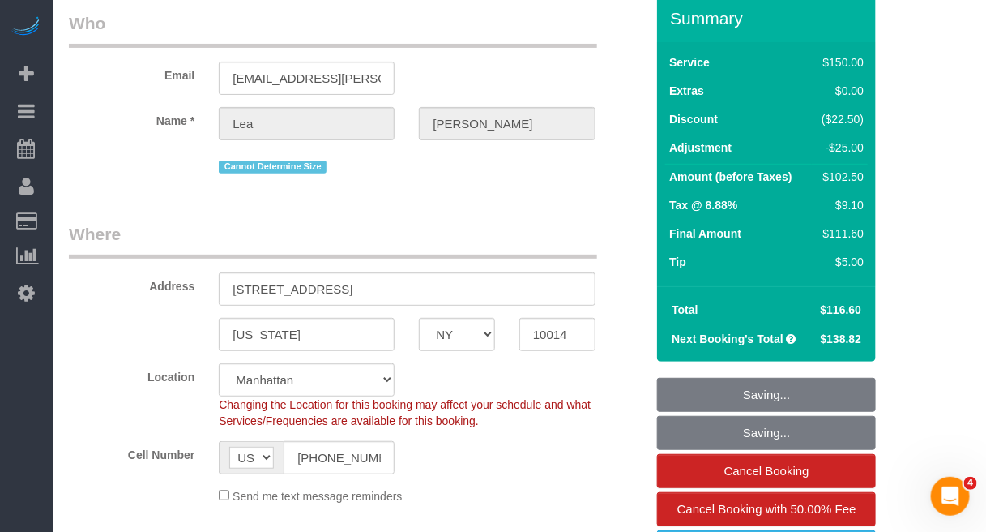
scroll to position [0, 0]
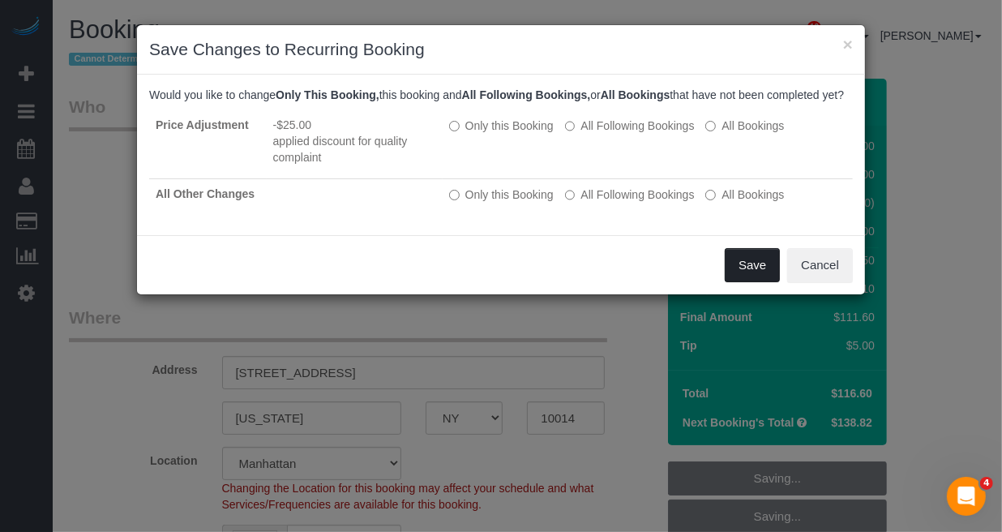
click at [735, 272] on button "Save" at bounding box center [752, 265] width 55 height 34
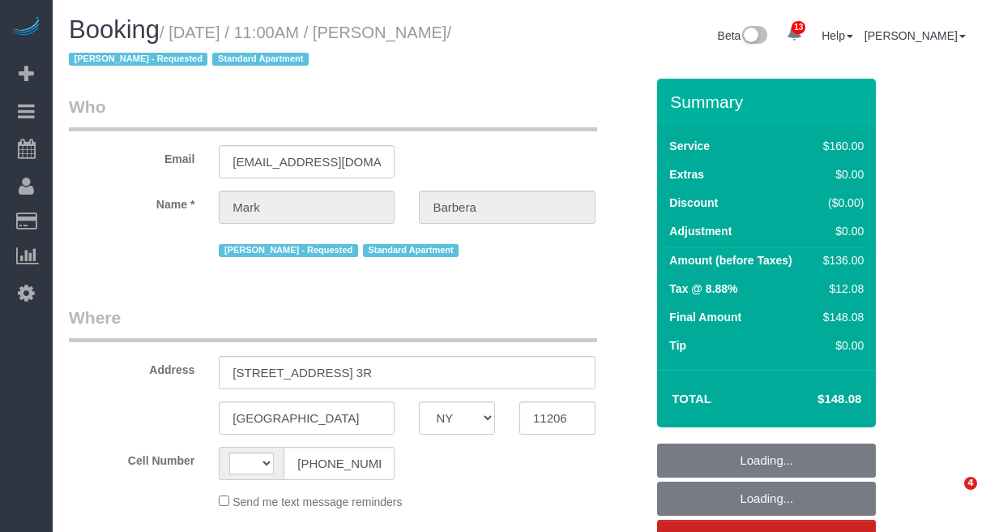
select select "NY"
select select "number:89"
select select "number:90"
select select "number:15"
select select "number:5"
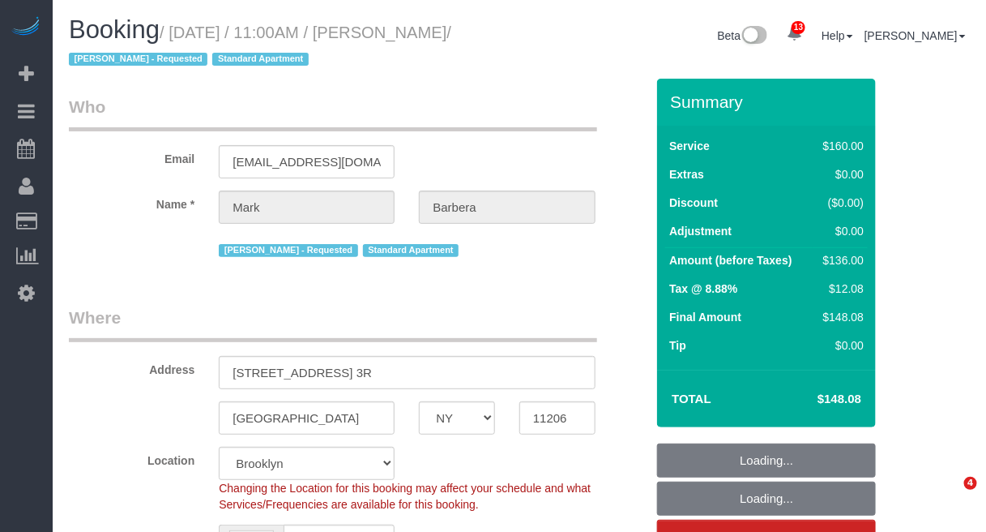
select select "string:stripe-pm_1Mo8EL4VGloSiKo7RoYxd5JT"
select select "string:[GEOGRAPHIC_DATA]"
select select "object:973"
select select "spot1"
select select "object:1375"
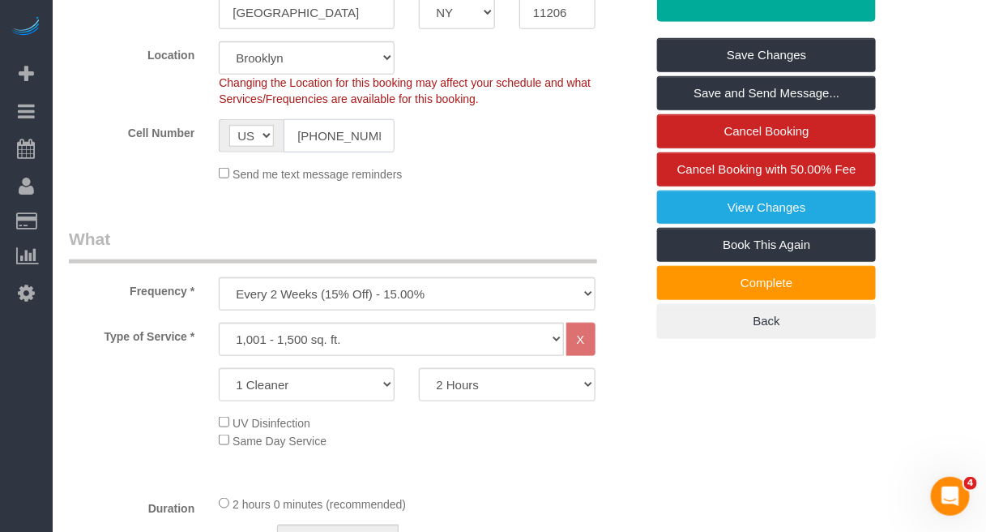
scroll to position [0, 10]
drag, startPoint x: 306, startPoint y: 139, endPoint x: 464, endPoint y: 152, distance: 158.5
click at [464, 148] on div "Cell Number AF AL DZ AD AO AI AQ AG AR AM AW AU AT AZ BS BH BD BB BY BE BZ BJ B…" at bounding box center [357, 135] width 601 height 33
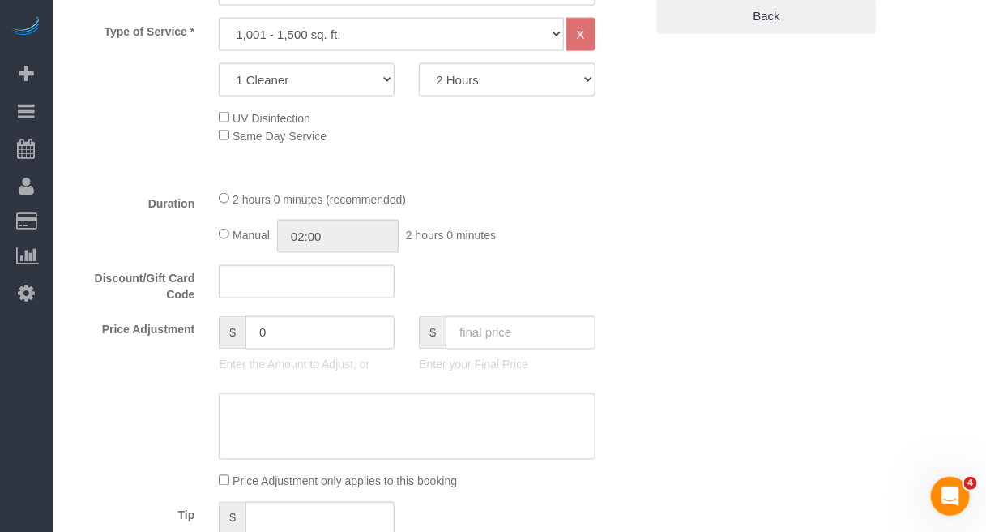
scroll to position [709, 0]
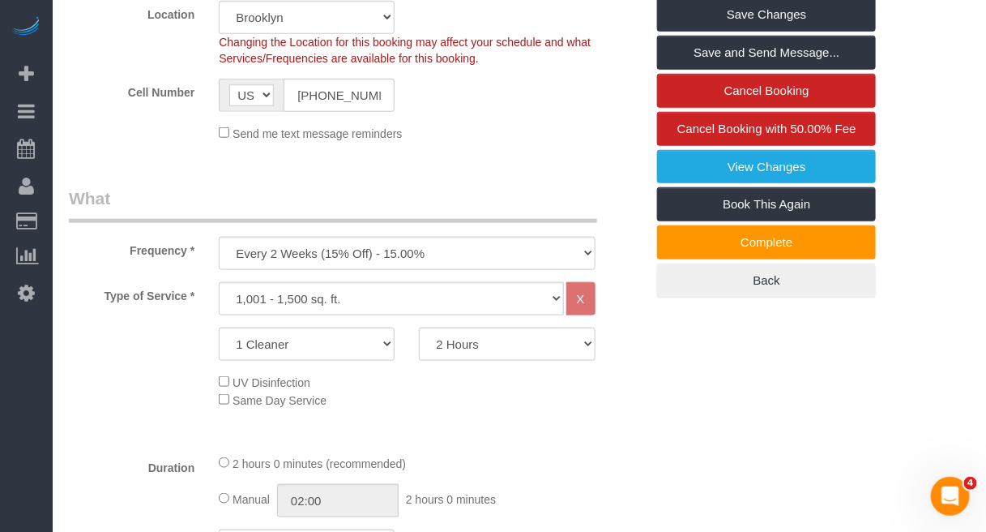
scroll to position [507, 0]
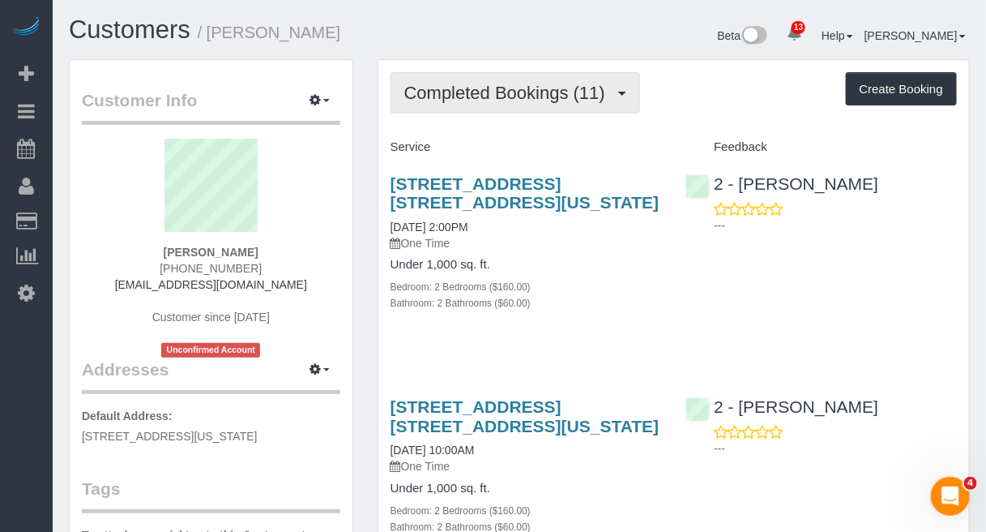
click at [571, 107] on button "Completed Bookings (11)" at bounding box center [516, 92] width 250 height 41
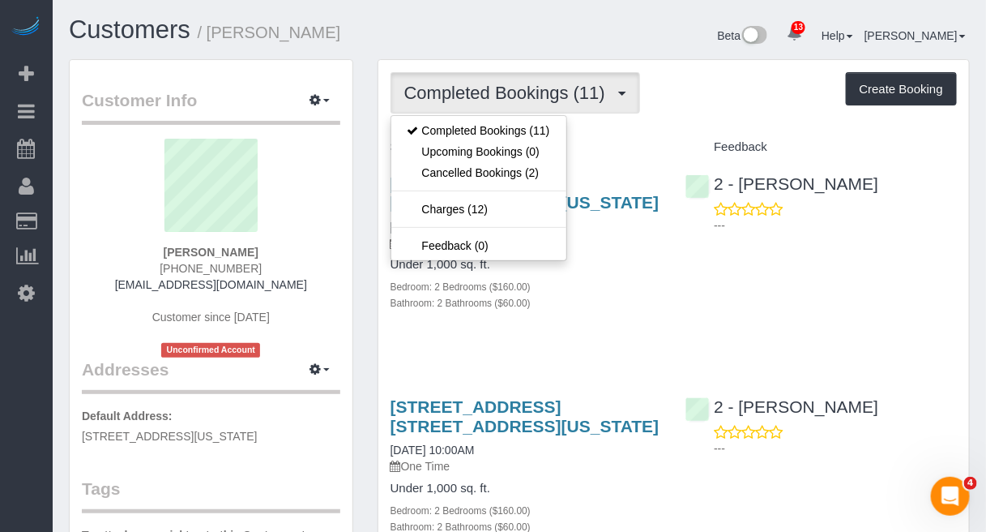
click at [651, 134] on div "Service" at bounding box center [527, 148] width 296 height 28
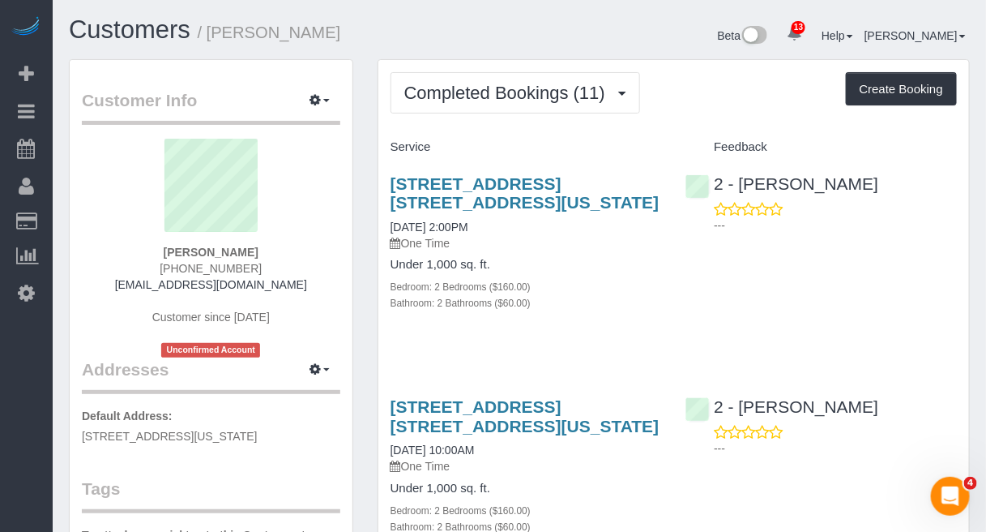
click at [924, 166] on div "2 - Ana Rodriguez ---" at bounding box center [822, 199] width 296 height 79
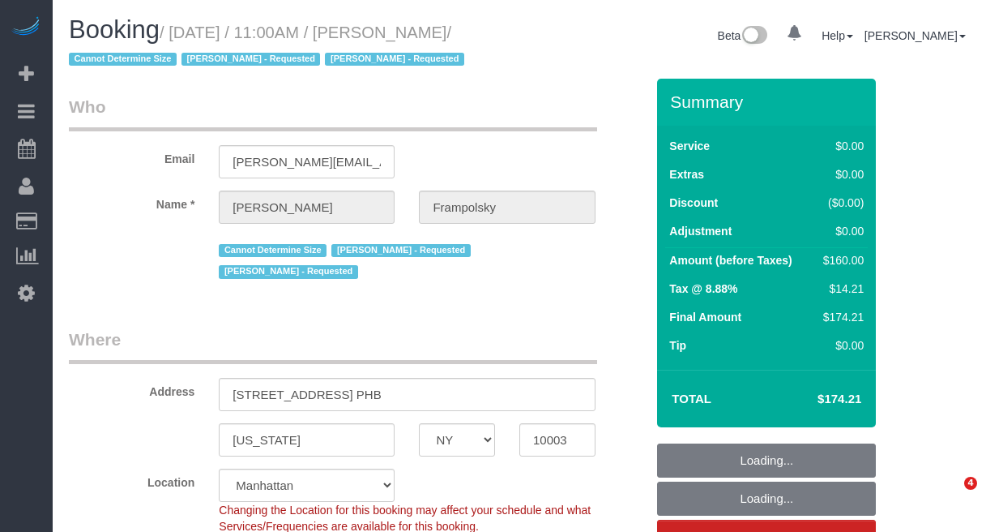
select select "NY"
select select "1"
select select "number:59"
select select "number:72"
select select "number:15"
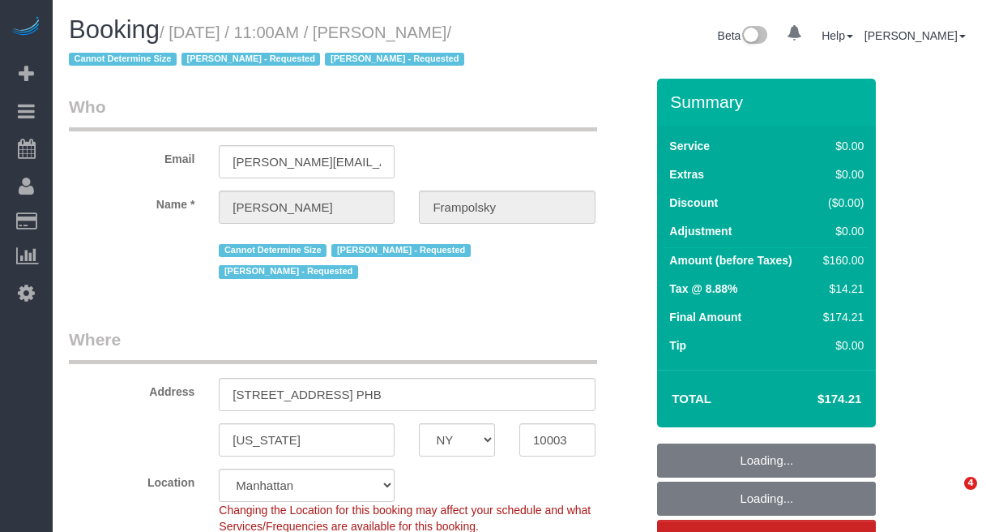
select select "number:7"
select select "string:stripe-pm_1QjVlC4VGloSiKo7wAOhglht"
select select "spot1"
select select "object:1015"
select select "1"
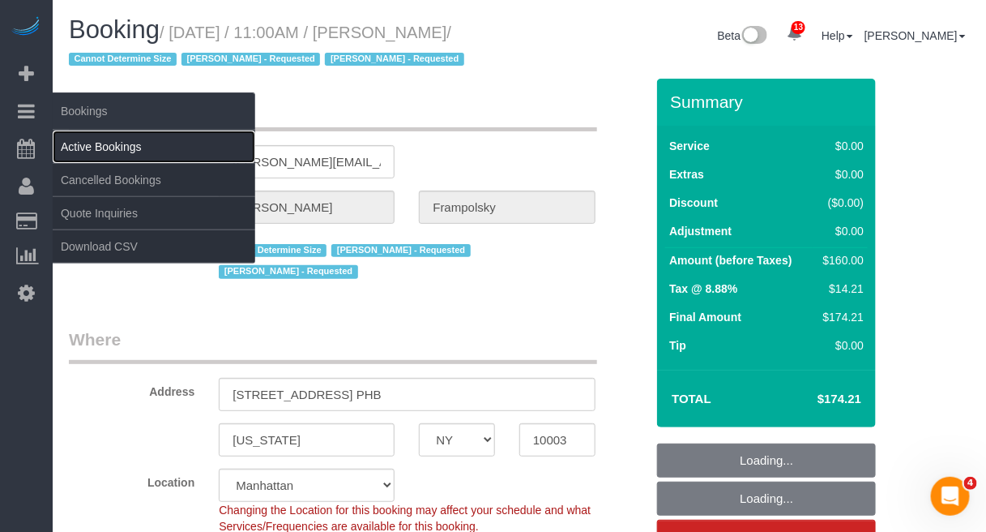
click at [135, 142] on link "Active Bookings" at bounding box center [154, 146] width 203 height 32
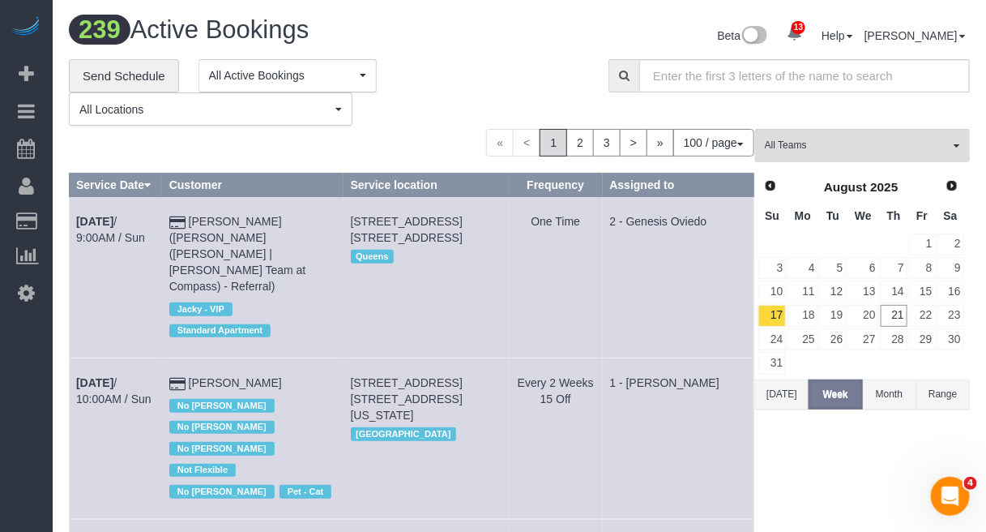
click at [940, 109] on div "**********" at bounding box center [520, 92] width 926 height 67
click at [957, 188] on span "Next" at bounding box center [953, 184] width 13 height 13
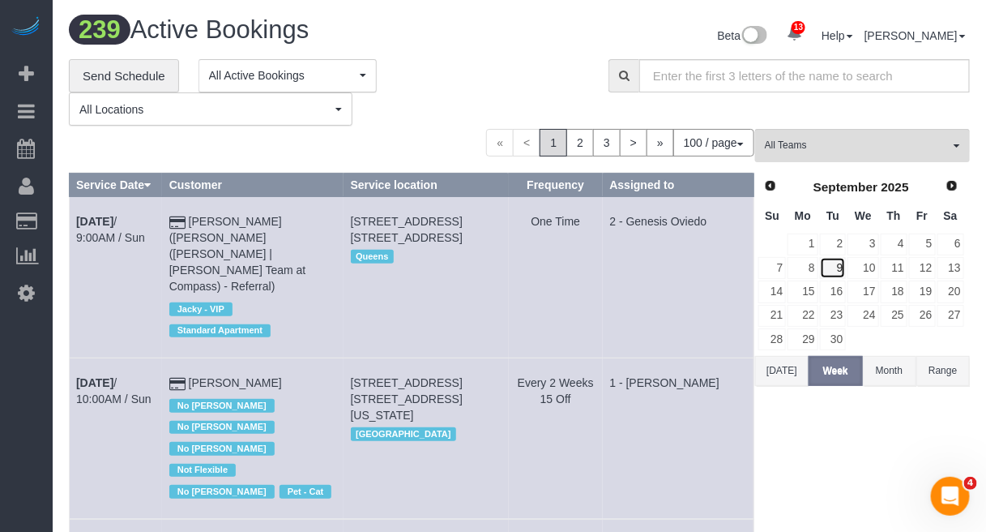
click at [836, 262] on link "9" at bounding box center [833, 268] width 27 height 22
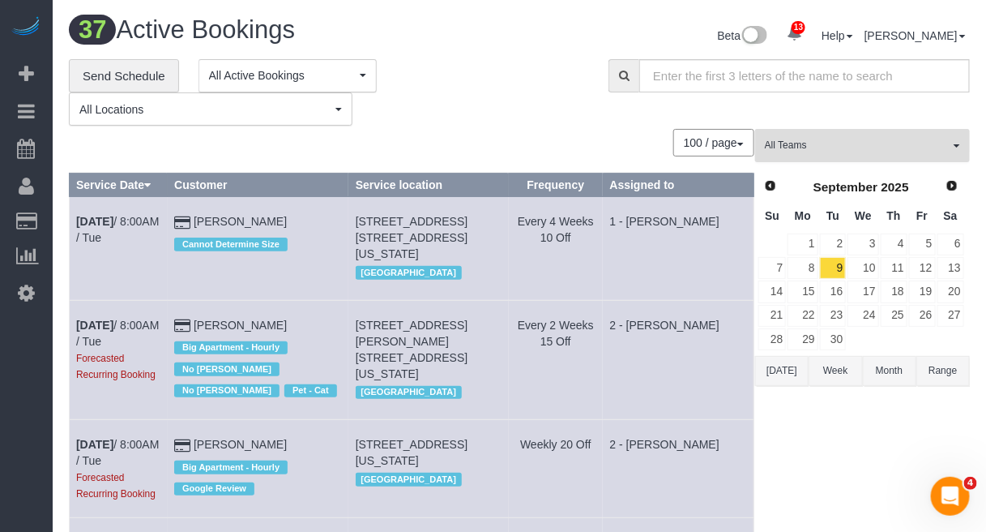
click at [807, 152] on button "All Teams" at bounding box center [862, 145] width 215 height 33
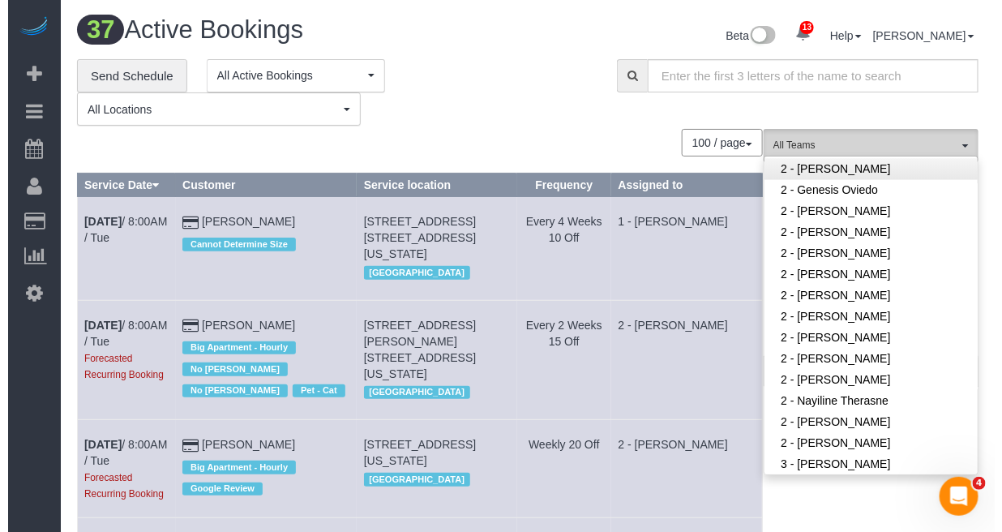
scroll to position [1013, 0]
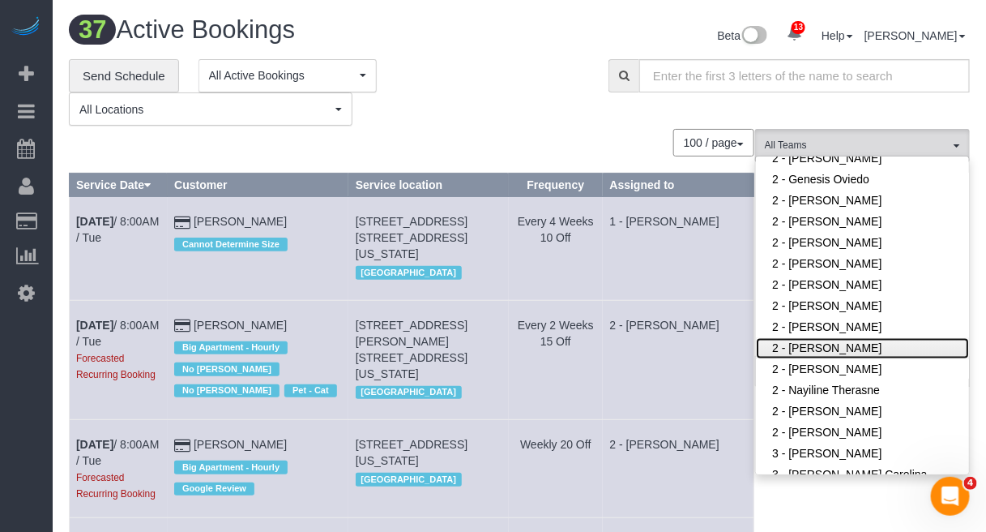
click at [810, 343] on link "2 - [PERSON_NAME]" at bounding box center [862, 348] width 213 height 21
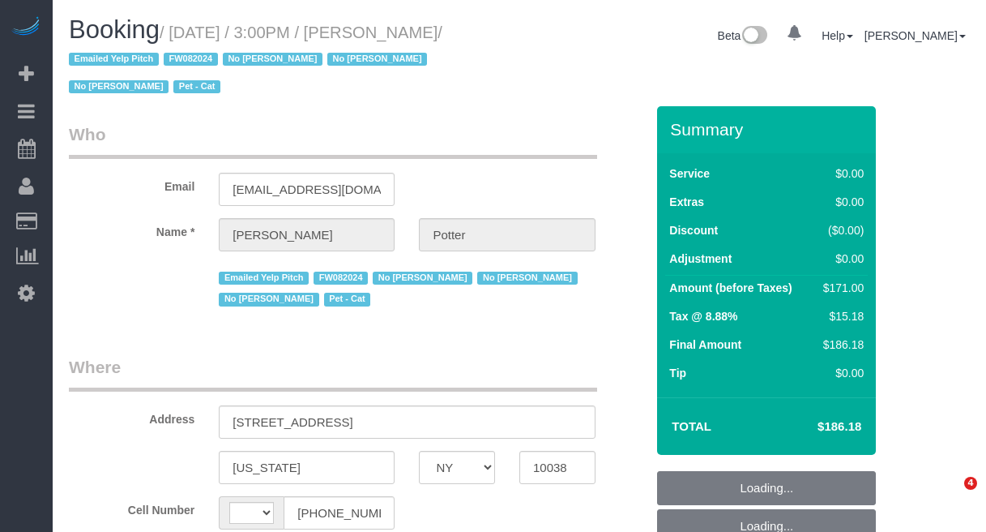
select select "NY"
select select "string:US"
select select "object:751"
select select "2"
select select "number:89"
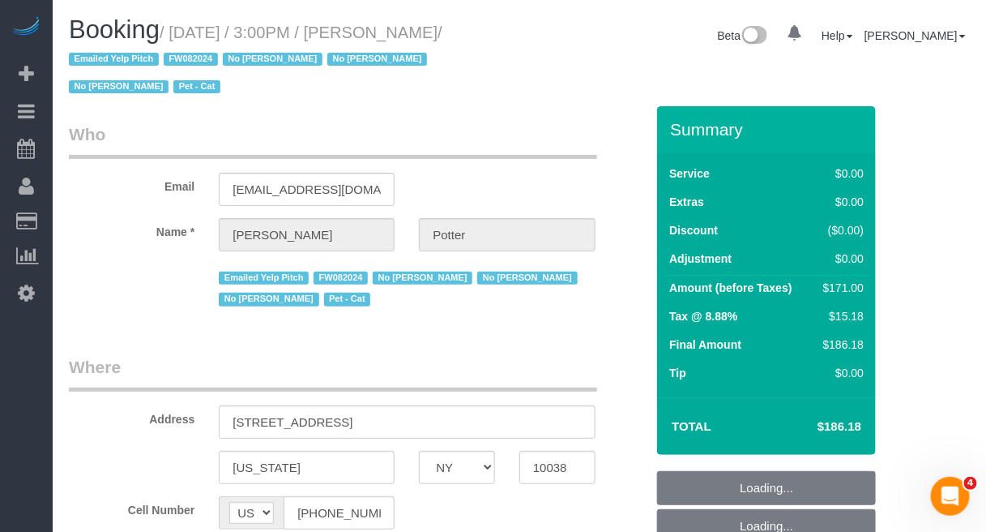
select select "number:90"
select select "number:14"
select select "number:5"
select select "string:stripe-pm_1M0pwl4VGloSiKo7e0pYCX8B"
select select "object:1421"
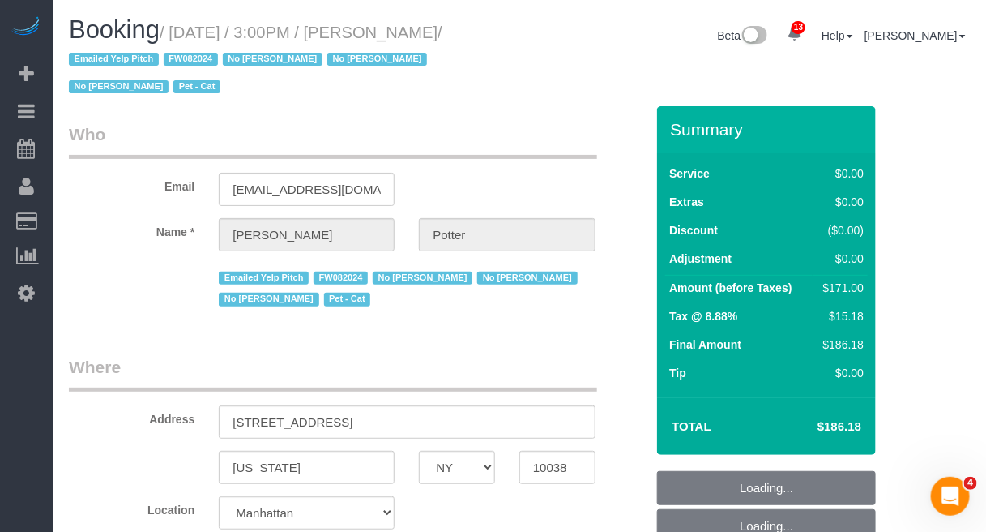
select select "spot8"
select select "2"
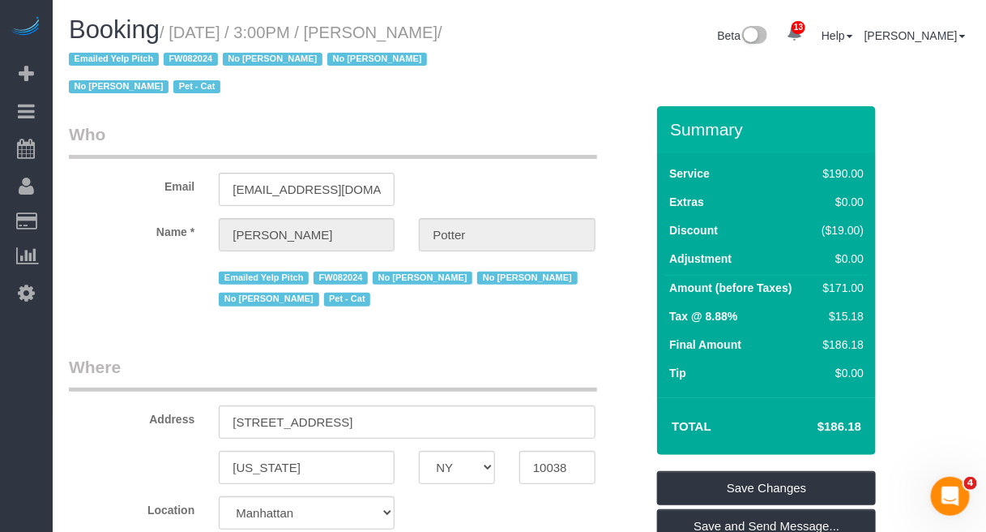
click at [424, 383] on legend "Where" at bounding box center [333, 373] width 528 height 36
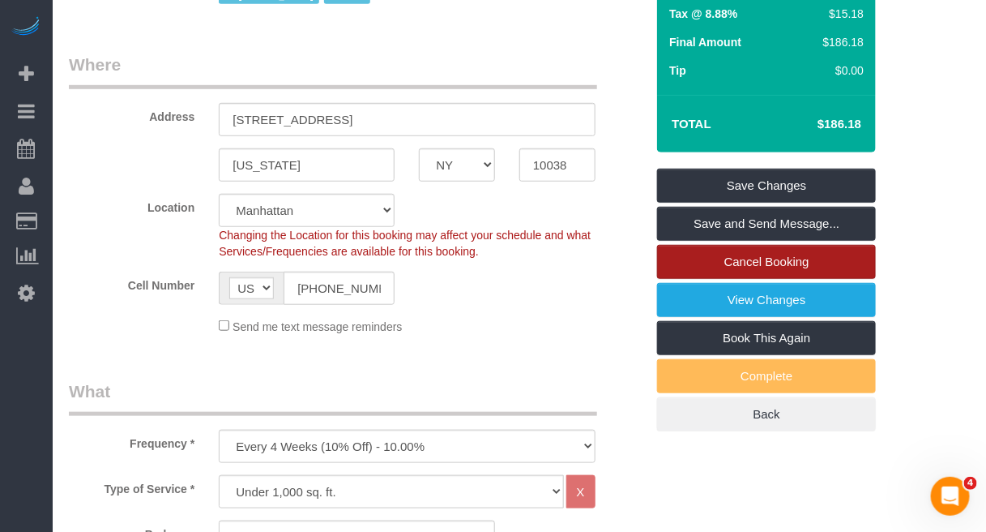
scroll to position [304, 0]
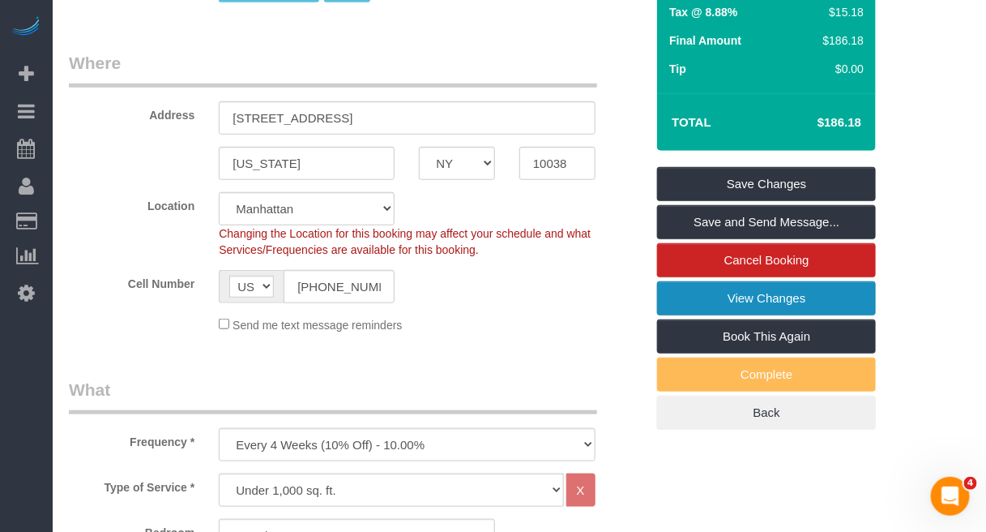
click at [736, 298] on link "View Changes" at bounding box center [766, 298] width 219 height 34
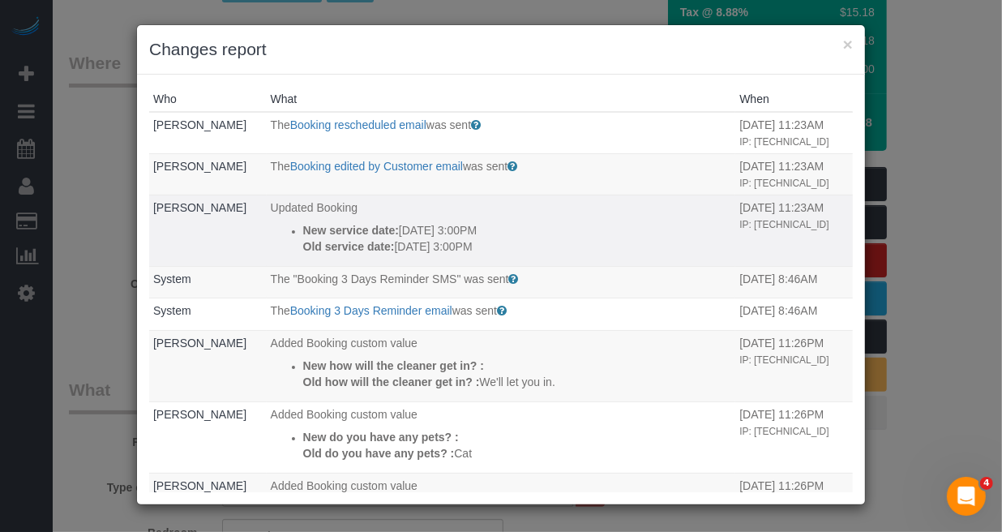
drag, startPoint x: 268, startPoint y: 264, endPoint x: 504, endPoint y: 282, distance: 236.5
click at [504, 254] on ul "New service date: 08/29/2025 3:00PM Old service date: 08/24/2025 3:00PM" at bounding box center [501, 238] width 461 height 32
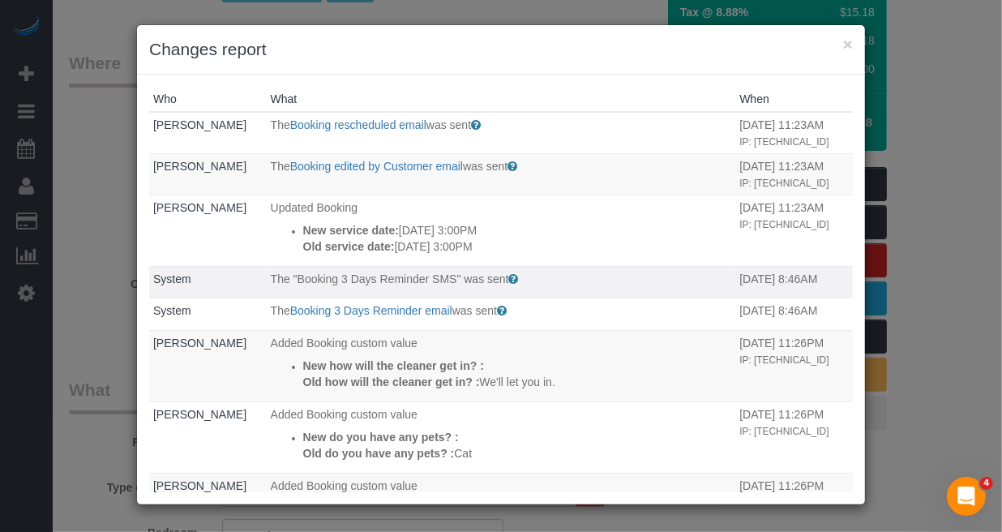
copy div "New service date: 08/29/2025 3:00PM Old service date: 08/24/2025 3:00PM"
click at [934, 242] on div "× Changes report Who What When Anton Potter The Booking rescheduled email was s…" at bounding box center [501, 266] width 1002 height 532
click at [847, 36] on button "×" at bounding box center [848, 44] width 10 height 17
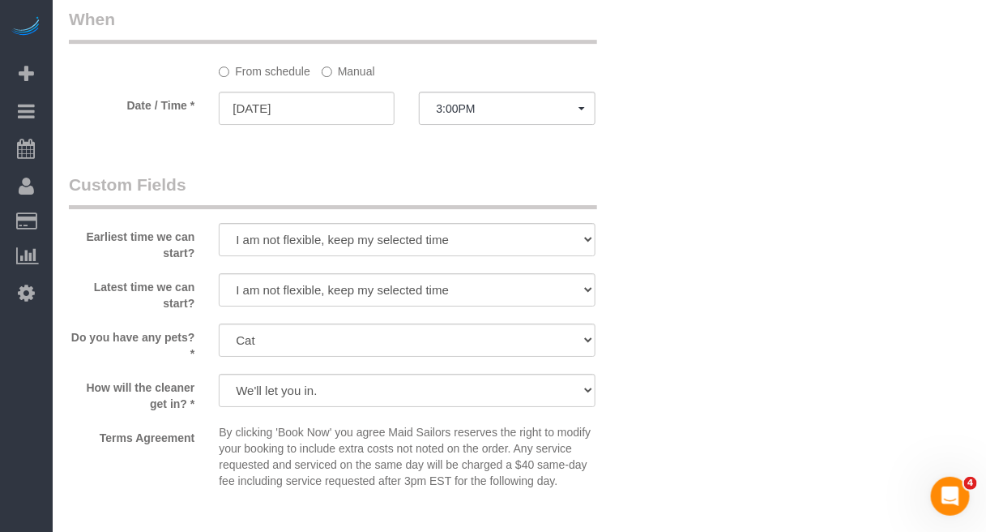
scroll to position [1824, 0]
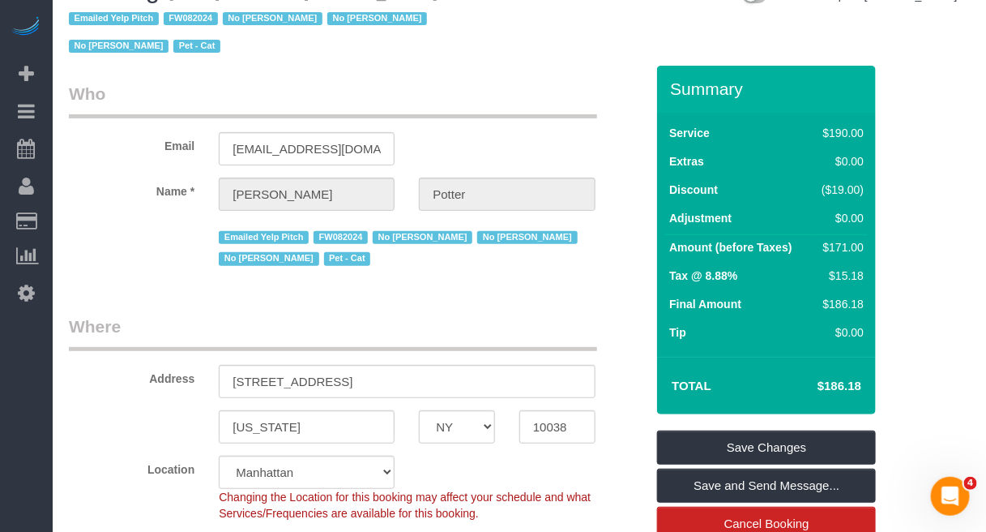
scroll to position [0, 0]
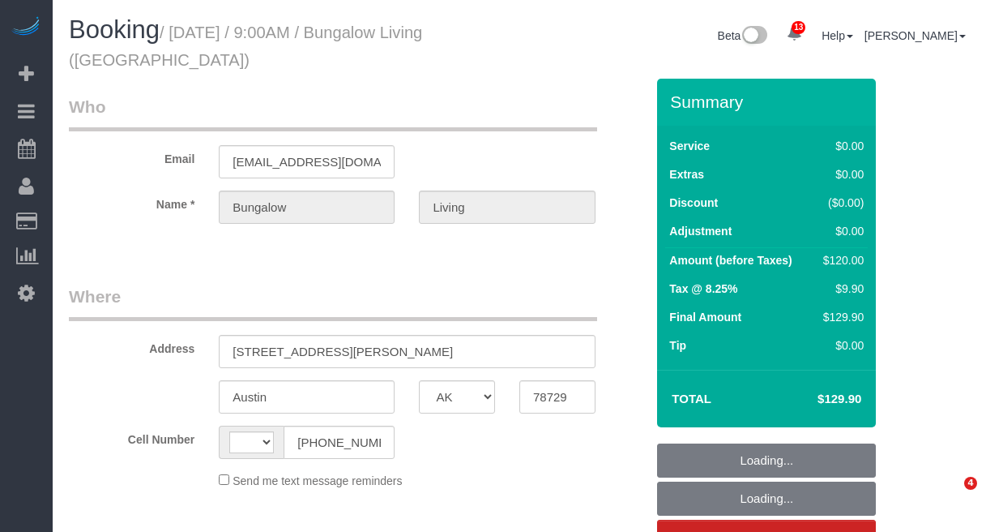
select select "[GEOGRAPHIC_DATA]"
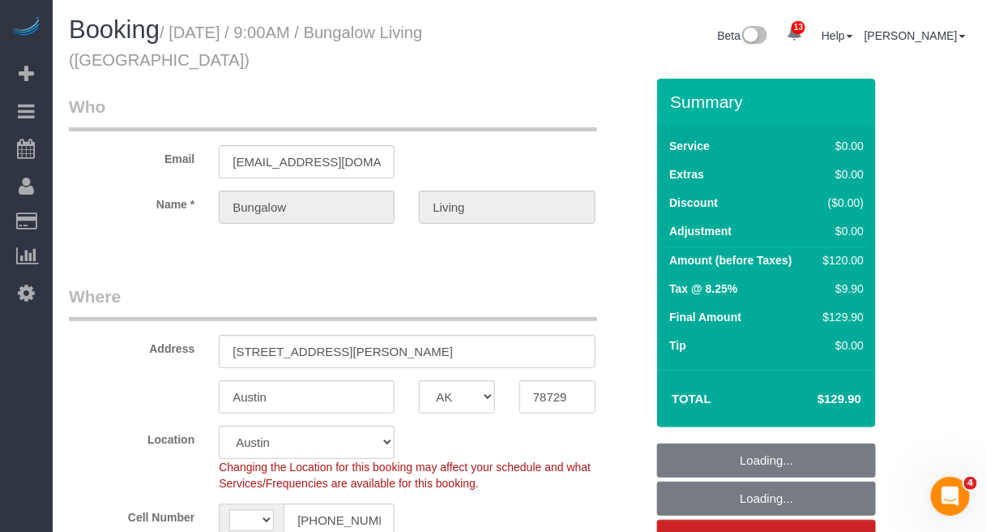
select select "string:US"
select select "7"
select select "object:815"
select select "spot1"
select select "number:89"
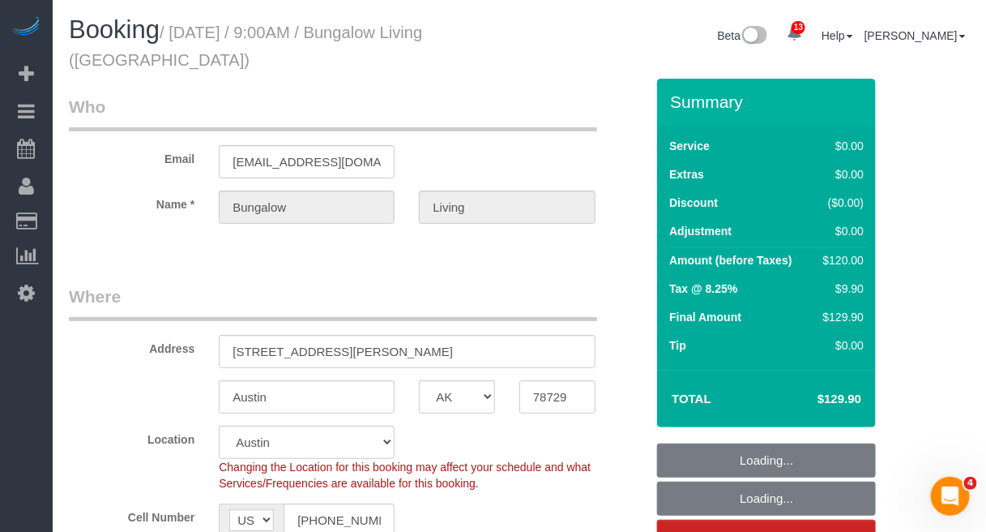
select select "number:90"
select select "number:15"
select select "number:7"
select select "7"
select select "object:1088"
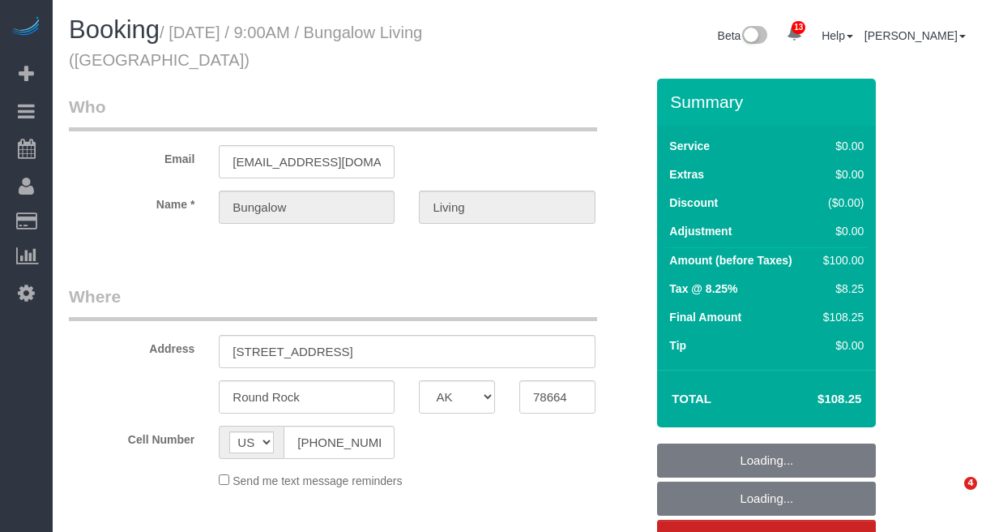
select select "[GEOGRAPHIC_DATA]"
select select "object:716"
select select "spot1"
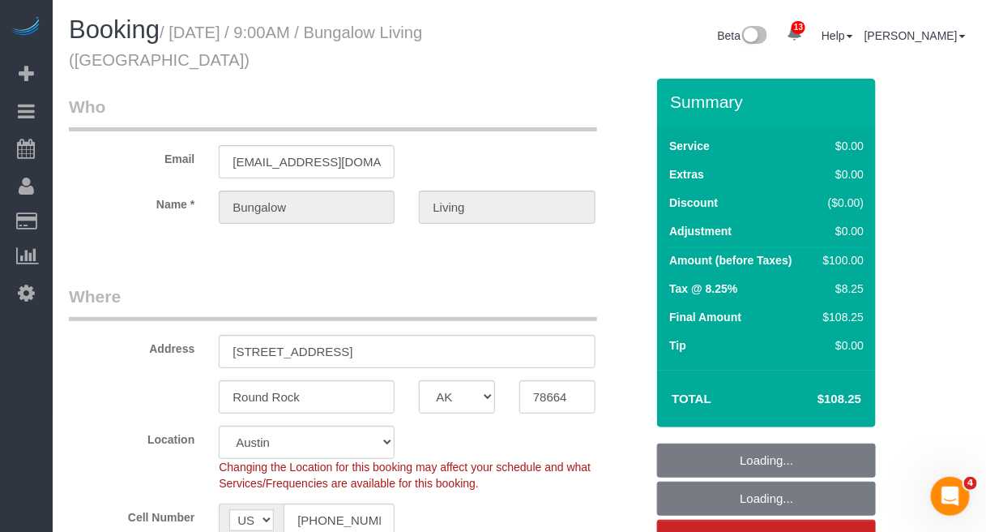
select select "5"
select select "number:89"
select select "number:90"
select select "number:15"
select select "number:7"
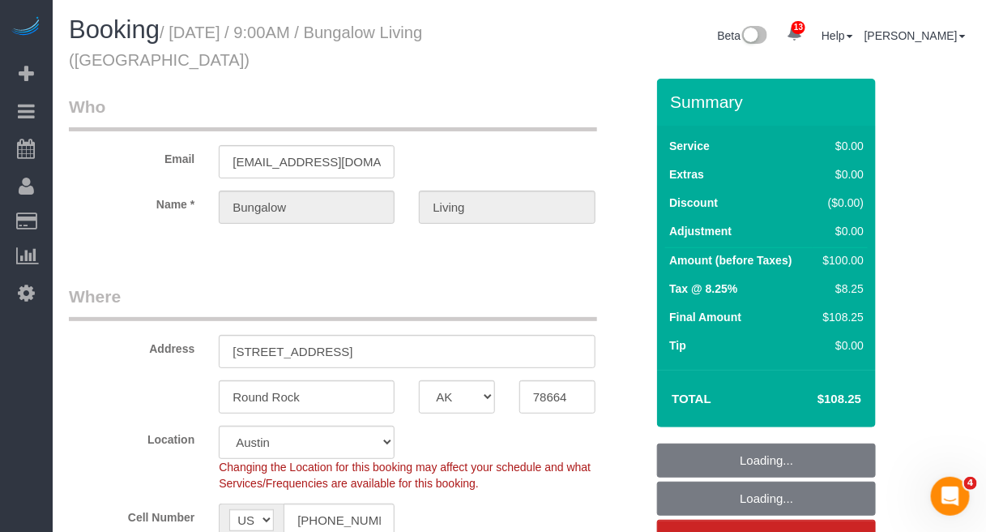
select select "object:1007"
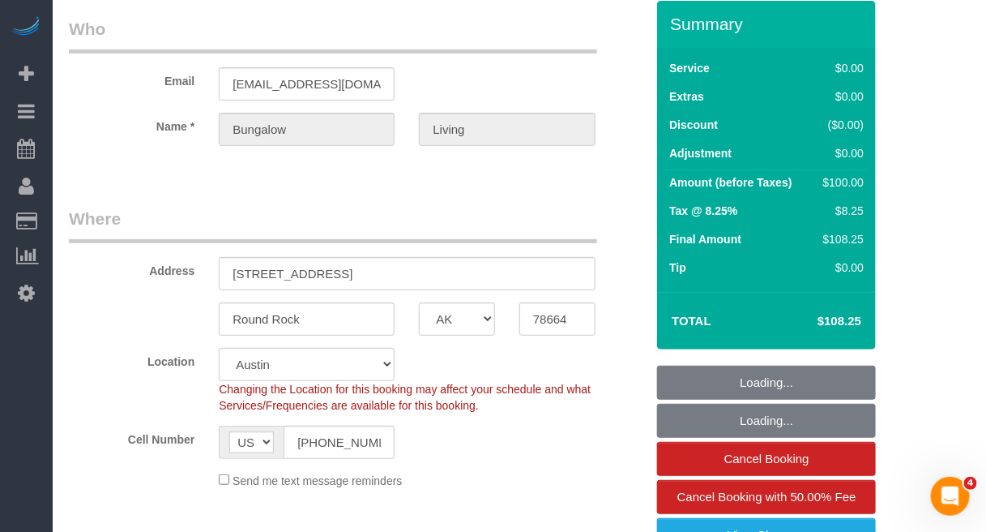
select select "5"
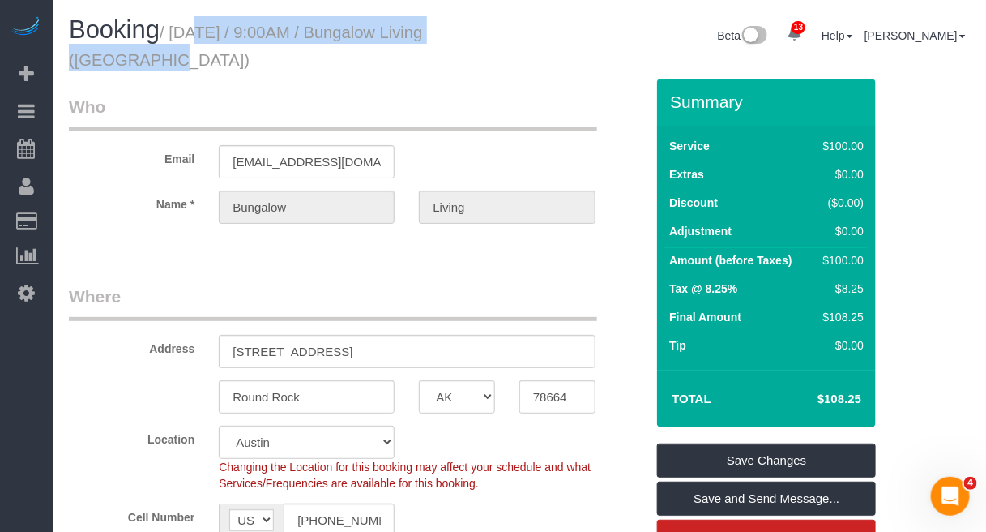
drag, startPoint x: 172, startPoint y: 38, endPoint x: 493, endPoint y: 26, distance: 321.2
click at [422, 26] on small "/ [DATE] / 9:00AM / Bungalow Living ([GEOGRAPHIC_DATA])" at bounding box center [245, 46] width 353 height 45
copy small "August 21, 2025 / 9:00AM / Bungalow Living"
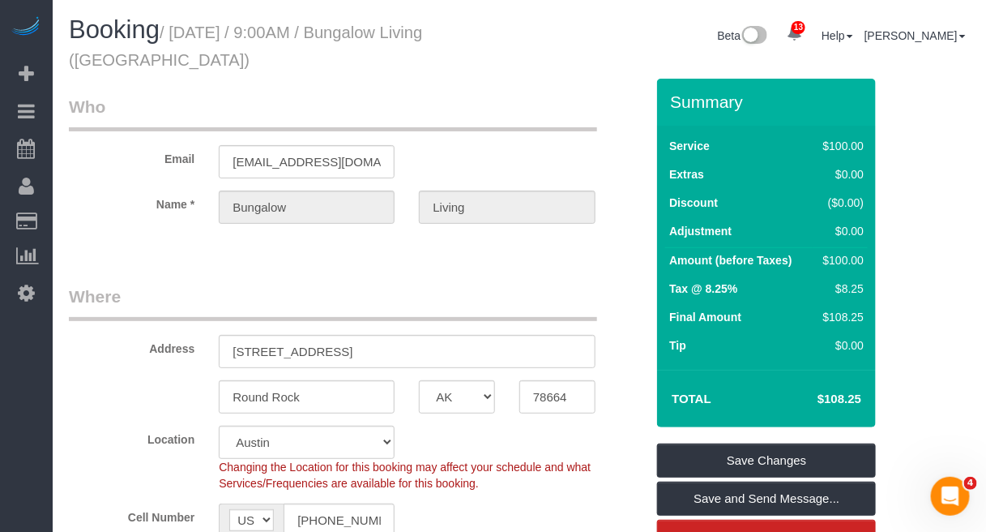
drag, startPoint x: 620, startPoint y: 139, endPoint x: 488, endPoint y: 146, distance: 132.3
click at [618, 139] on div "Email bungalow-austin@maidsailors.com" at bounding box center [357, 136] width 601 height 83
drag, startPoint x: 920, startPoint y: 151, endPoint x: 935, endPoint y: 151, distance: 14.6
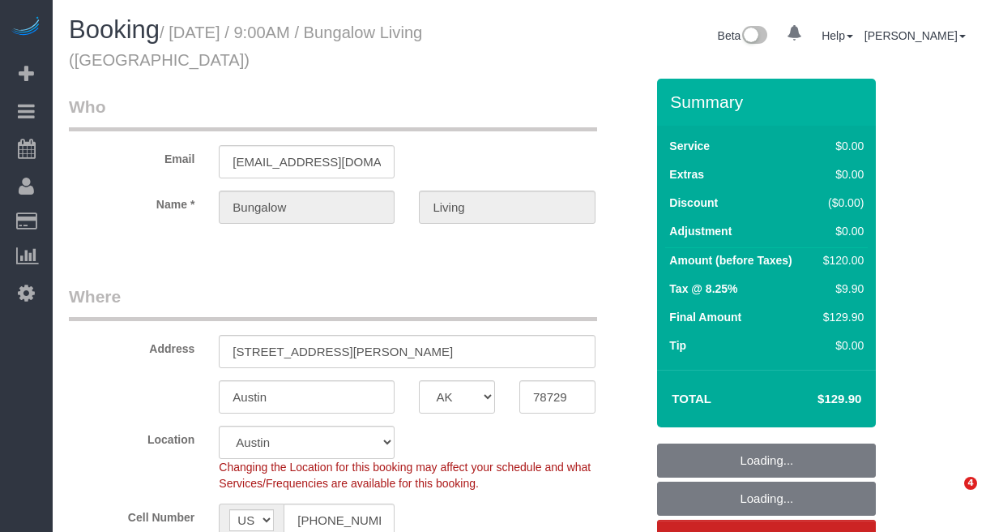
select select "[GEOGRAPHIC_DATA]"
select select "spot1"
select select "number:89"
select select "number:90"
select select "number:15"
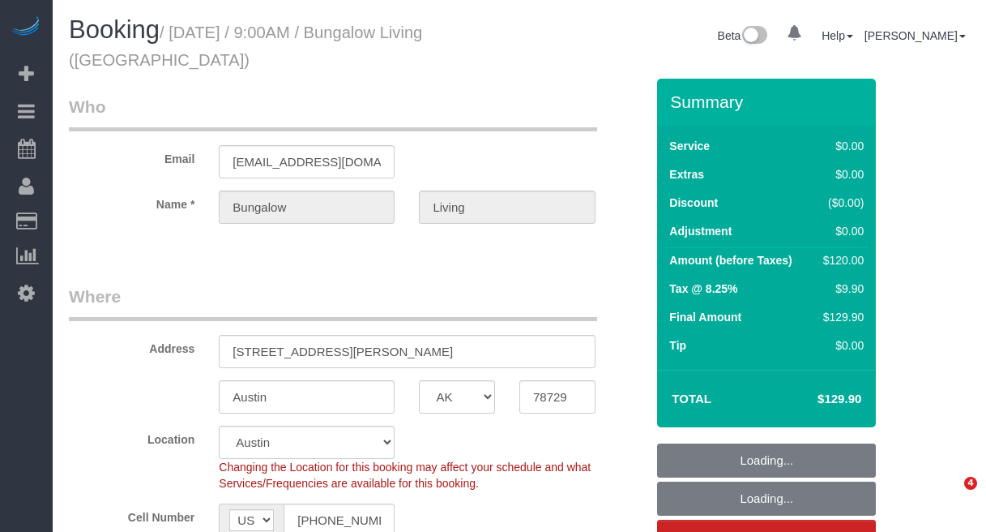
select select "number:7"
select select "object:910"
select select "spot45"
select select "7"
